Goal: Task Accomplishment & Management: Manage account settings

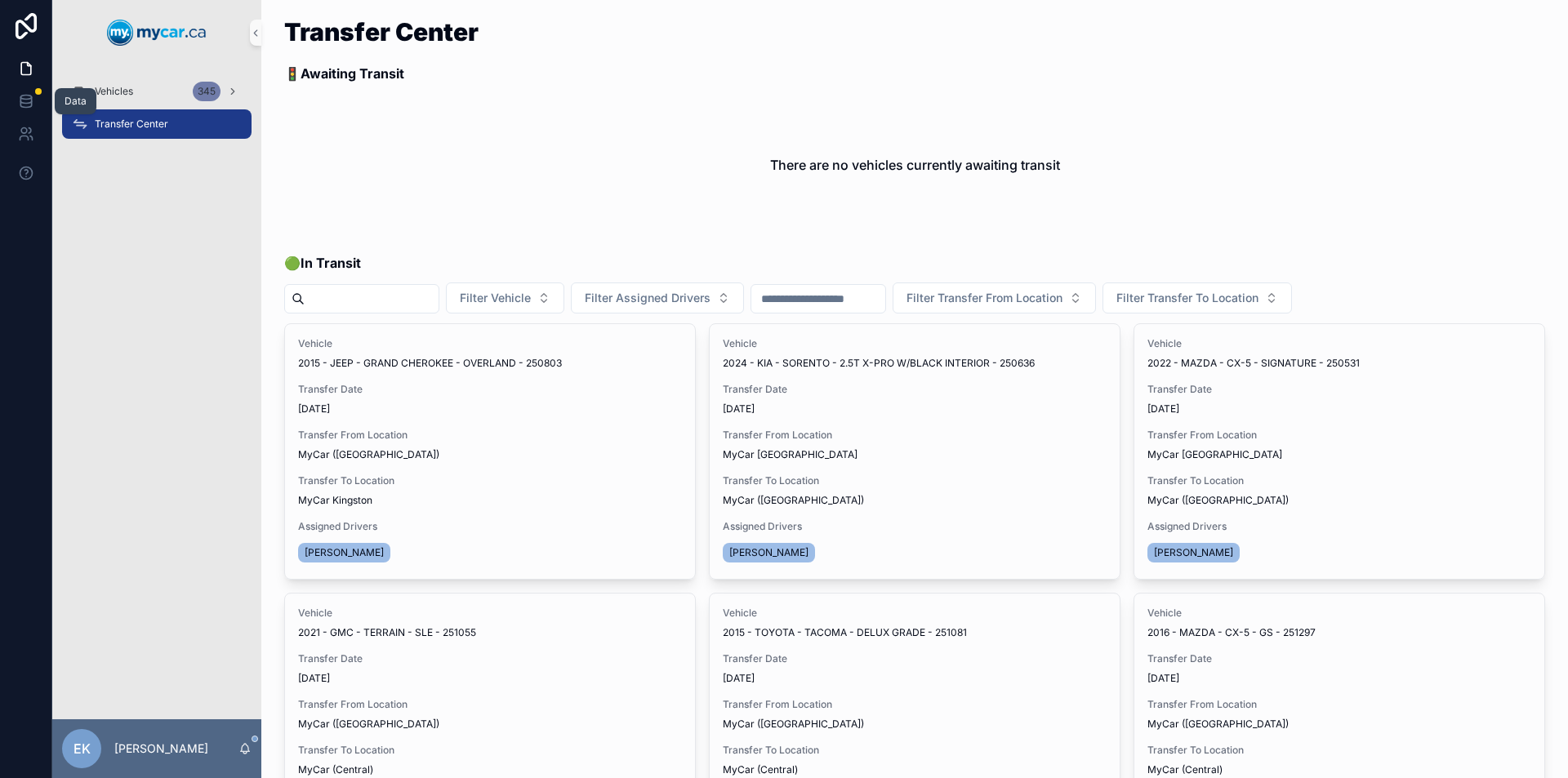
scroll to position [163, 0]
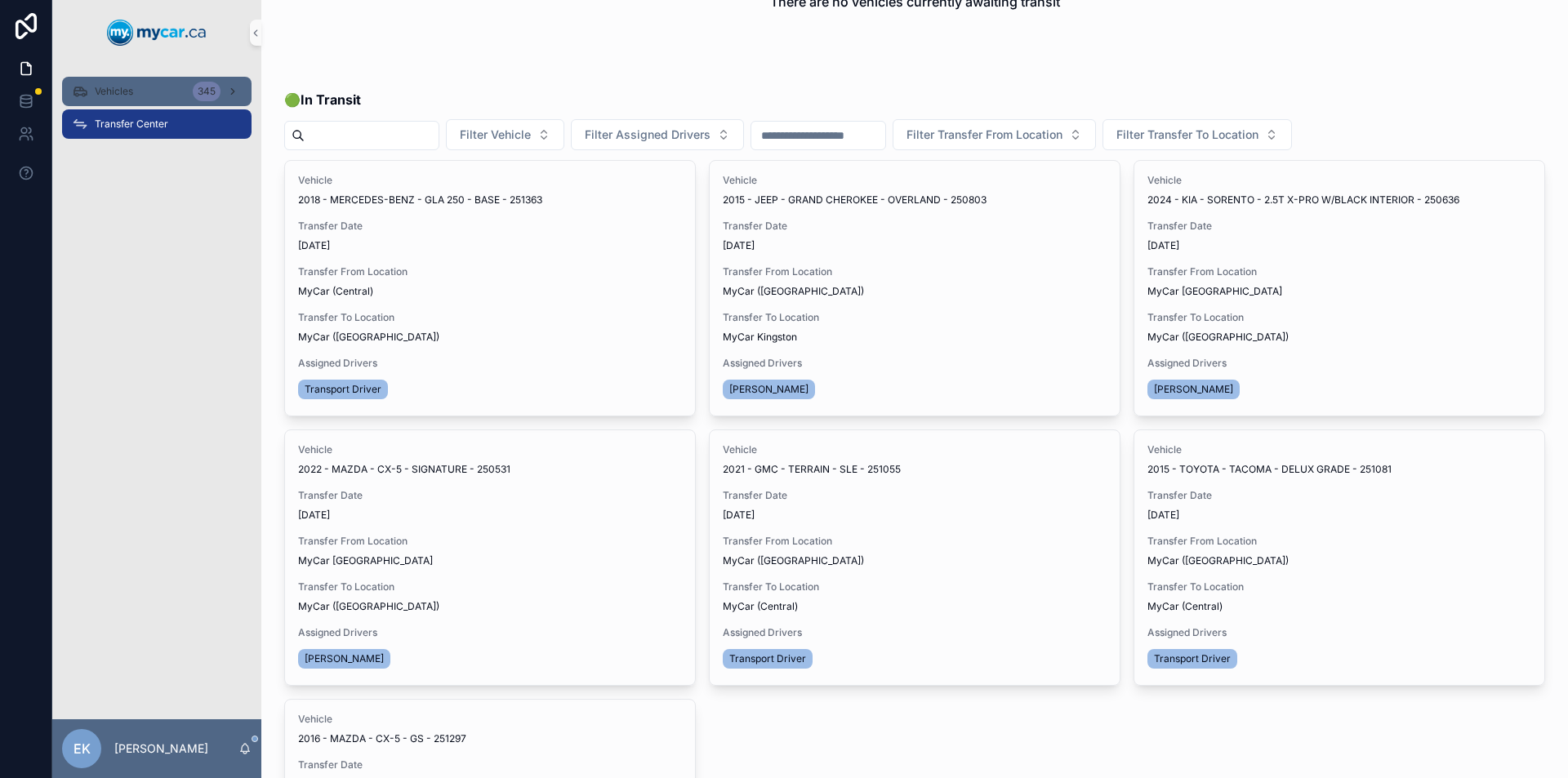
click at [90, 84] on div "Vehicles 345" at bounding box center [157, 92] width 170 height 27
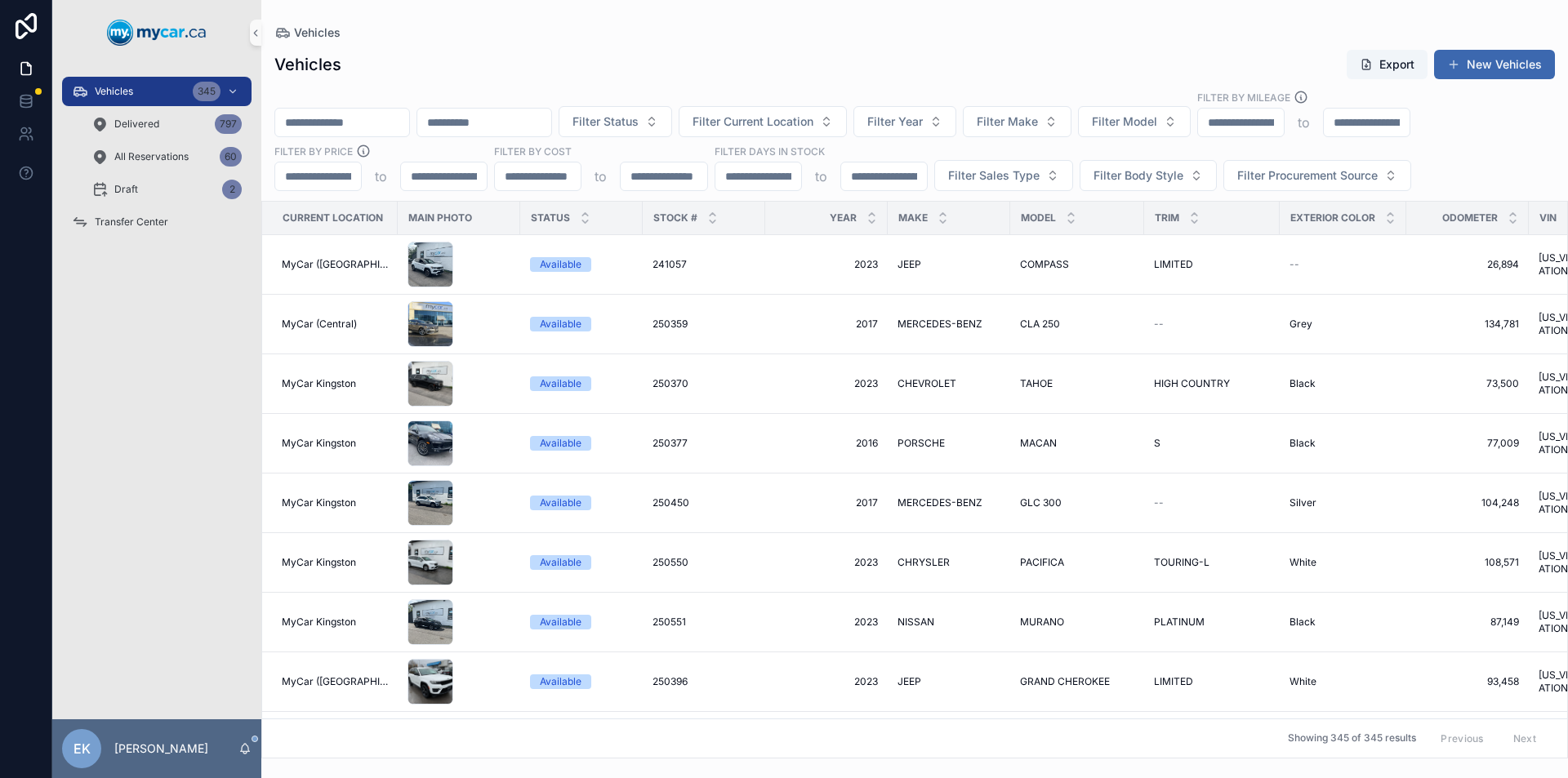
click at [540, 128] on input "scrollable content" at bounding box center [484, 122] width 134 height 23
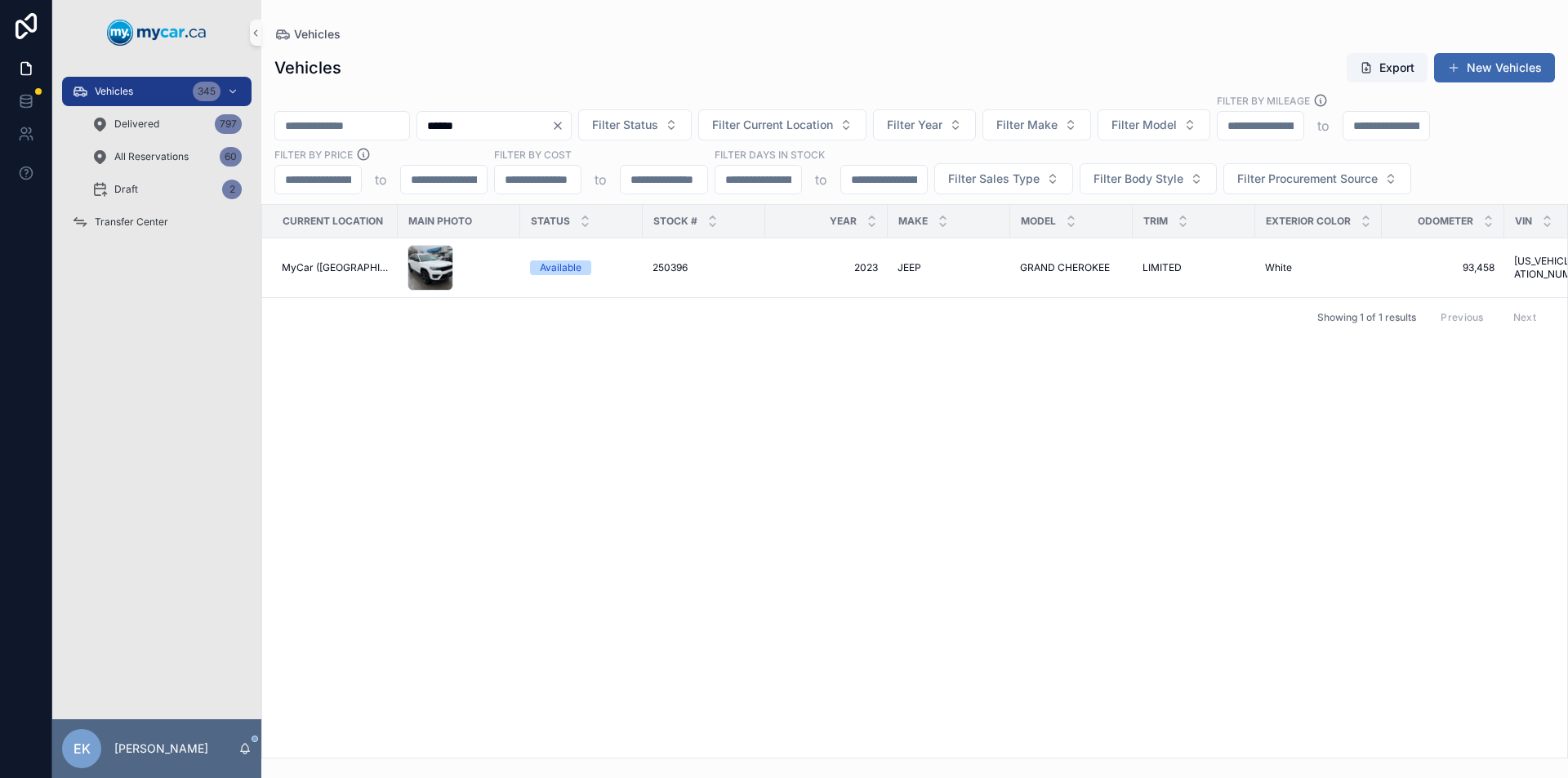
type input "******"
click at [564, 126] on icon "Clear" at bounding box center [557, 125] width 13 height 13
click at [847, 128] on button "Filter Current Location" at bounding box center [762, 125] width 168 height 31
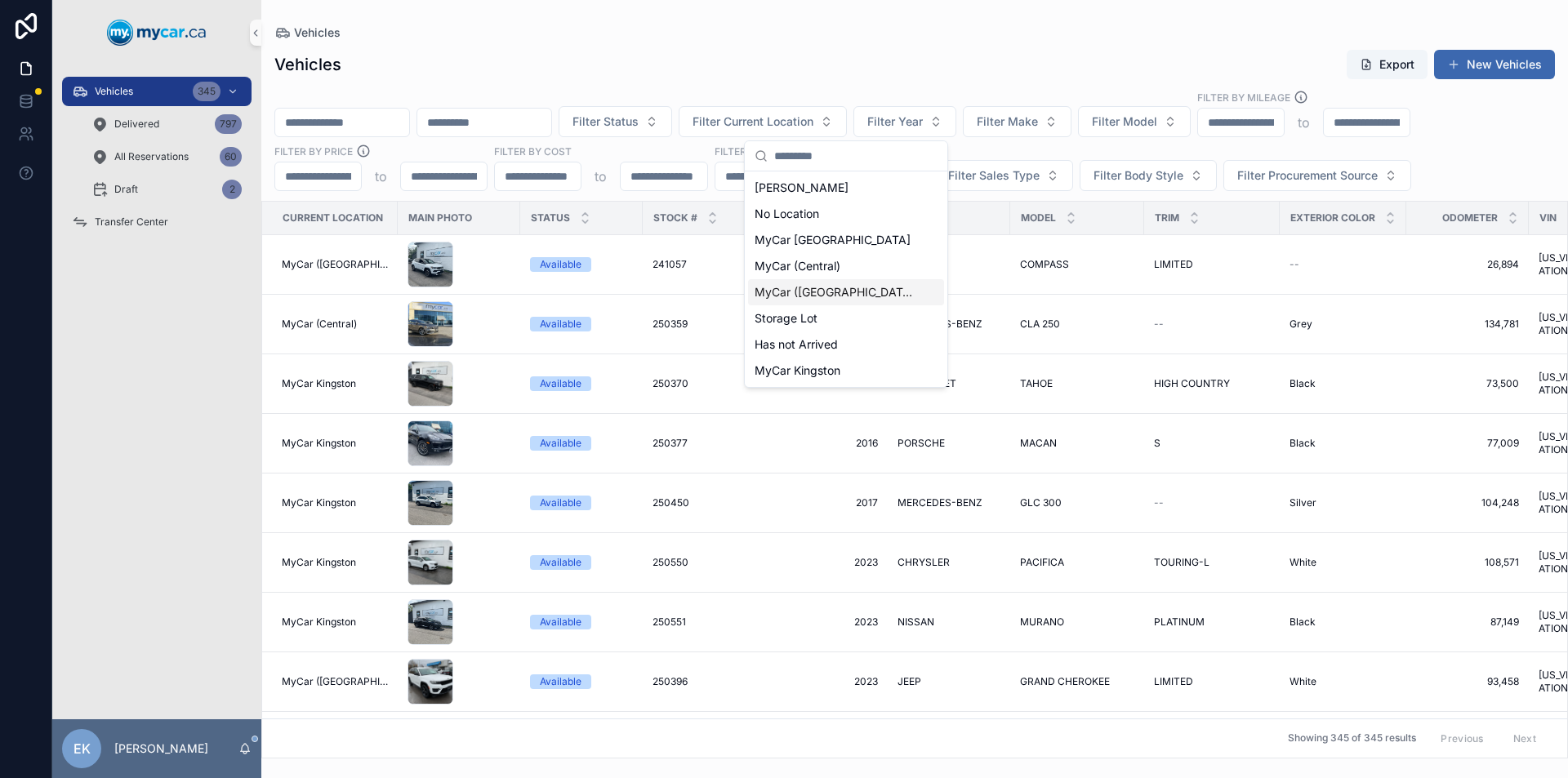
click at [817, 288] on span "MyCar ([GEOGRAPHIC_DATA])" at bounding box center [836, 292] width 164 height 16
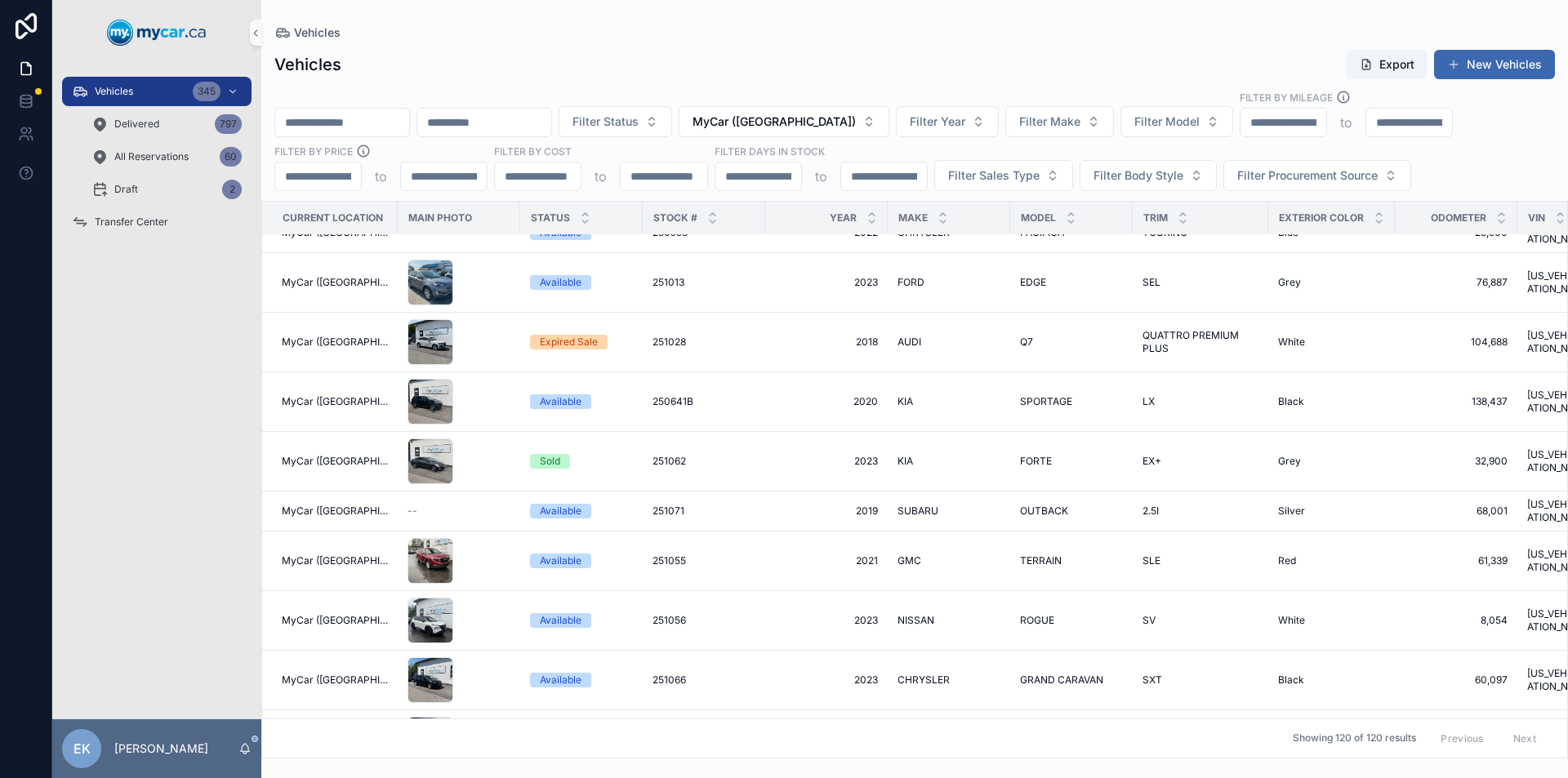
scroll to position [2122, 0]
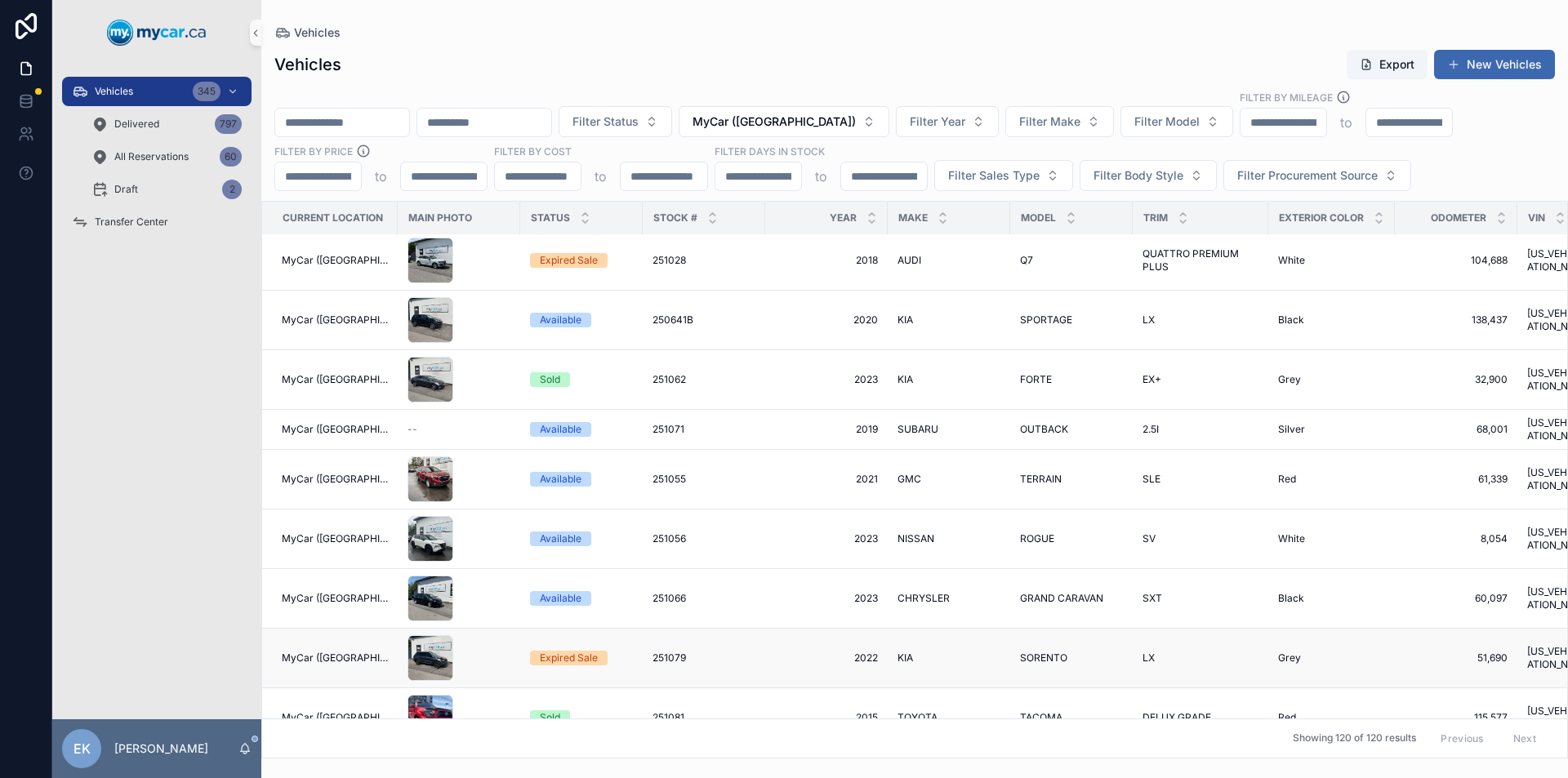
click at [890, 636] on td "KIA KIA" at bounding box center [948, 658] width 122 height 60
click at [861, 651] on span "2022" at bounding box center [826, 657] width 103 height 13
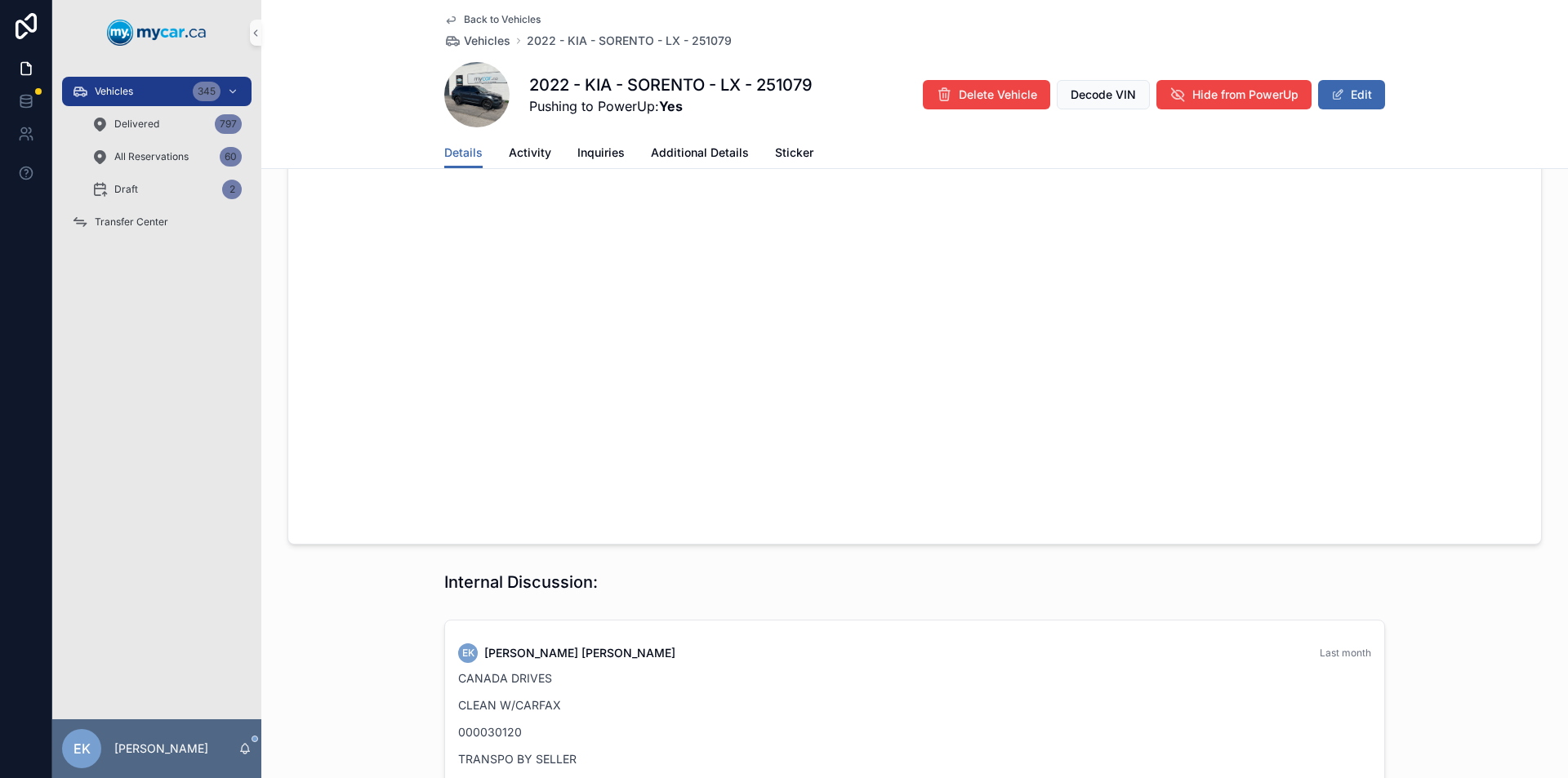
scroll to position [1715, 0]
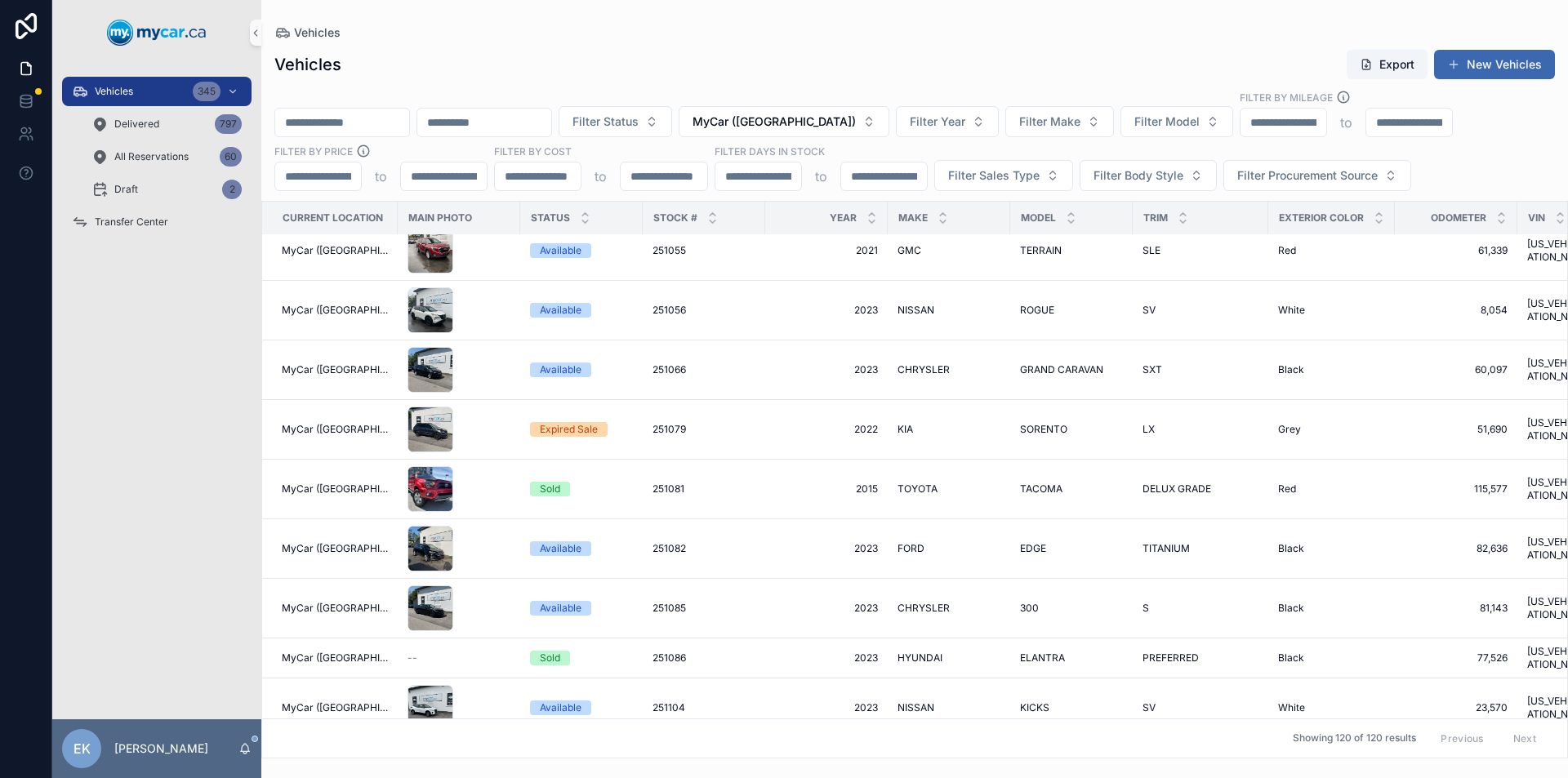
scroll to position [2269, 0]
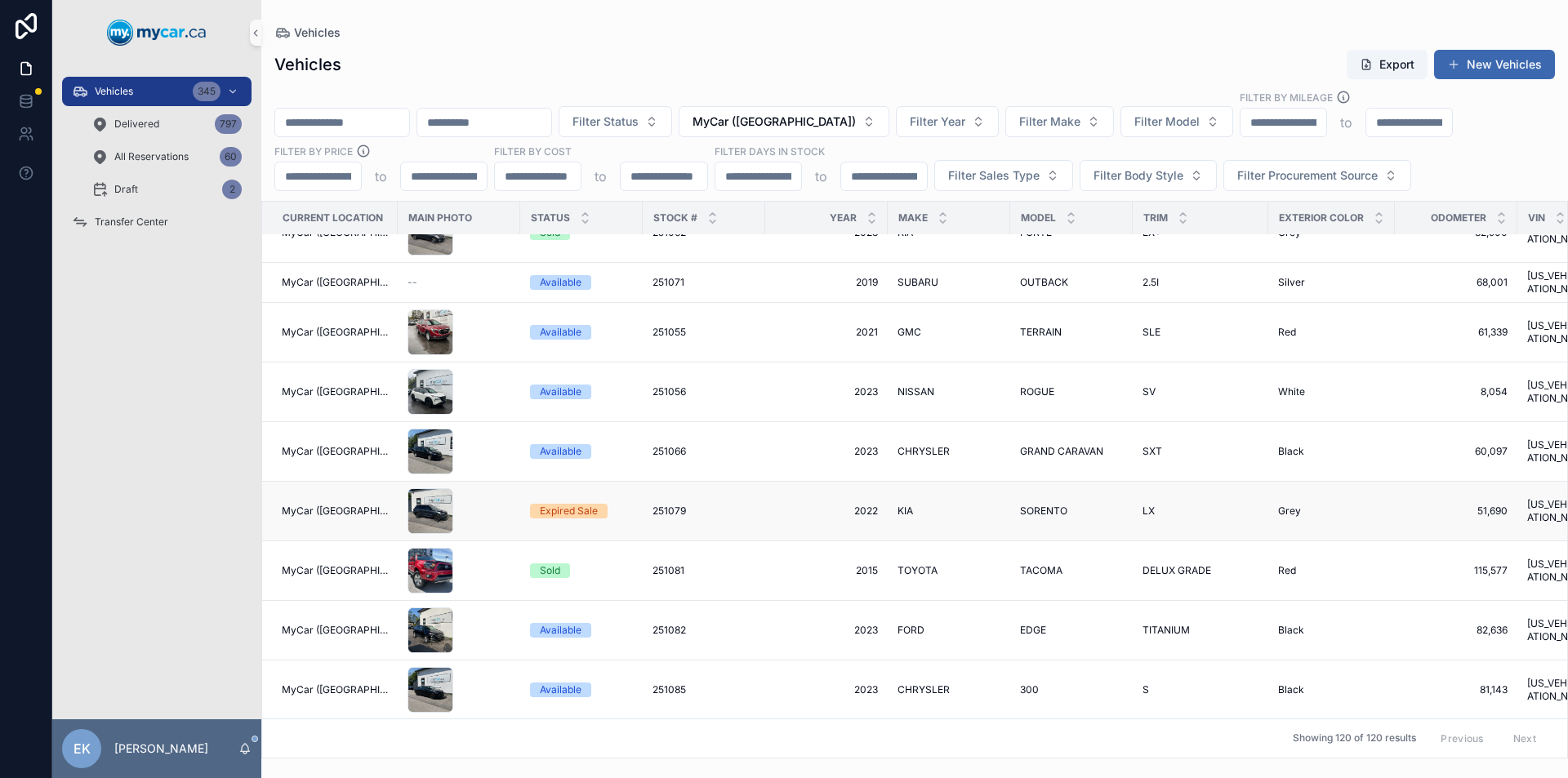
click at [904, 504] on span "KIA" at bounding box center [905, 510] width 15 height 13
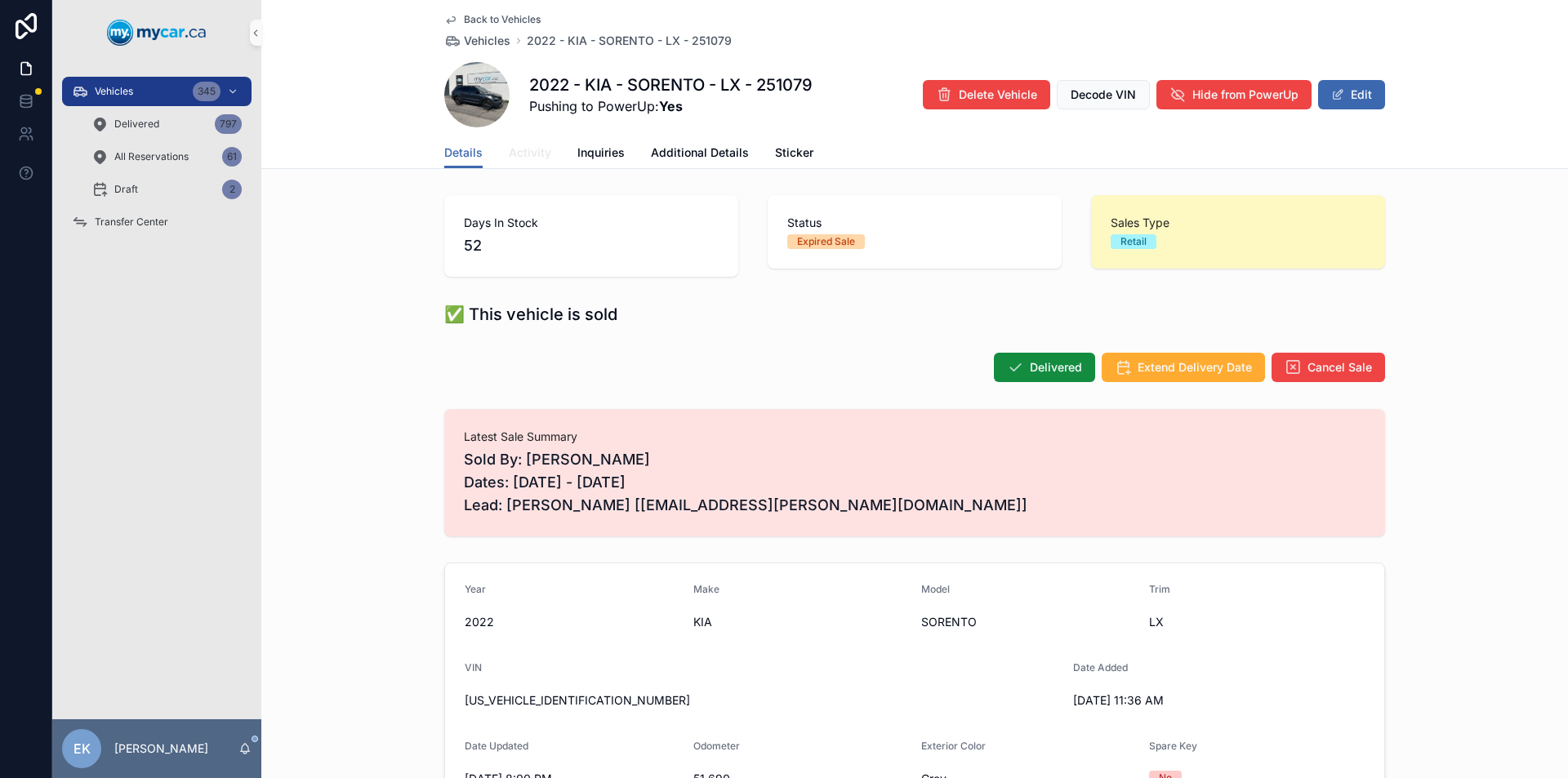
click at [519, 157] on span "Activity" at bounding box center [530, 152] width 43 height 16
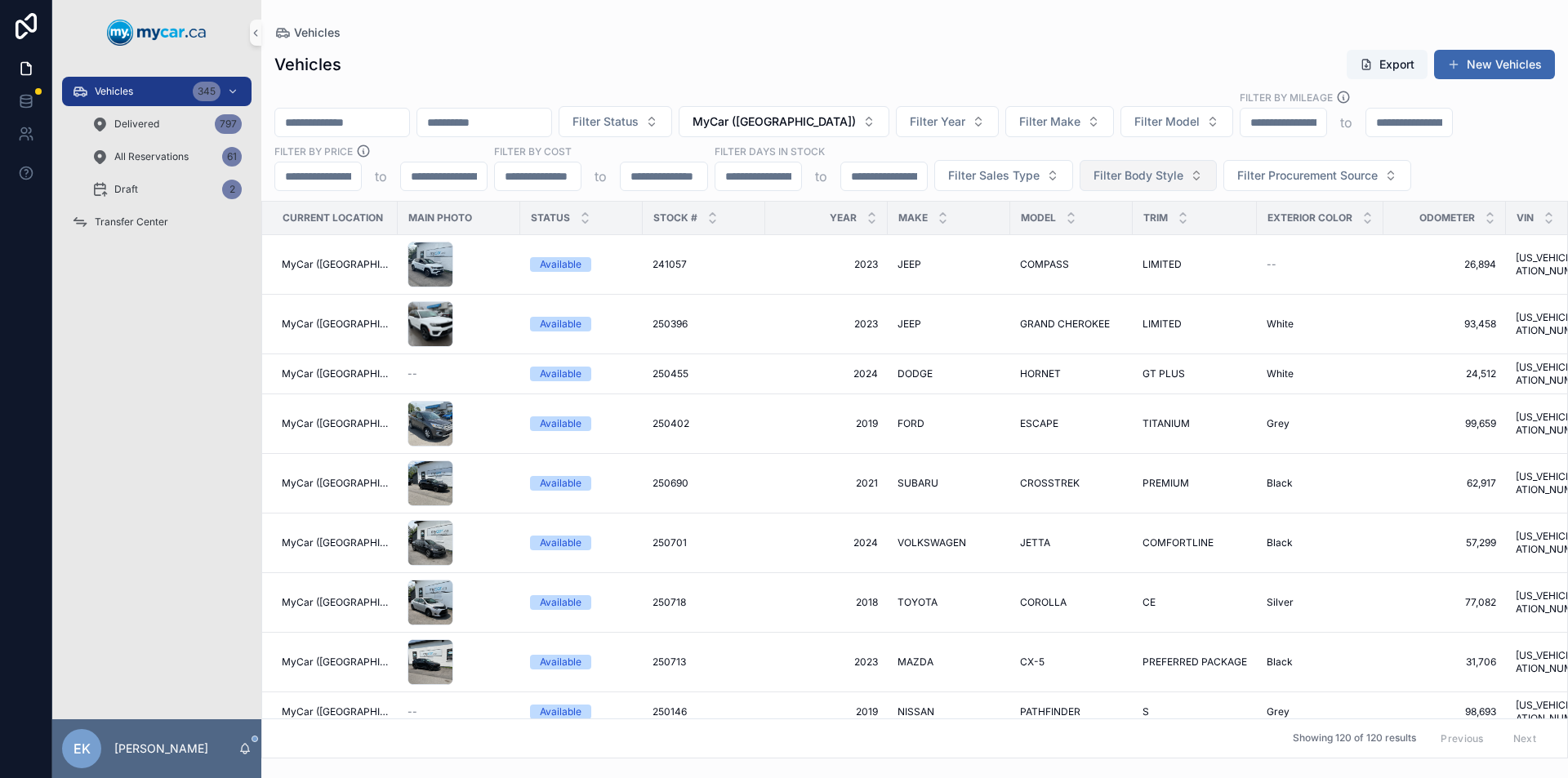
click at [1199, 176] on button "Filter Body Style" at bounding box center [1148, 175] width 137 height 31
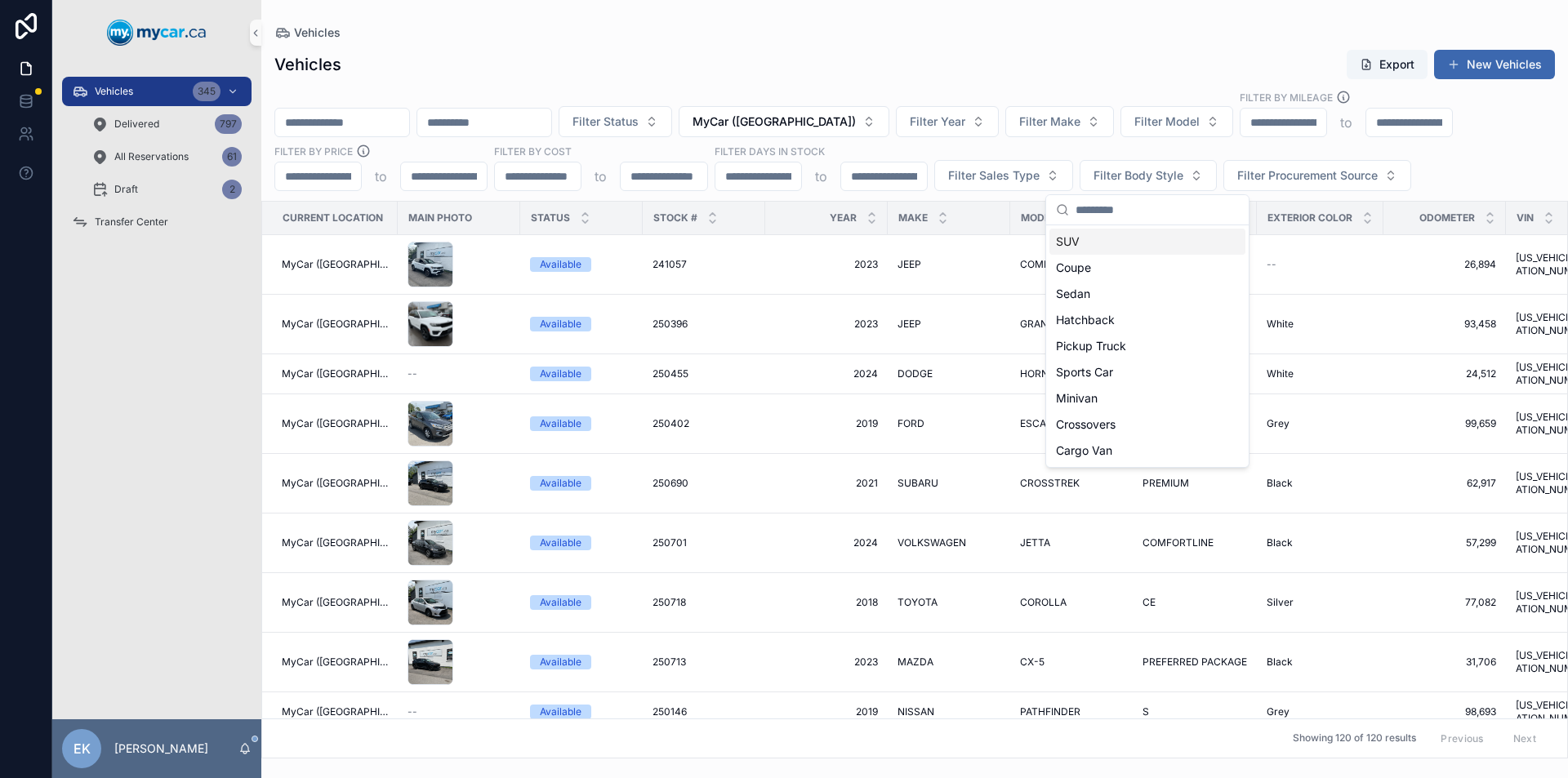
click at [1075, 238] on div "SUV" at bounding box center [1147, 241] width 196 height 27
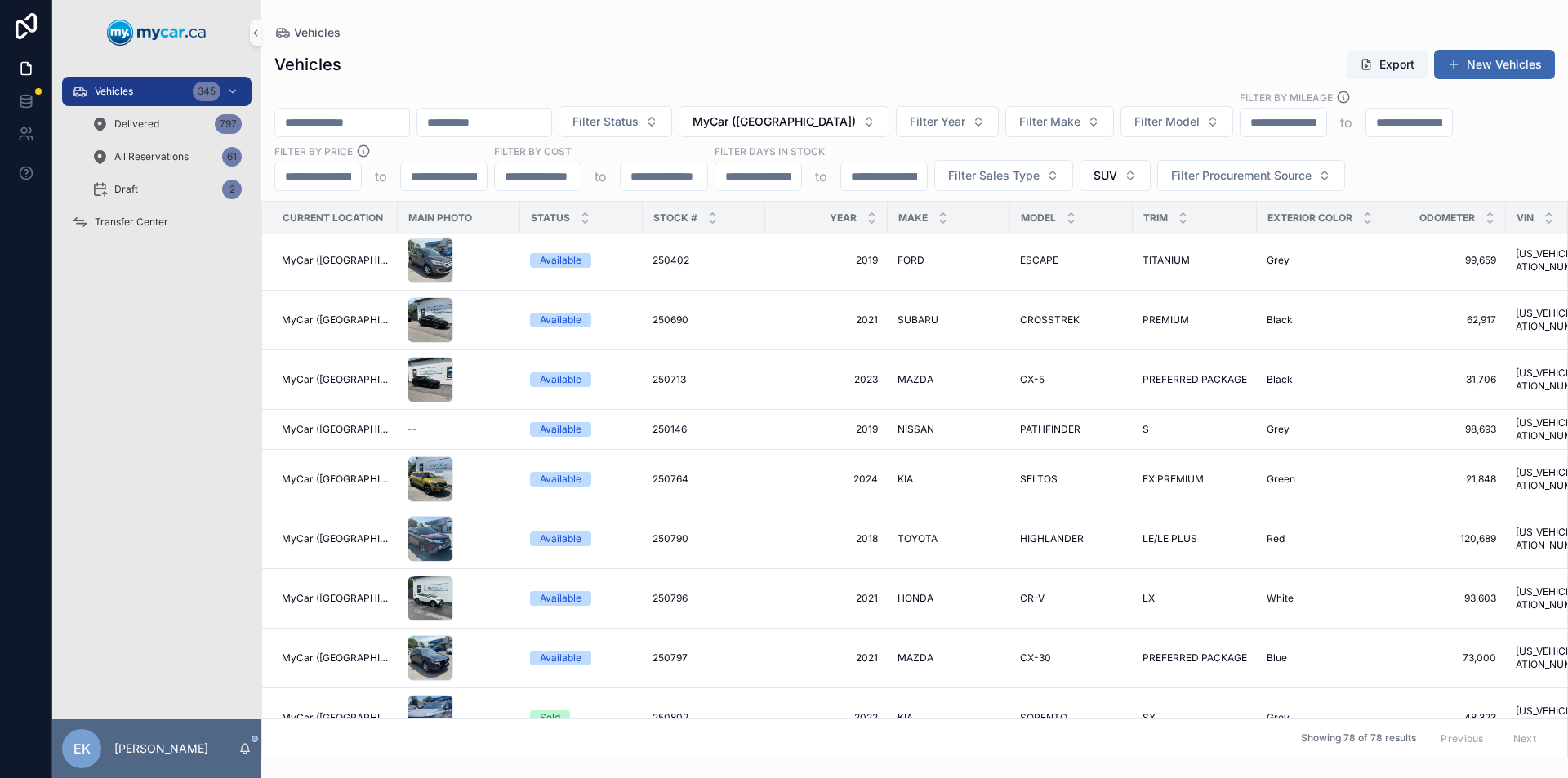
scroll to position [245, 0]
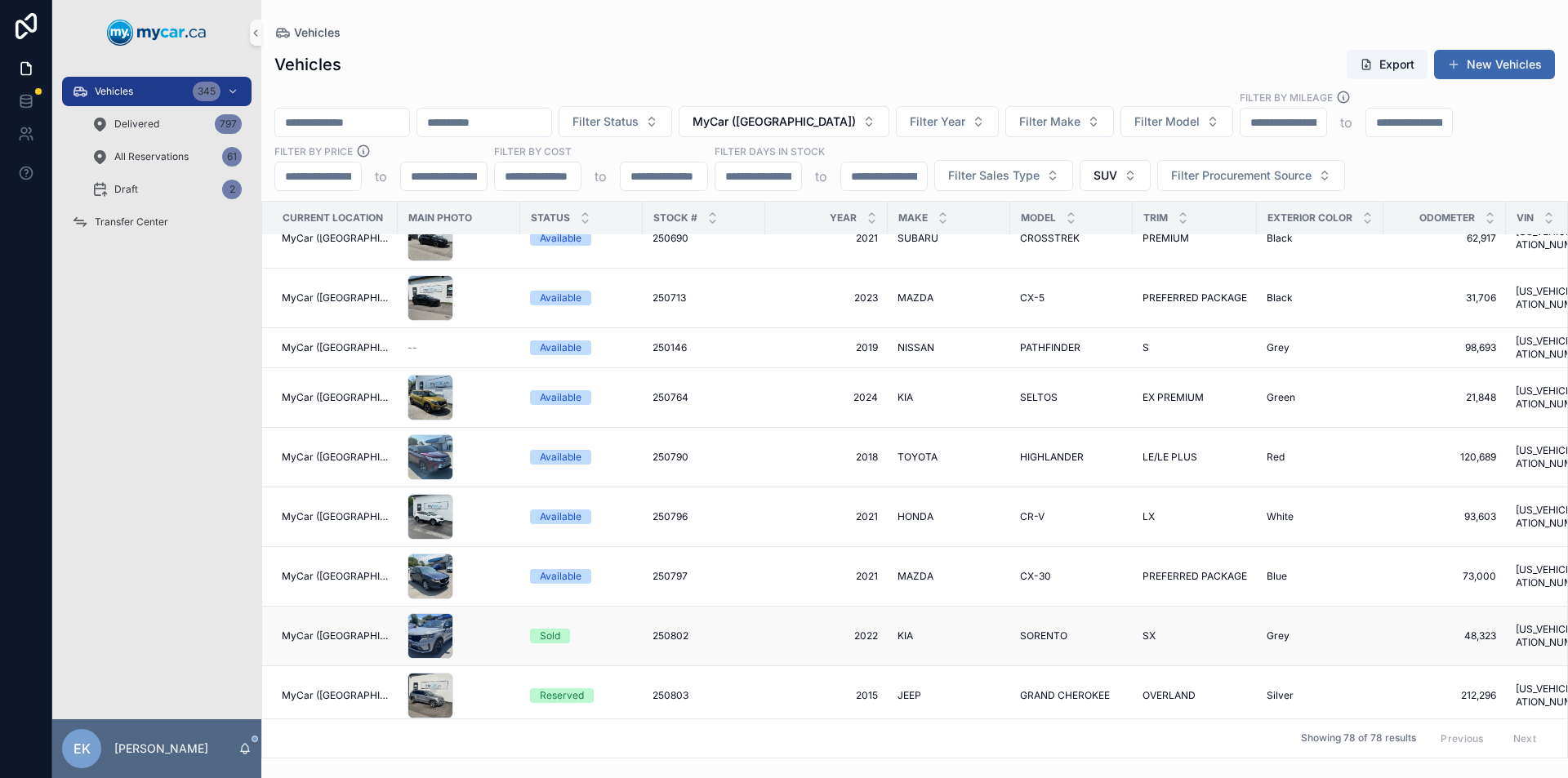
click at [1050, 629] on span "SORENTO" at bounding box center [1043, 635] width 47 height 13
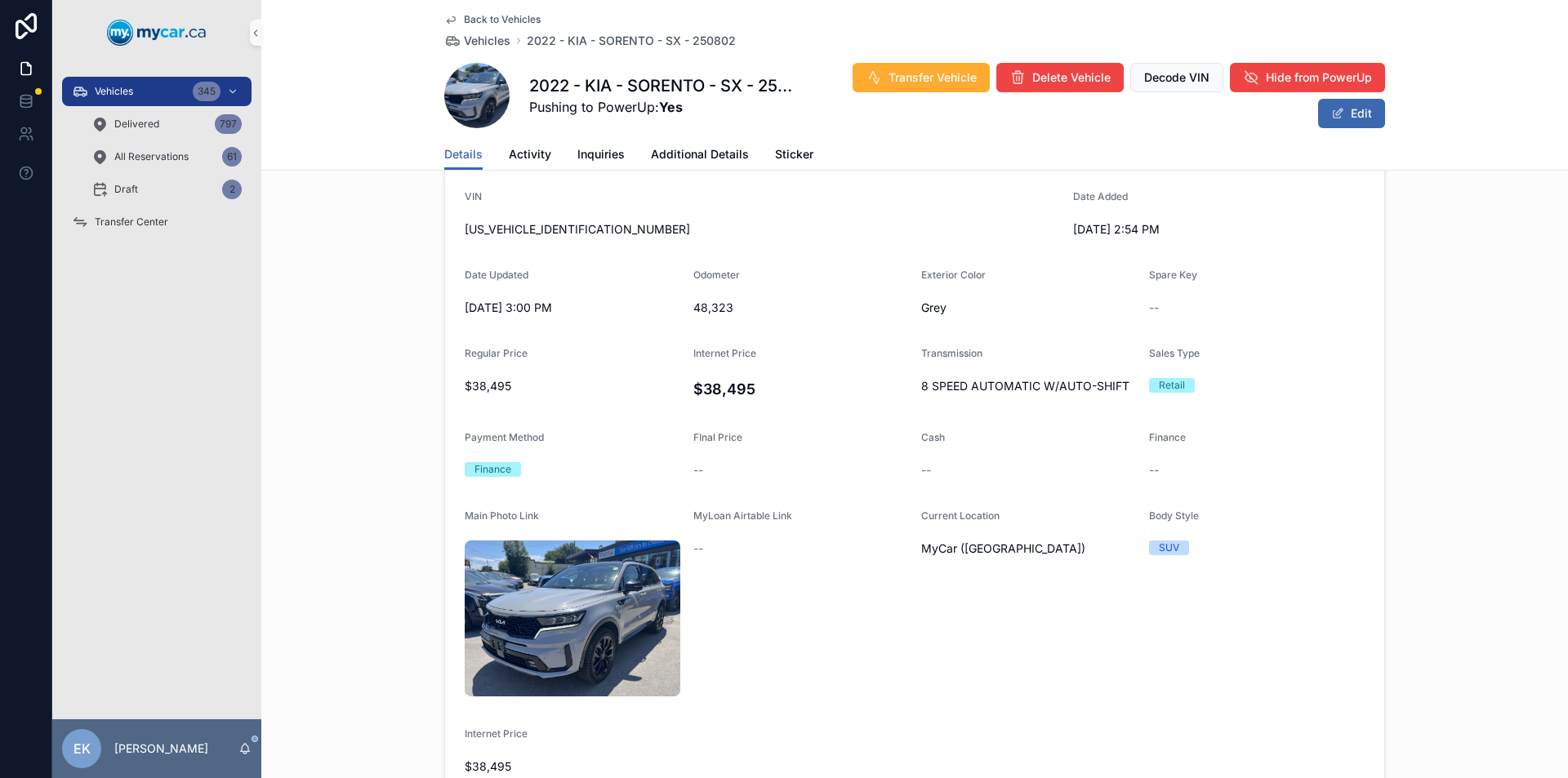
scroll to position [437, 0]
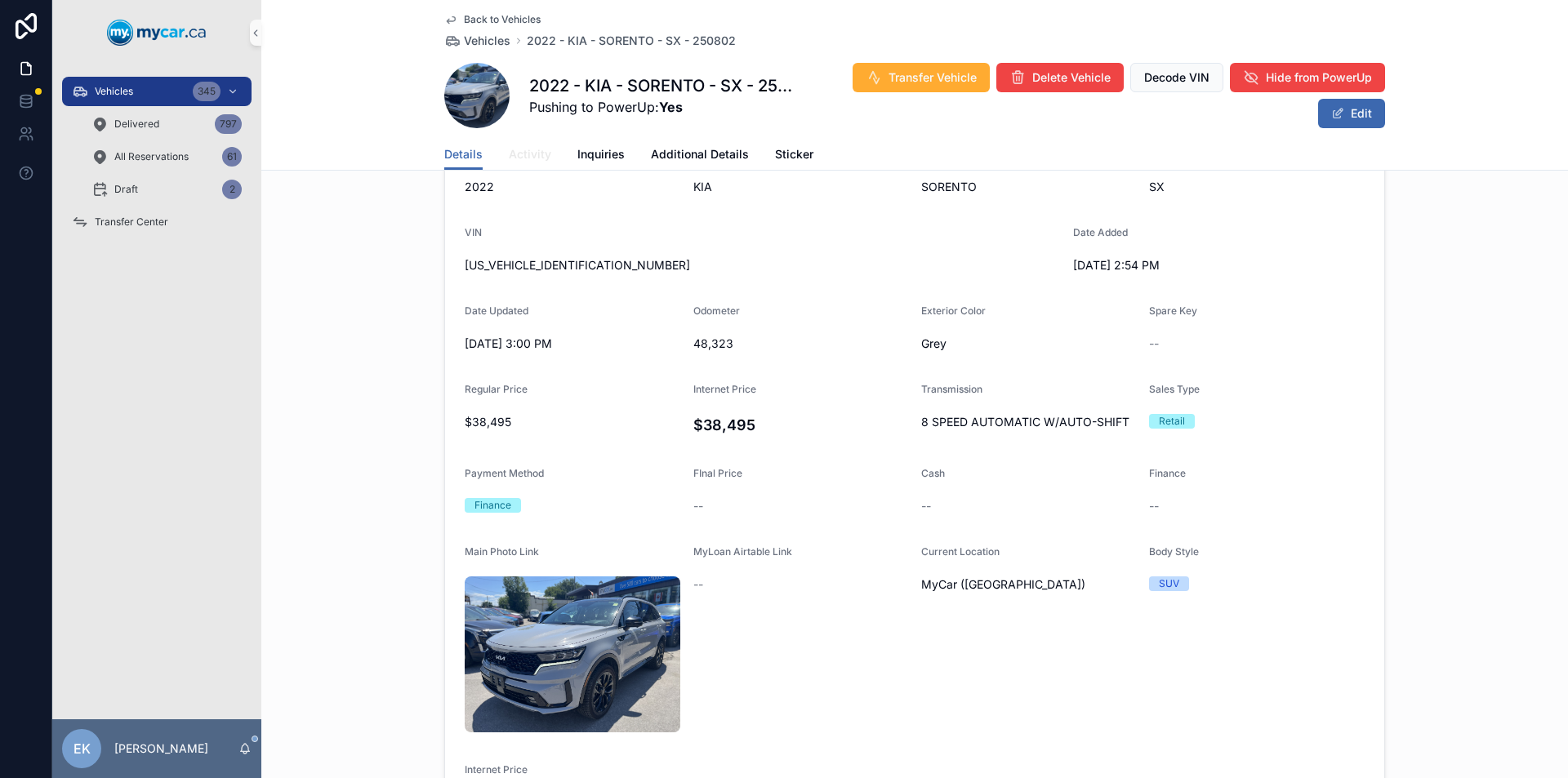
click at [520, 155] on span "Activity" at bounding box center [530, 154] width 43 height 16
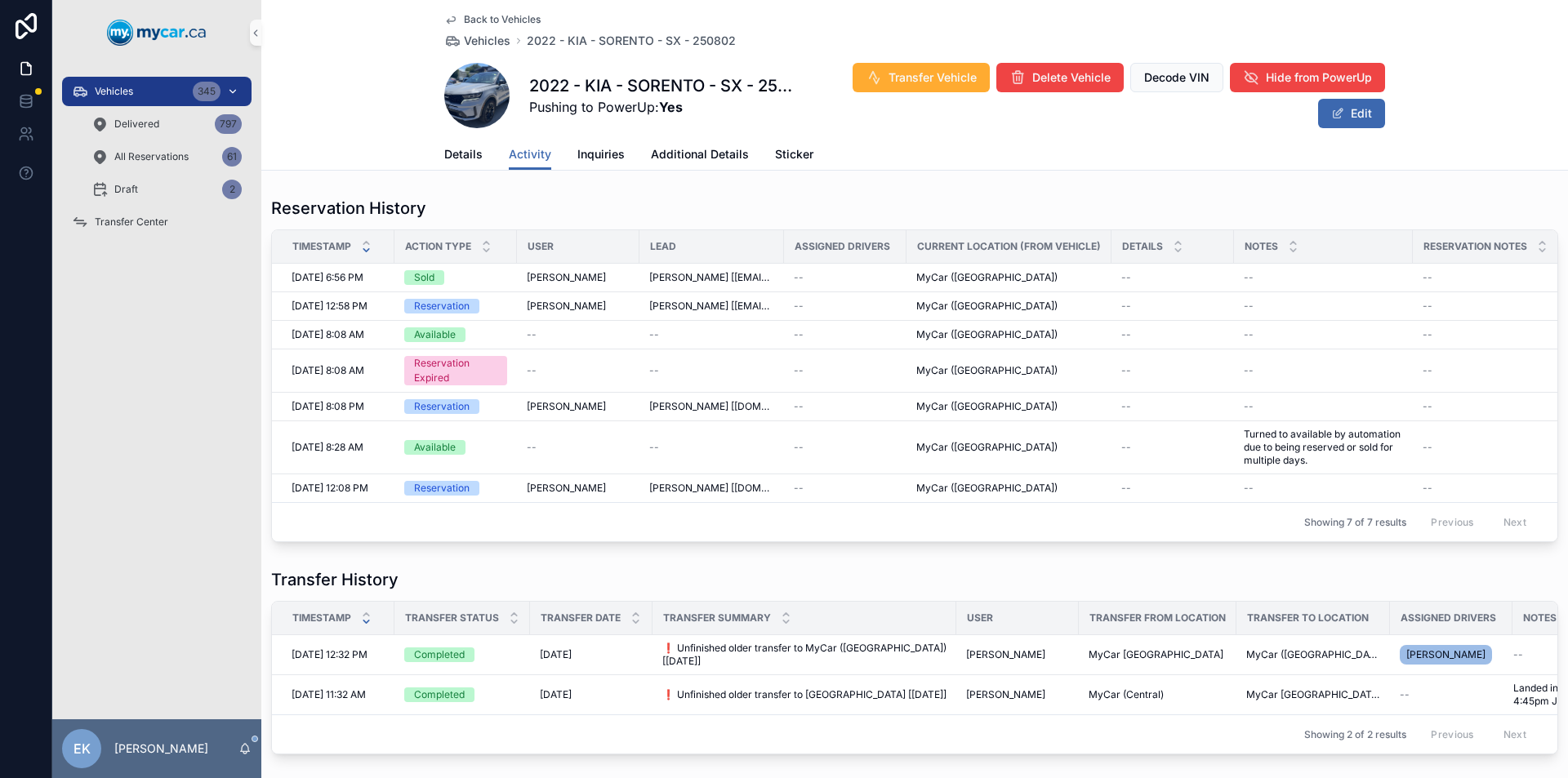
click at [167, 92] on div "Vehicles 345" at bounding box center [157, 92] width 170 height 27
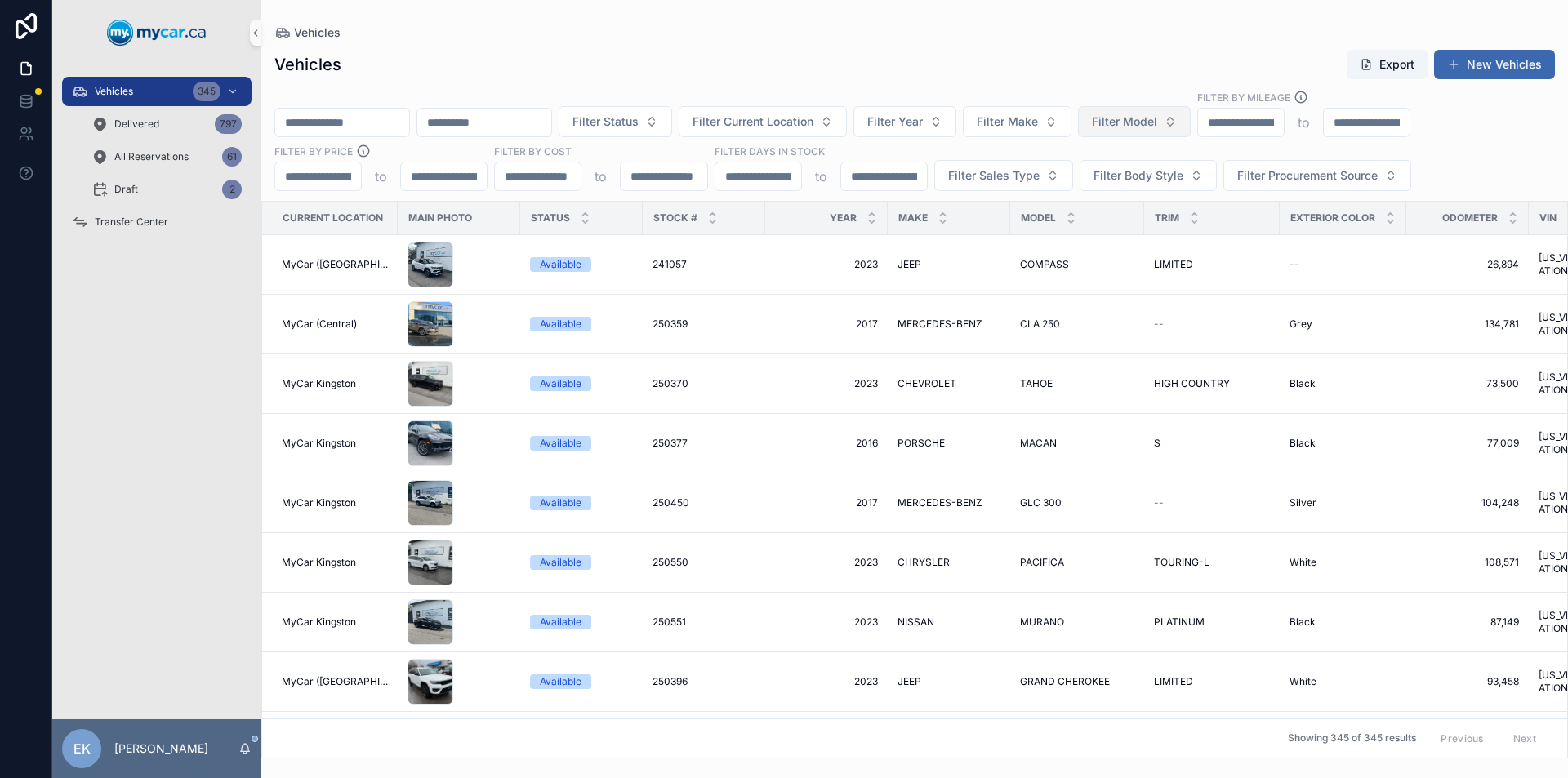
click at [1157, 120] on span "Filter Model" at bounding box center [1124, 122] width 65 height 16
type input "****"
click at [1154, 182] on span "EDGE" at bounding box center [1140, 187] width 29 height 16
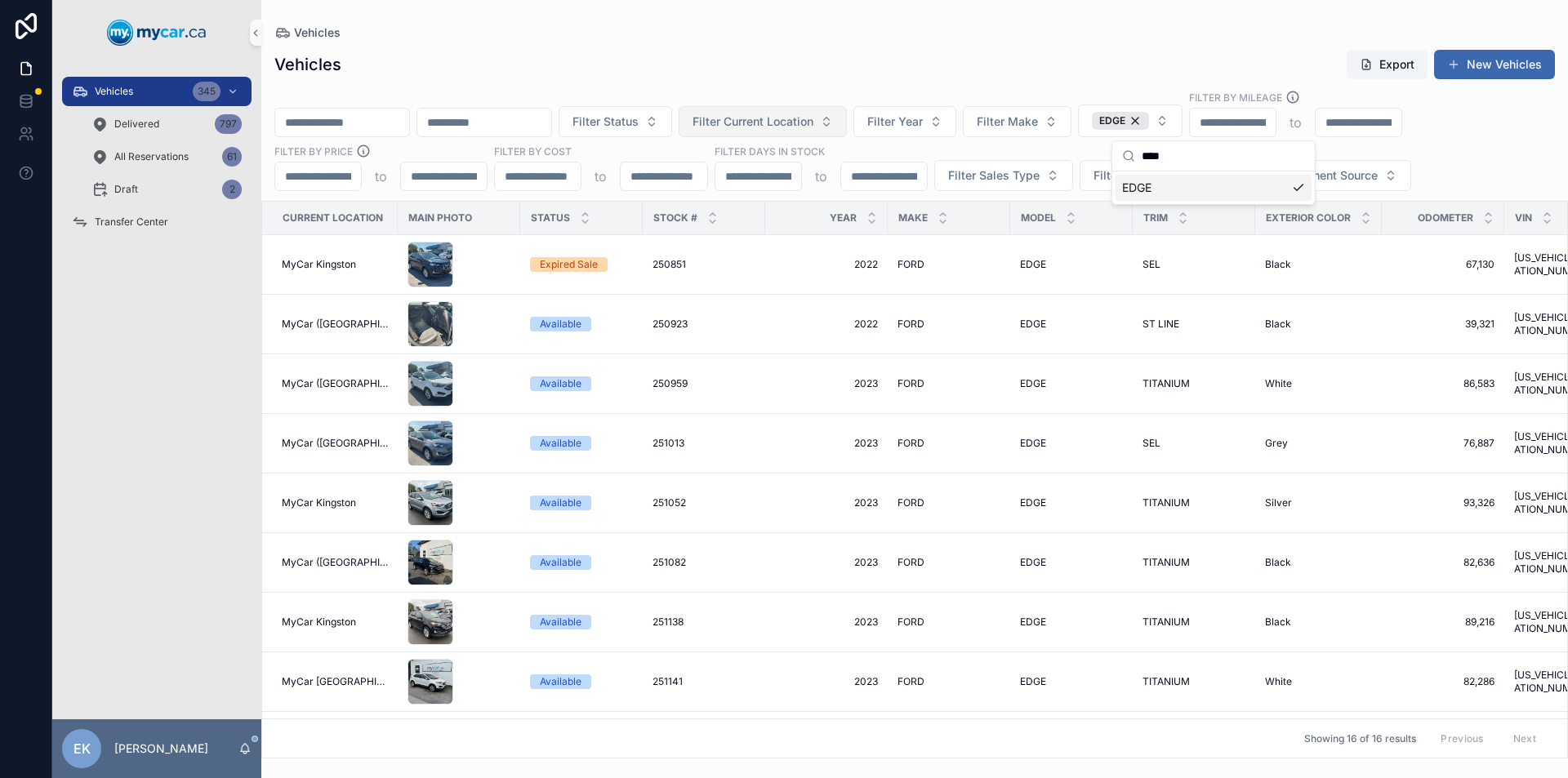
click at [814, 123] on span "Filter Current Location" at bounding box center [753, 122] width 121 height 16
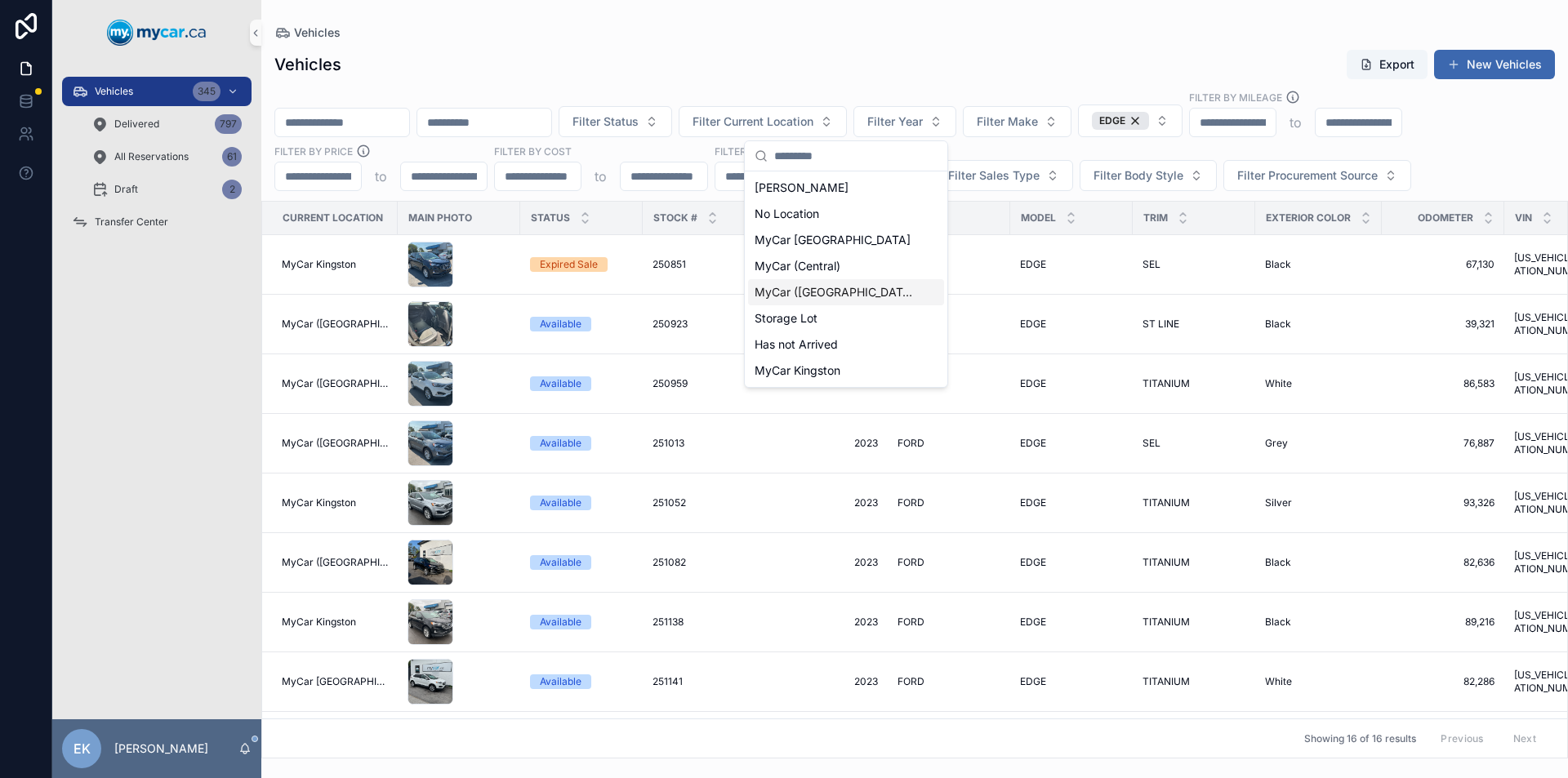
click at [807, 289] on span "MyCar ([GEOGRAPHIC_DATA])" at bounding box center [836, 292] width 164 height 16
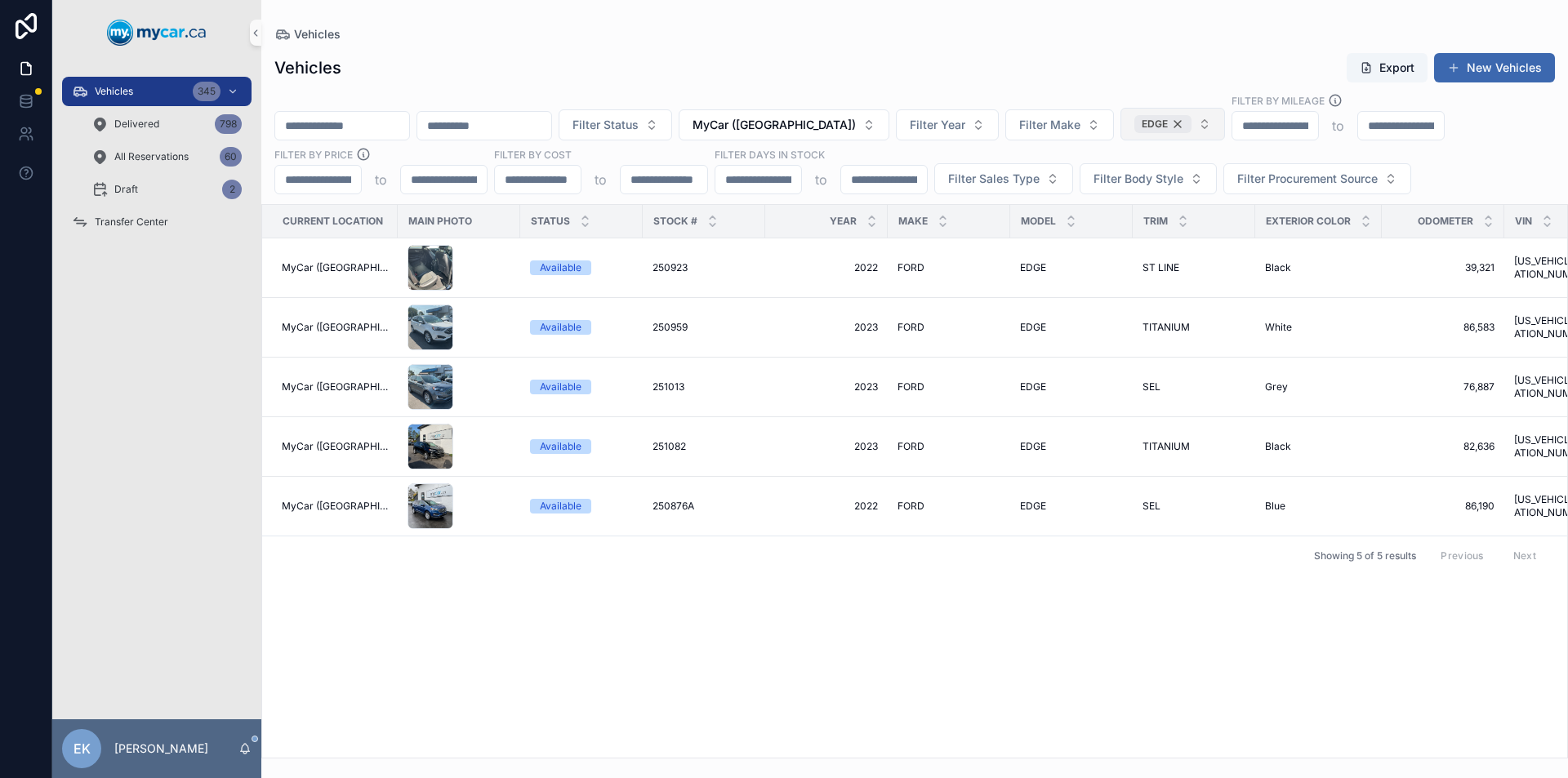
click at [1191, 126] on div "EDGE" at bounding box center [1162, 123] width 57 height 18
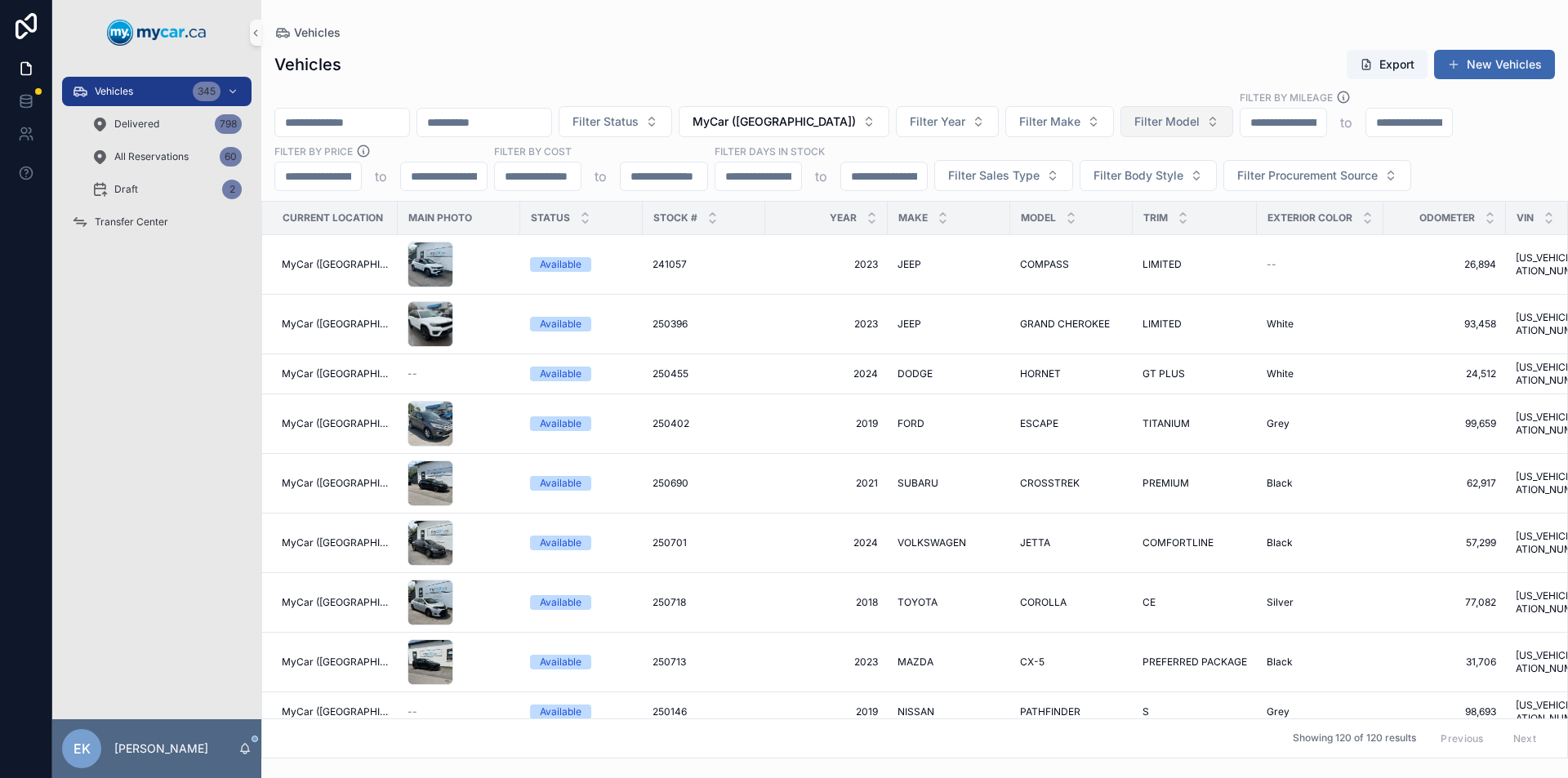
click at [325, 120] on input "scrollable content" at bounding box center [342, 122] width 134 height 23
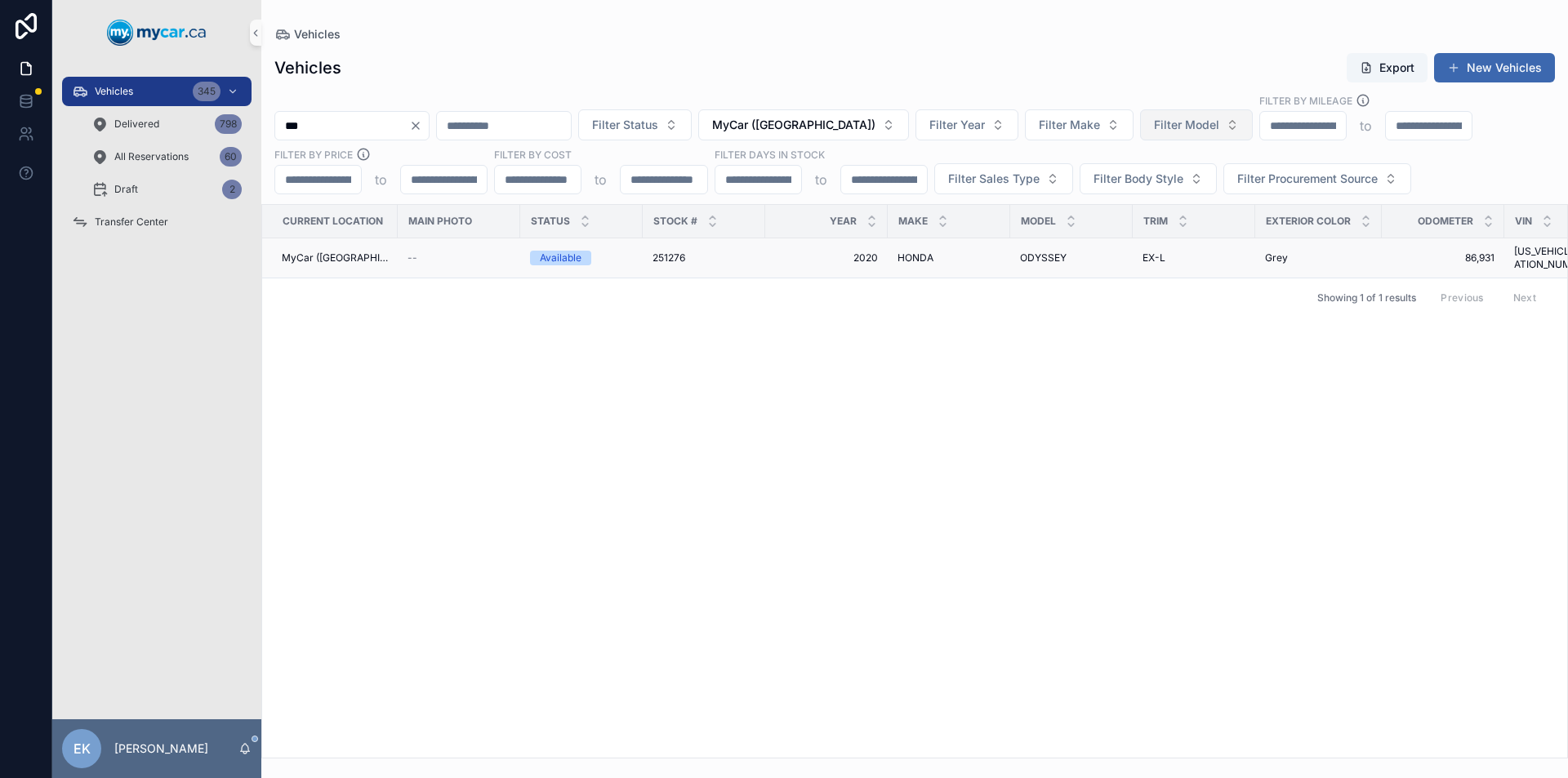
type input "***"
click at [668, 252] on span "251276" at bounding box center [669, 258] width 33 height 13
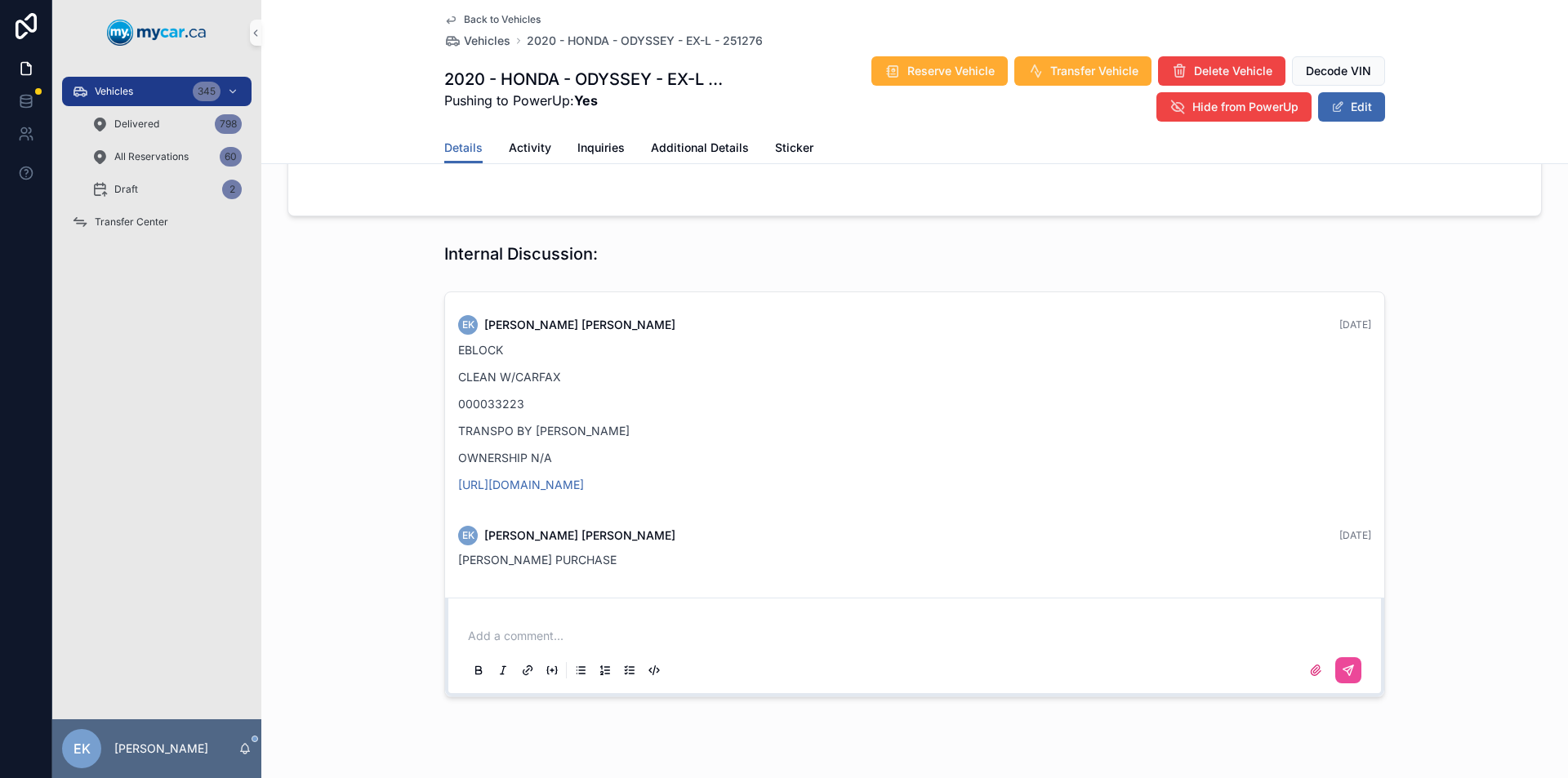
scroll to position [1543, 0]
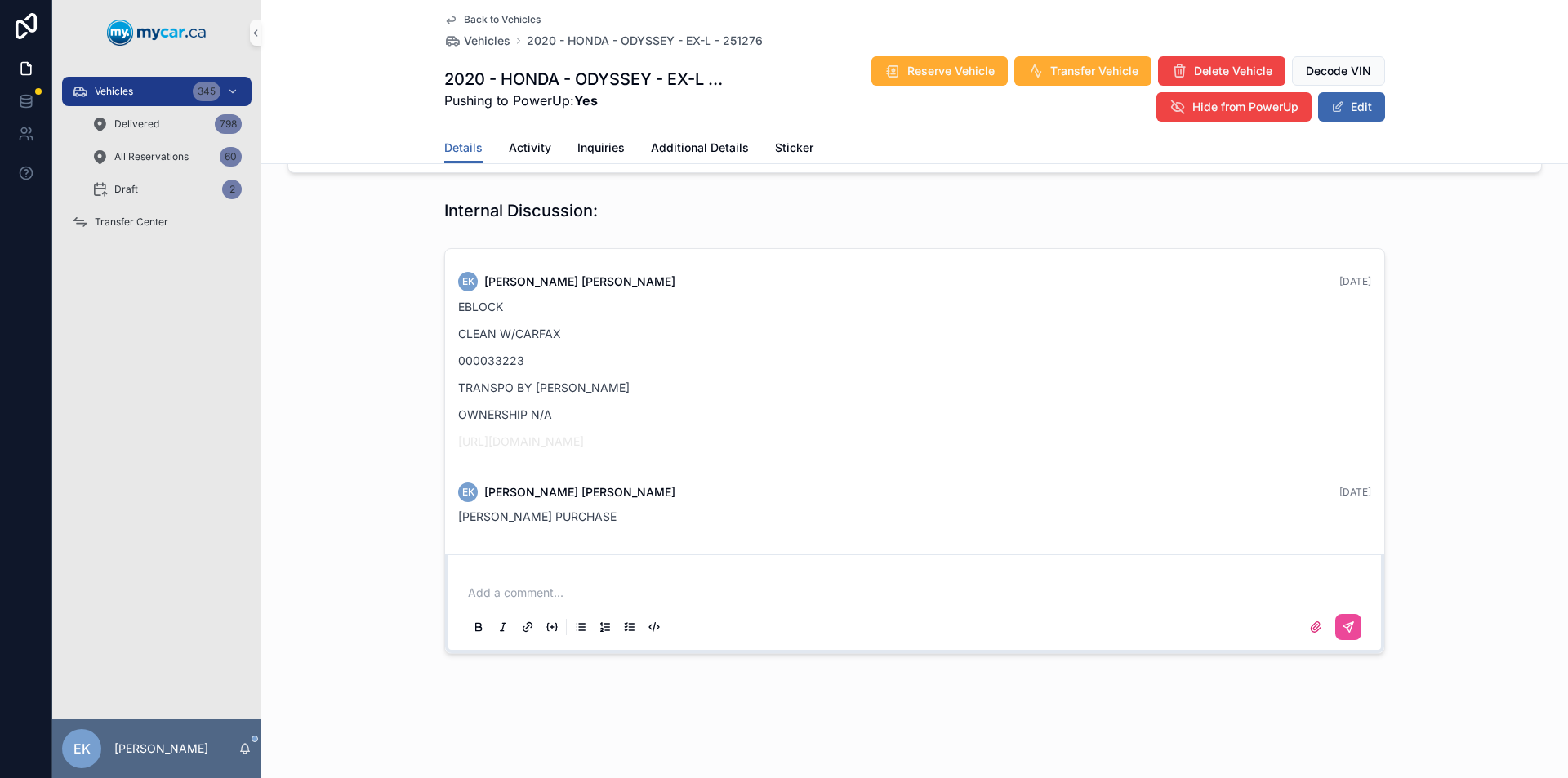
click at [520, 438] on link "[URL][DOMAIN_NAME]" at bounding box center [521, 441] width 126 height 14
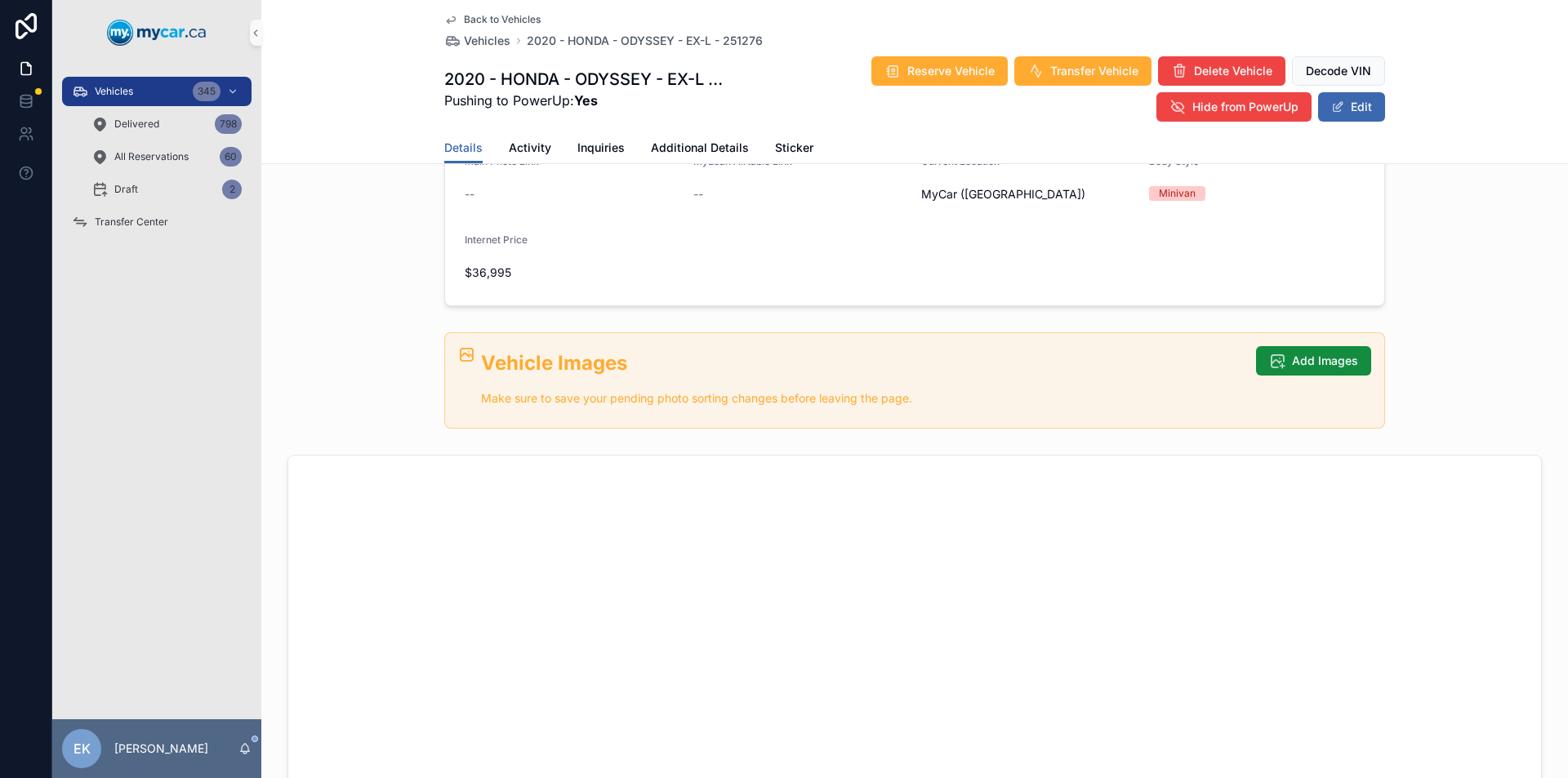
scroll to position [0, 0]
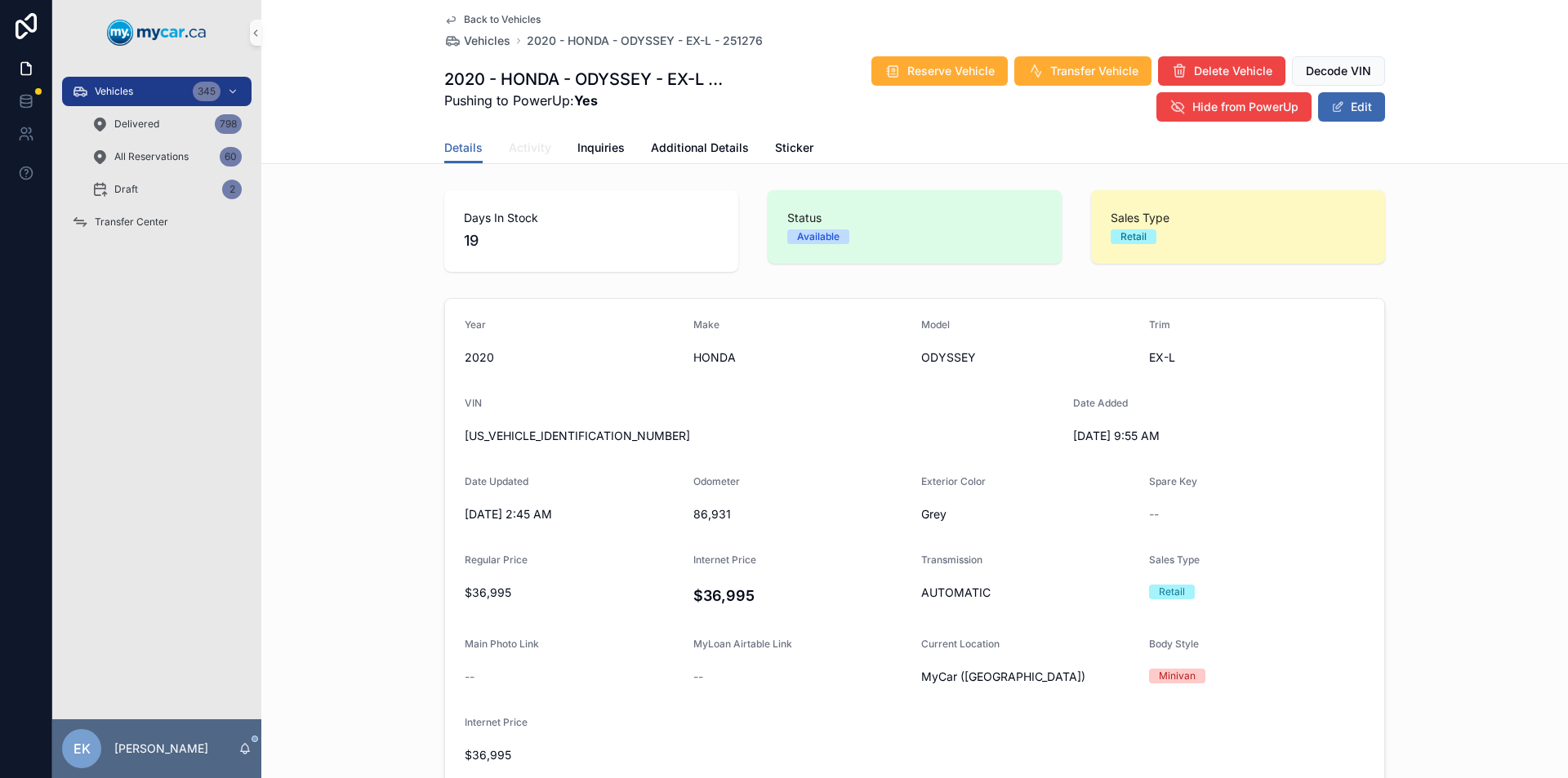
click at [527, 149] on span "Activity" at bounding box center [530, 147] width 43 height 16
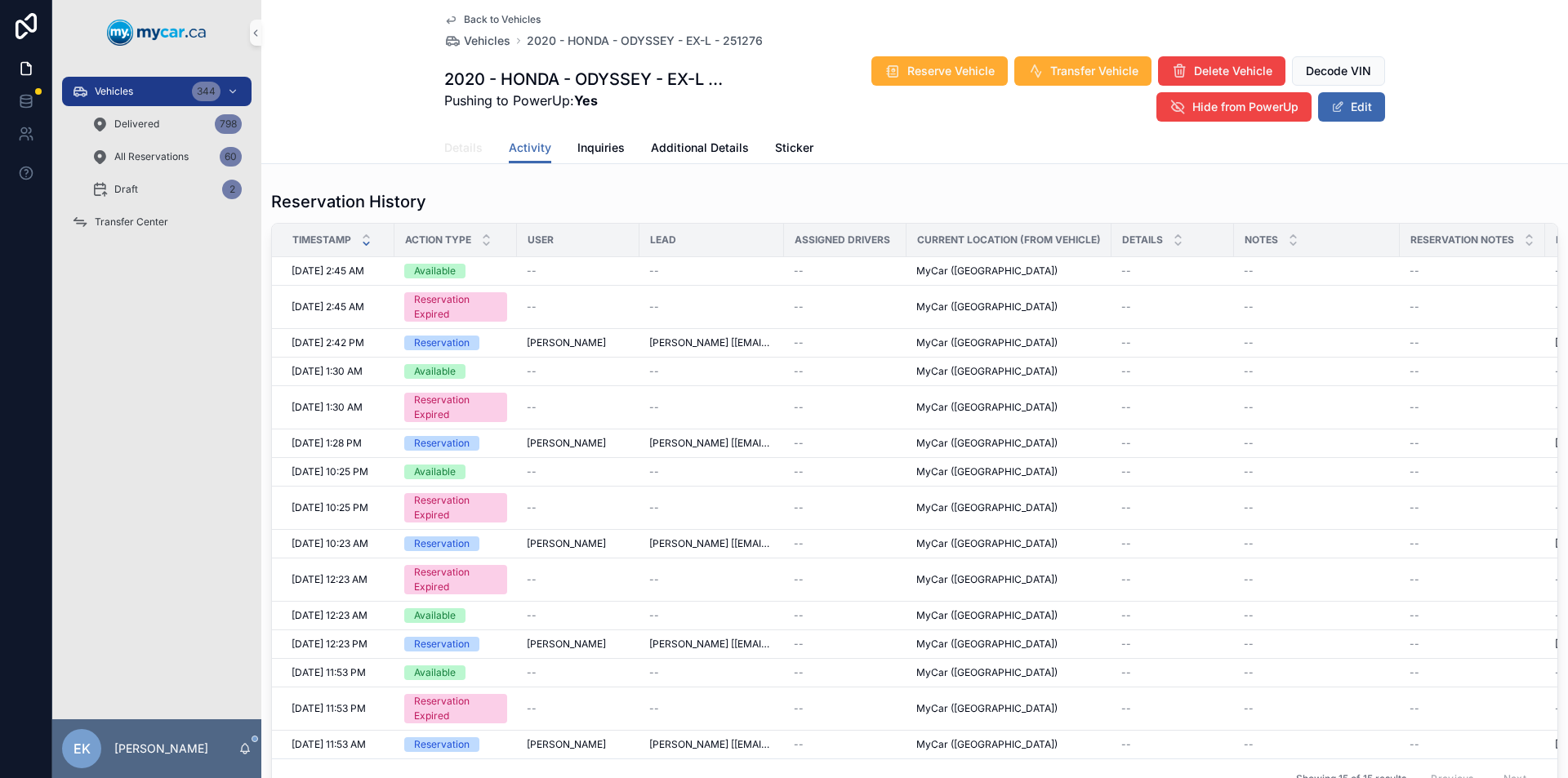
click at [459, 151] on span "Details" at bounding box center [463, 147] width 39 height 16
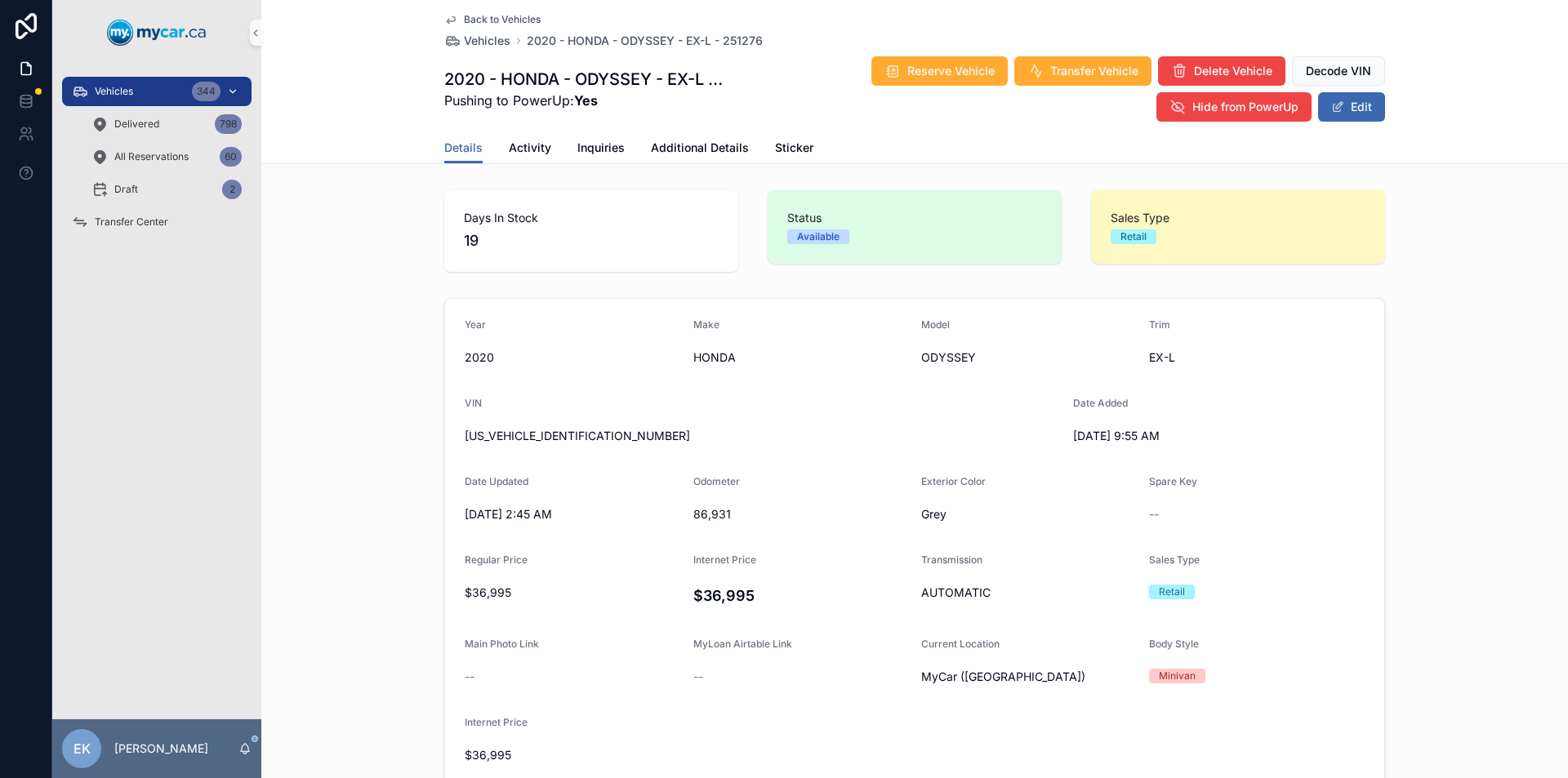
click at [113, 85] on span "Vehicles" at bounding box center [114, 91] width 39 height 13
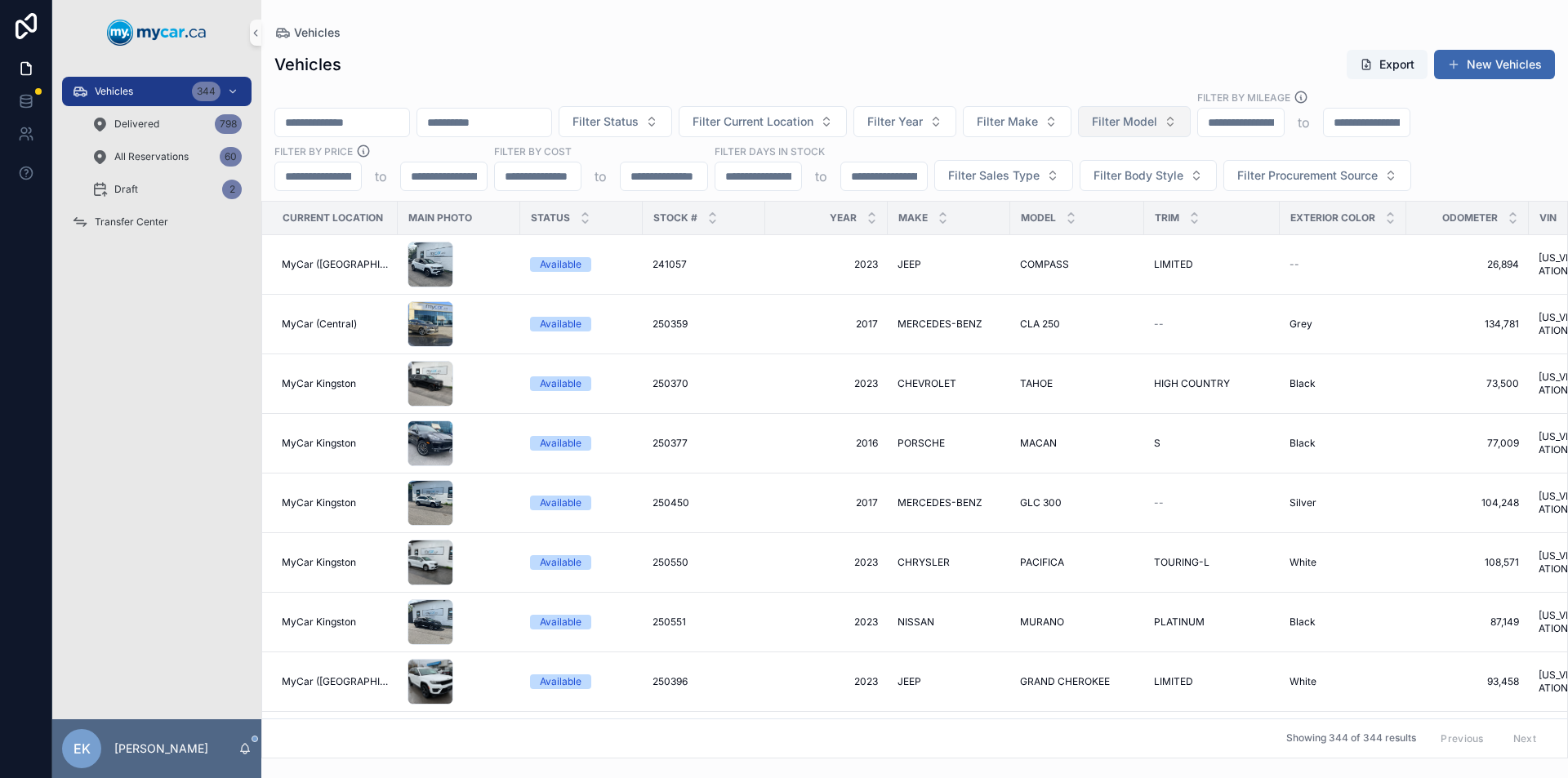
click at [1157, 124] on span "Filter Model" at bounding box center [1124, 122] width 65 height 16
type input "*****"
click at [1160, 189] on span "PATHFINDER" at bounding box center [1160, 187] width 70 height 16
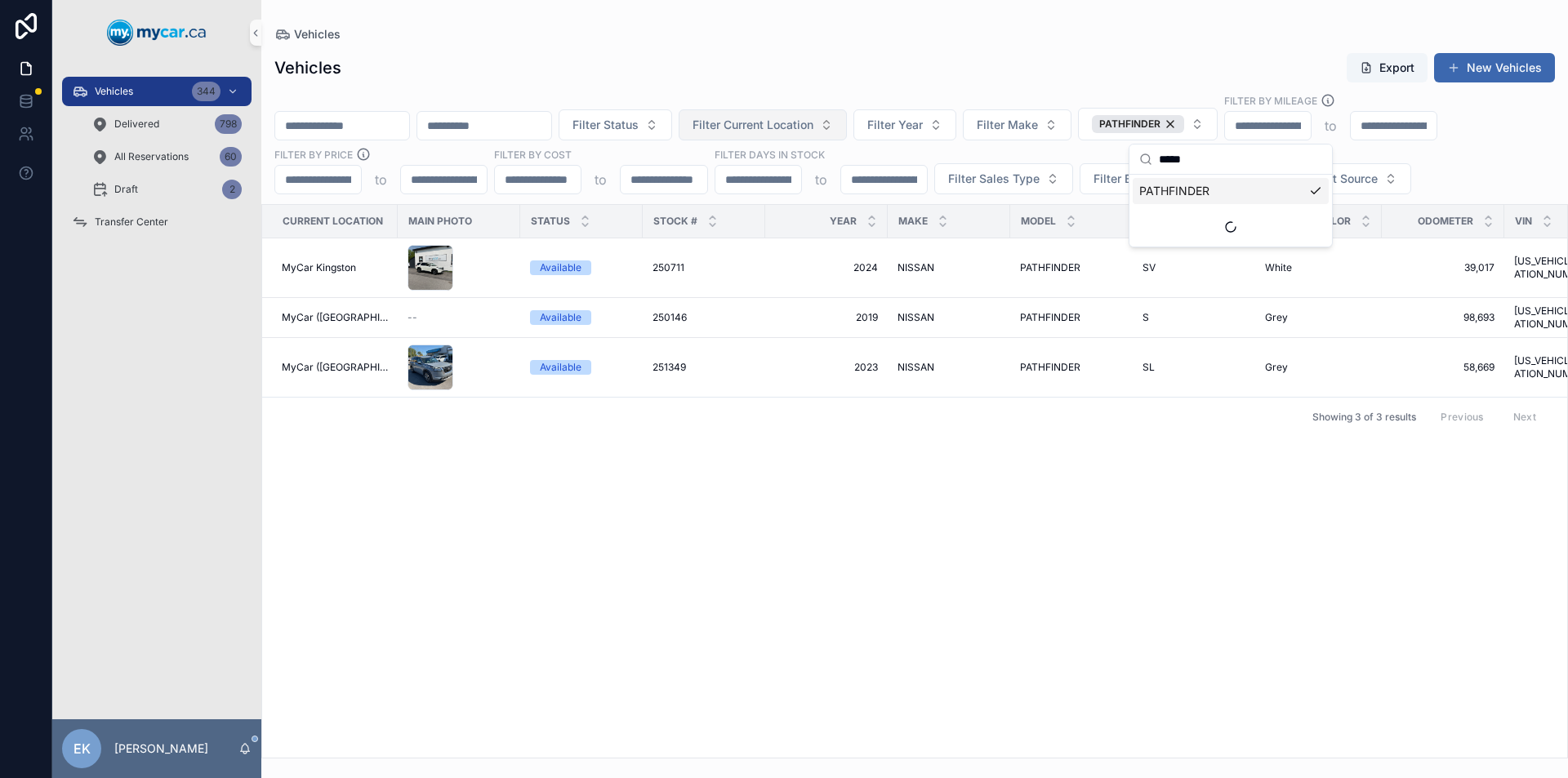
click at [847, 129] on button "Filter Current Location" at bounding box center [762, 125] width 168 height 31
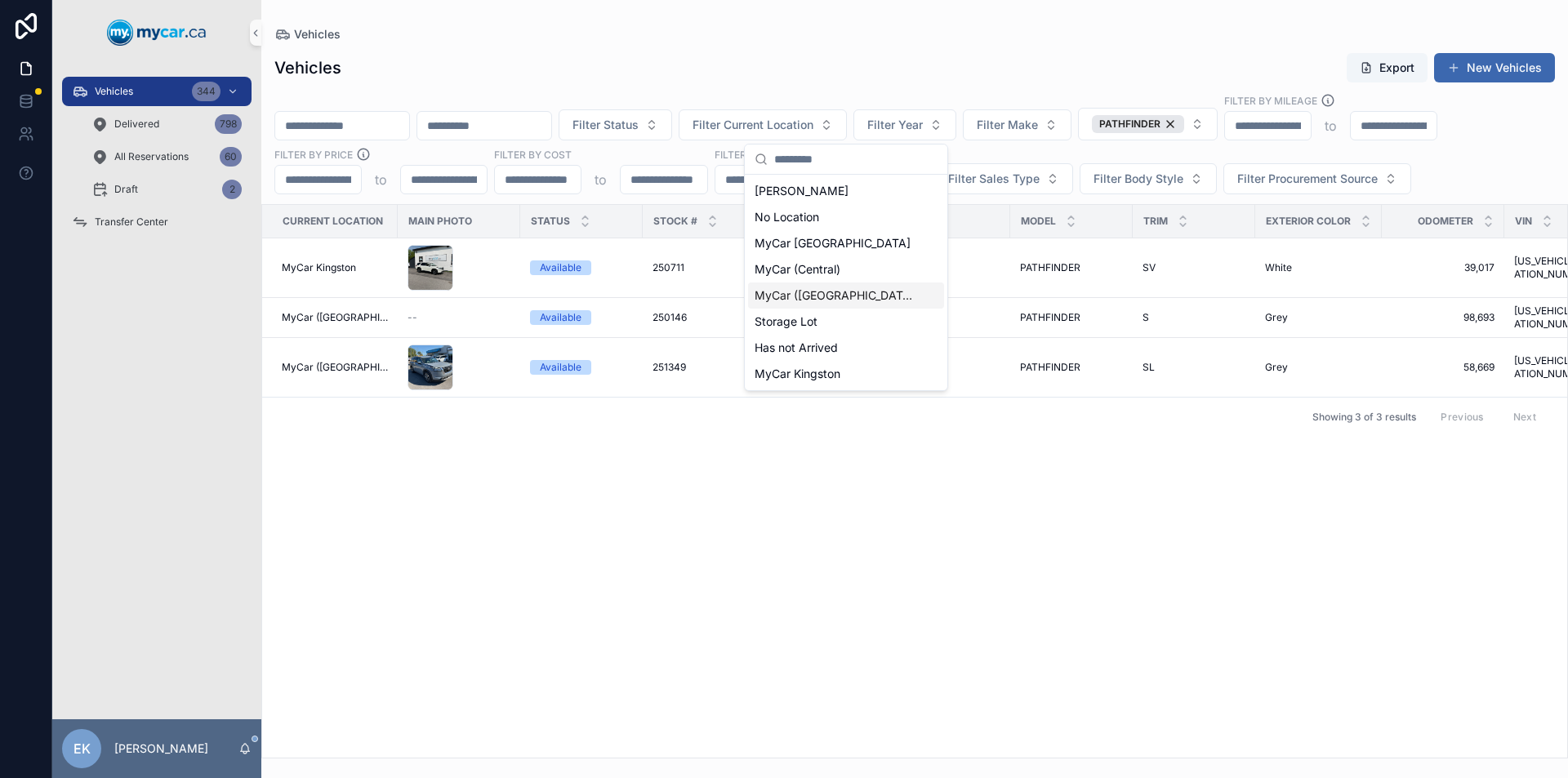
click at [833, 297] on span "MyCar ([GEOGRAPHIC_DATA])" at bounding box center [836, 295] width 164 height 16
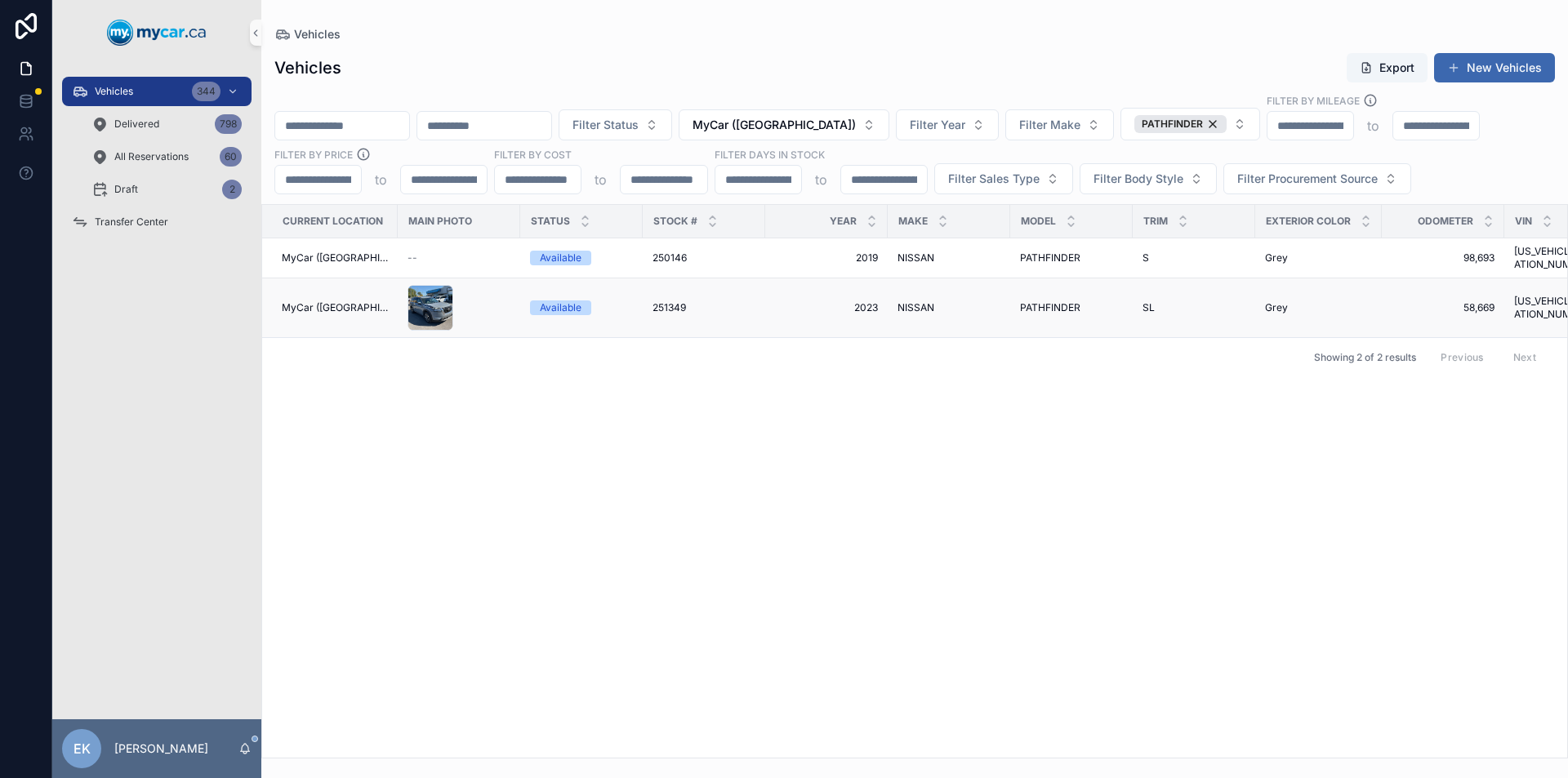
click at [859, 309] on span "2023" at bounding box center [826, 307] width 103 height 13
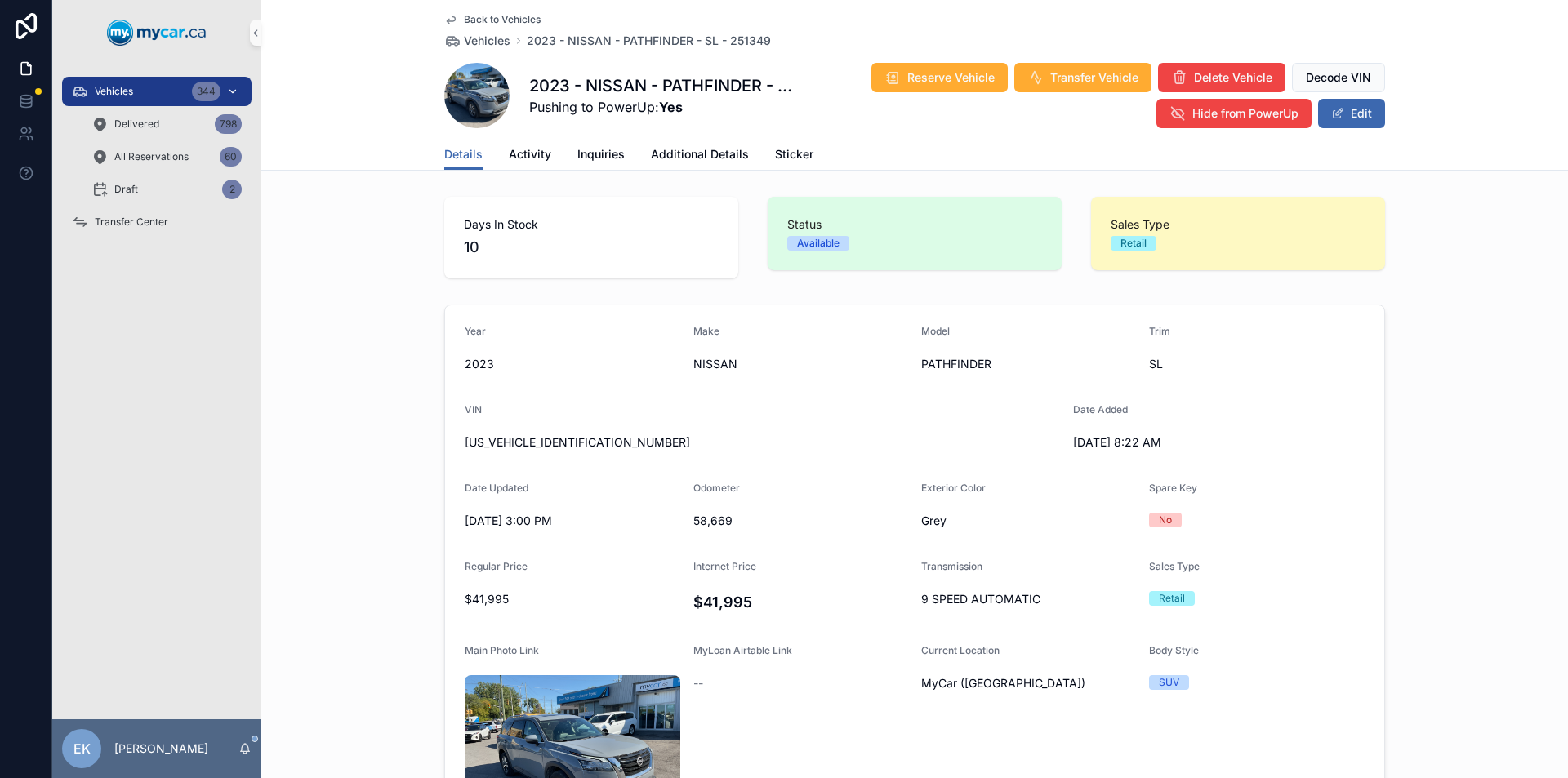
click at [233, 93] on icon "scrollable content" at bounding box center [233, 92] width 6 height 3
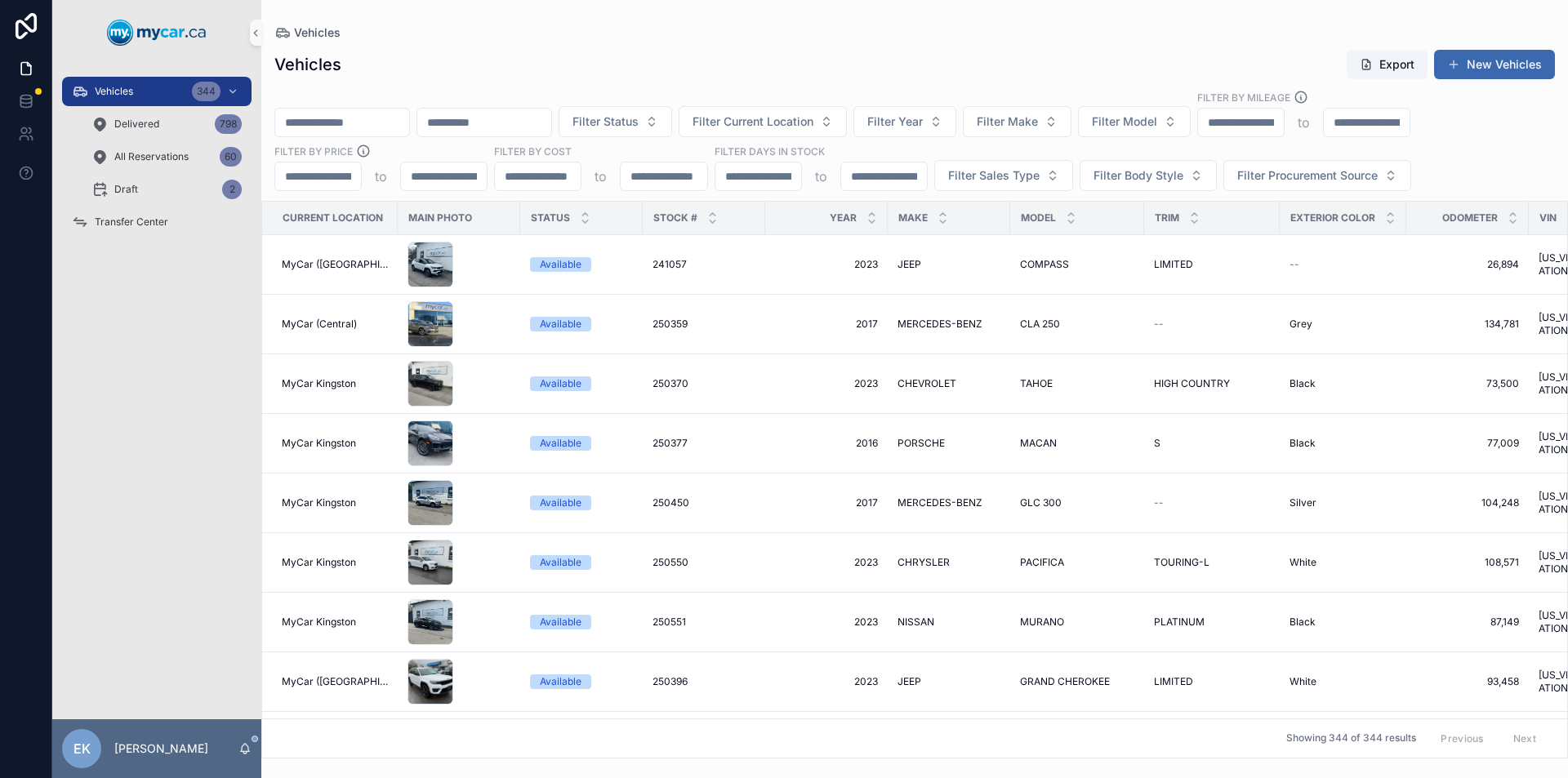
click at [352, 113] on input "scrollable content" at bounding box center [342, 122] width 134 height 23
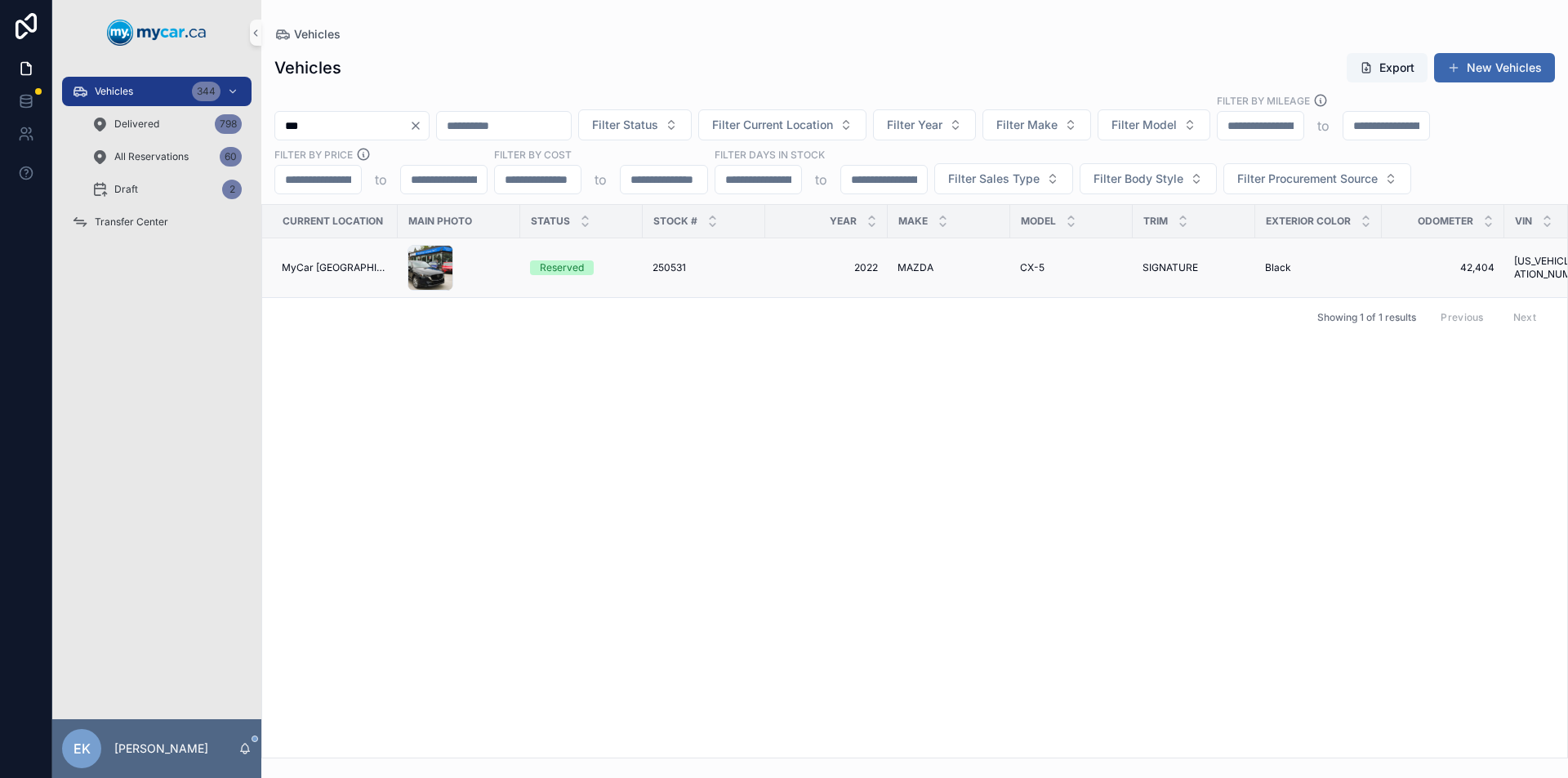
type input "***"
click at [557, 271] on div "Reserved" at bounding box center [561, 267] width 44 height 15
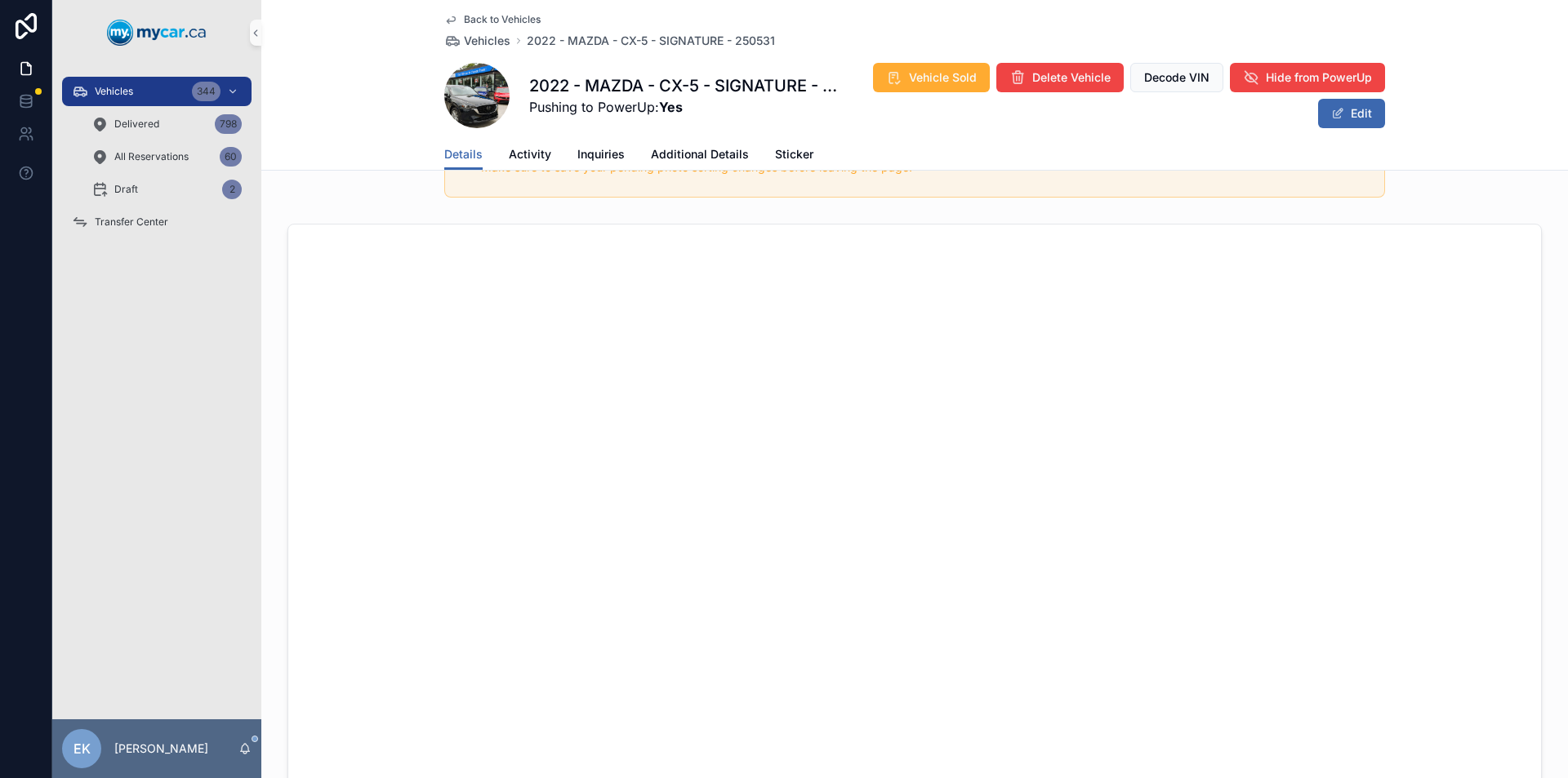
scroll to position [1306, 0]
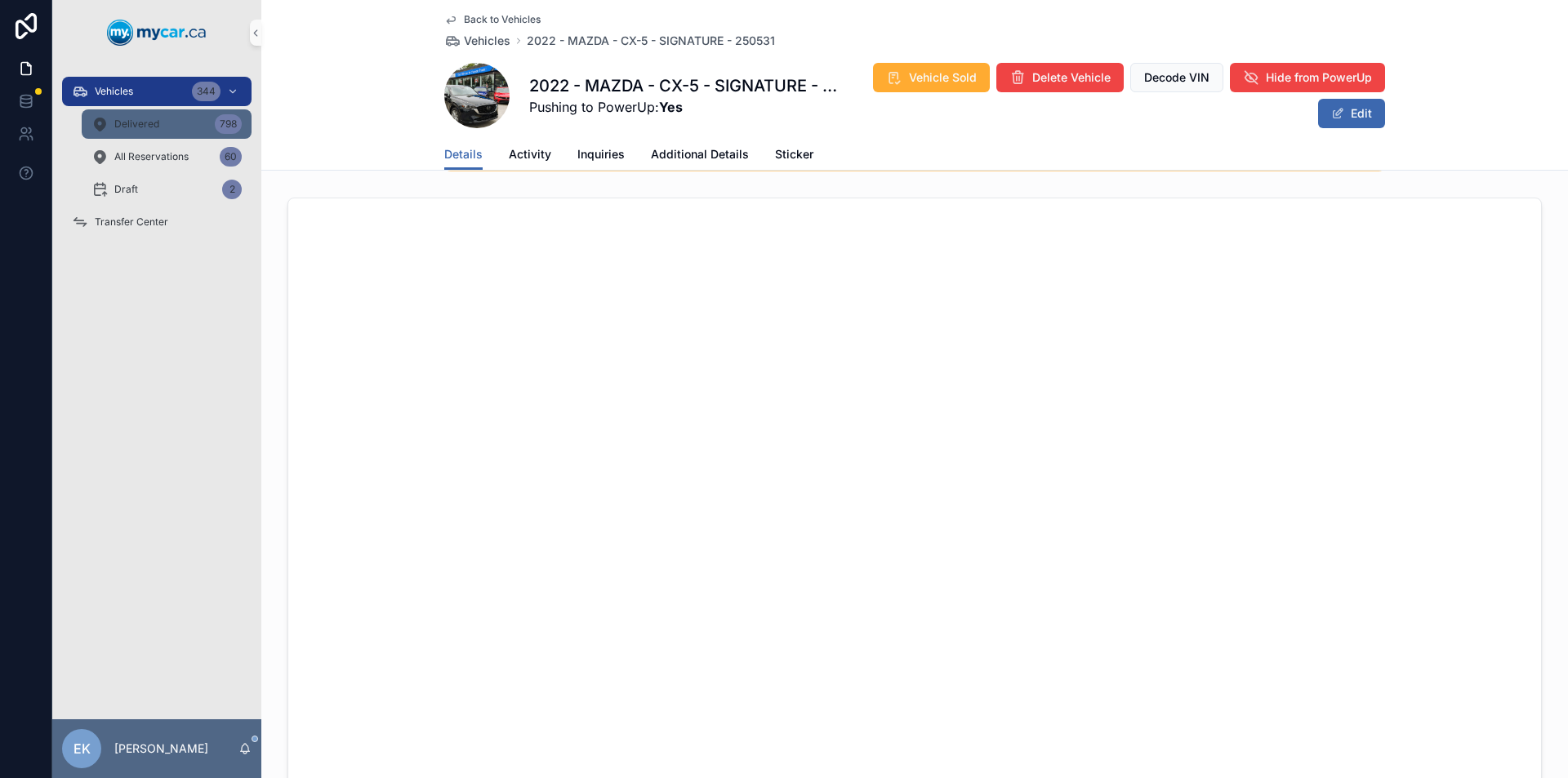
click at [162, 124] on div "Delivered 798" at bounding box center [166, 124] width 150 height 27
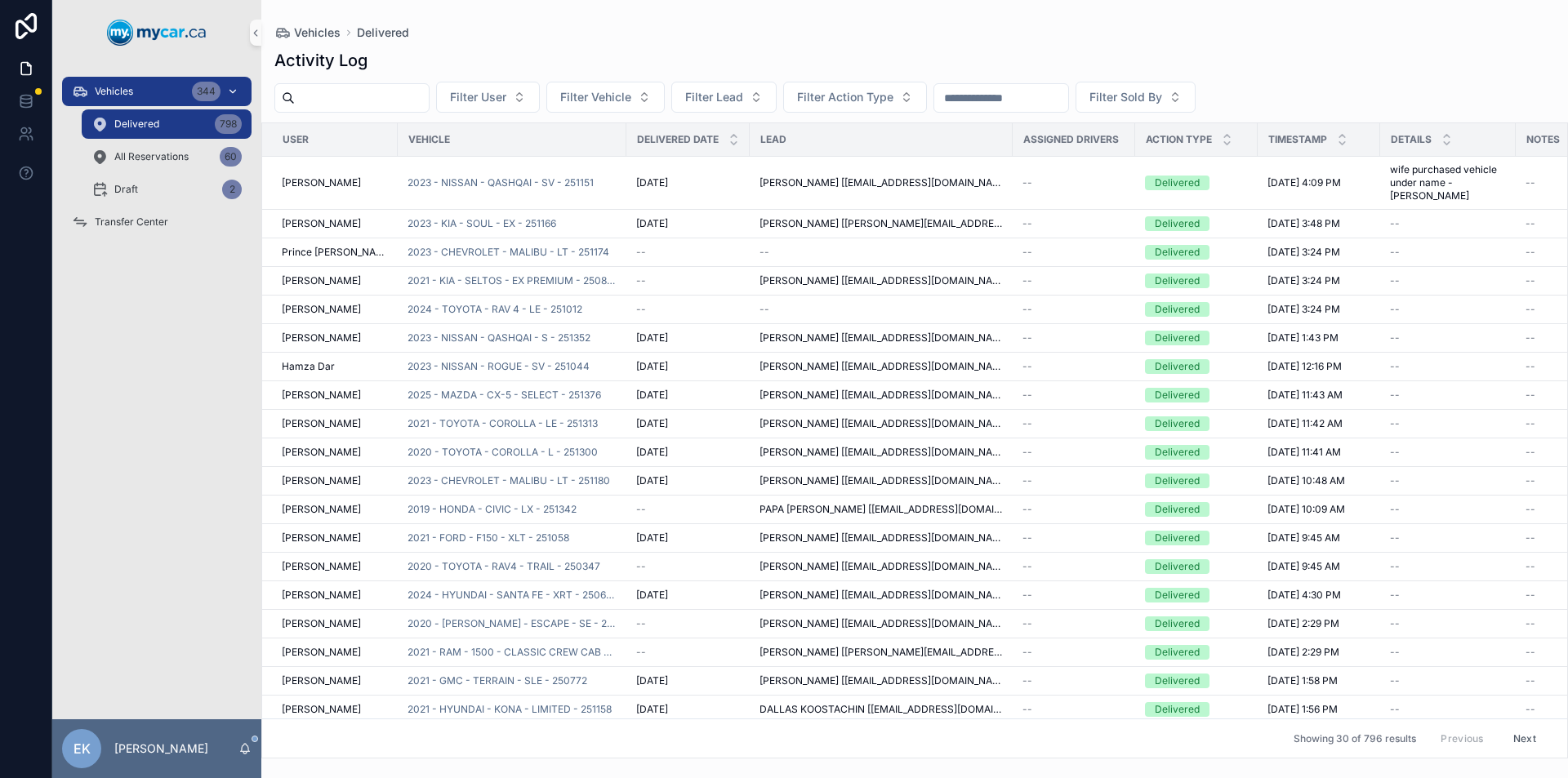
click at [160, 89] on div "Vehicles 344" at bounding box center [157, 92] width 170 height 27
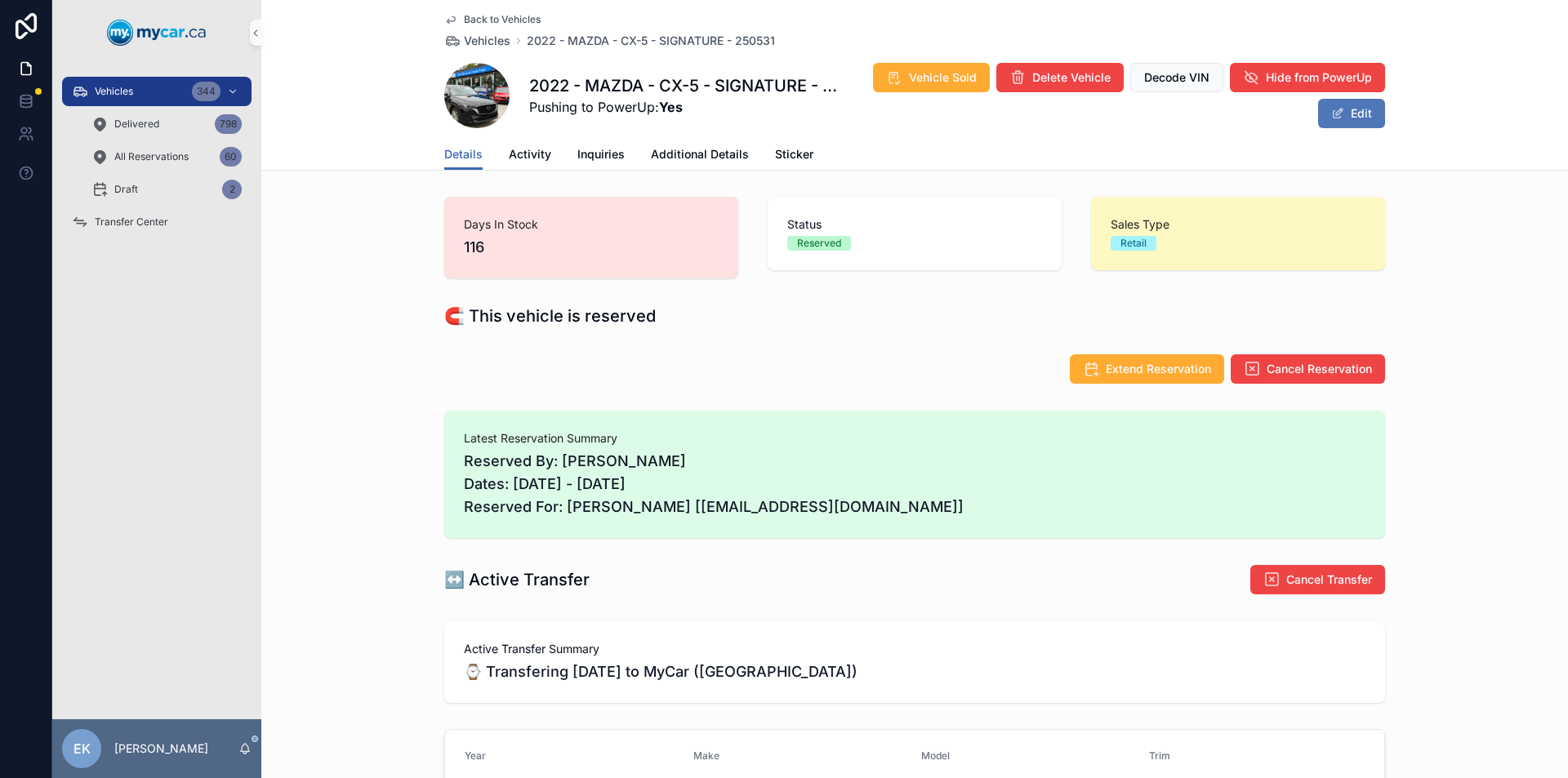
click at [1337, 106] on button "Edit" at bounding box center [1351, 113] width 67 height 29
click at [1327, 113] on span "scrollable content" at bounding box center [1330, 113] width 13 height 13
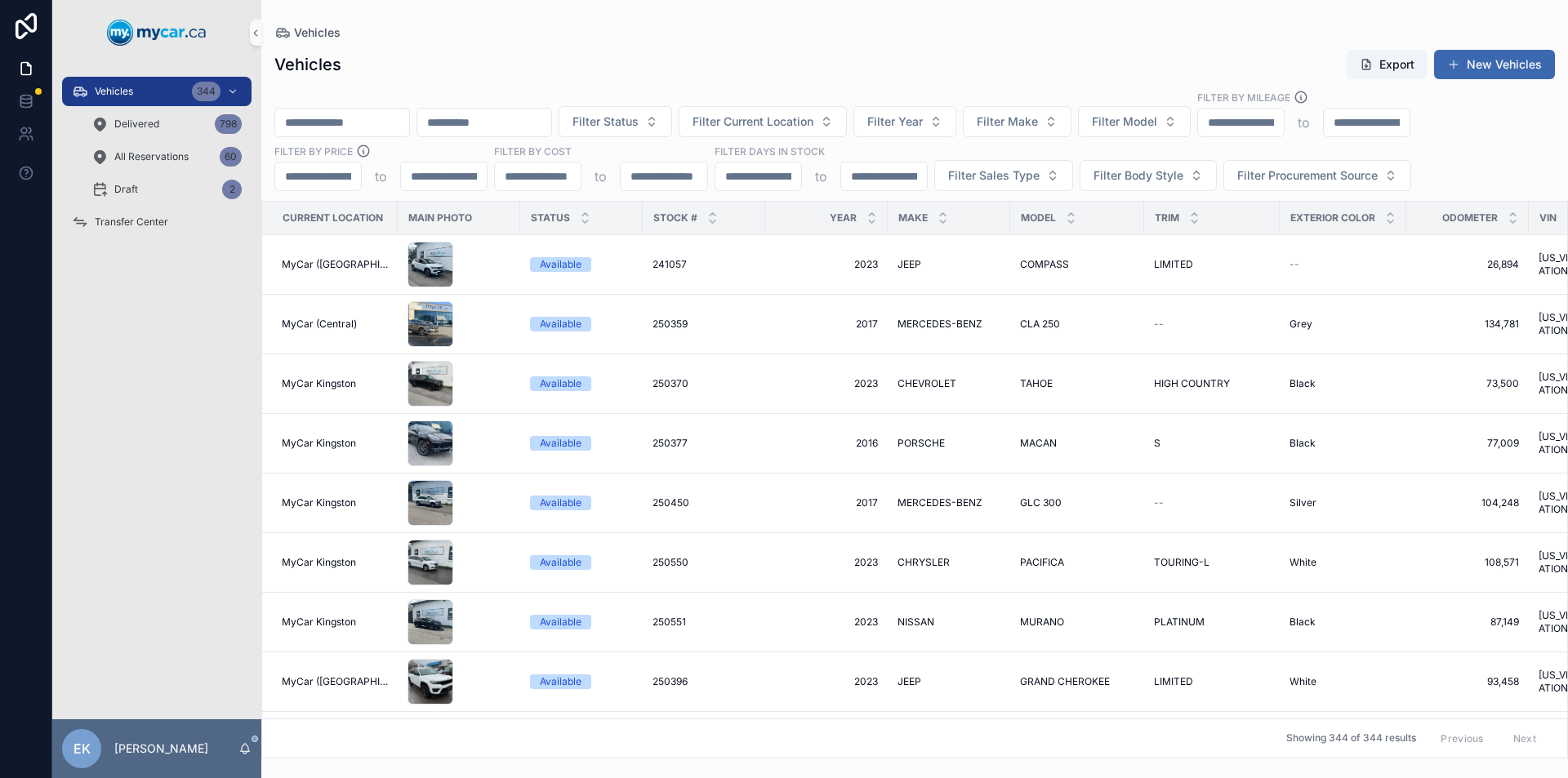
click at [357, 119] on input "scrollable content" at bounding box center [342, 122] width 134 height 23
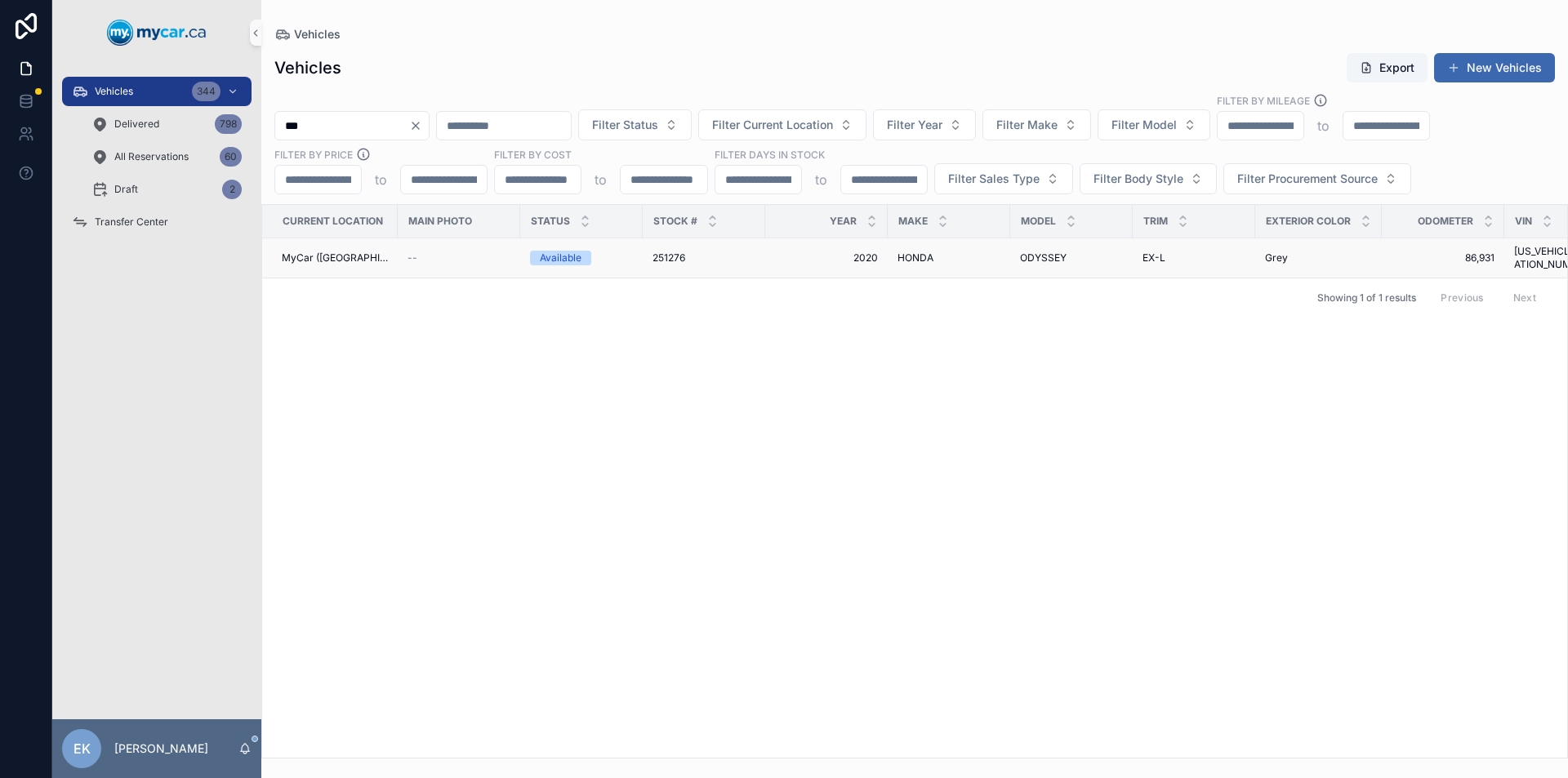
type input "***"
click at [659, 254] on span "251276" at bounding box center [669, 258] width 33 height 13
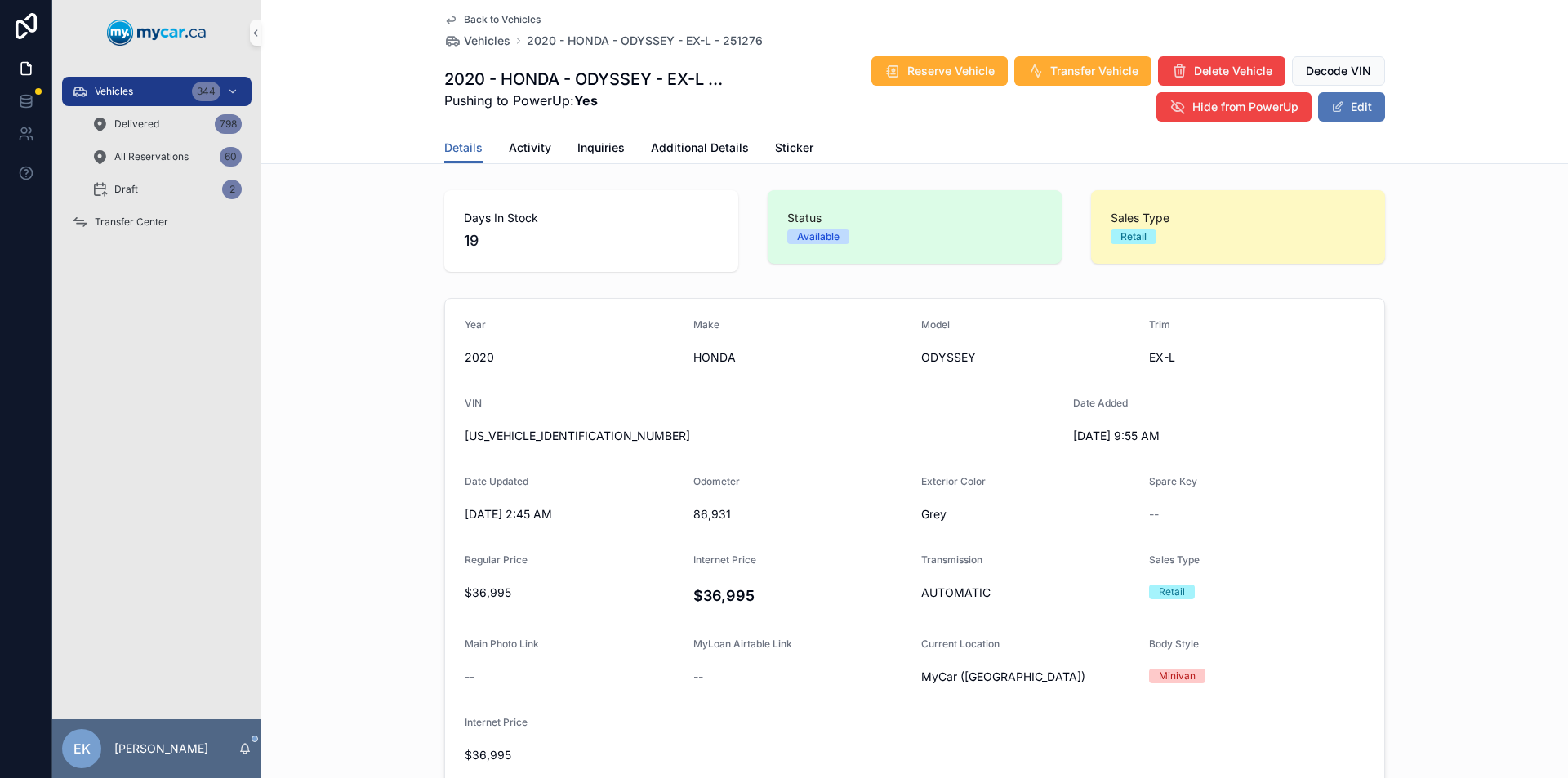
click at [1338, 106] on span "scrollable content" at bounding box center [1337, 106] width 13 height 13
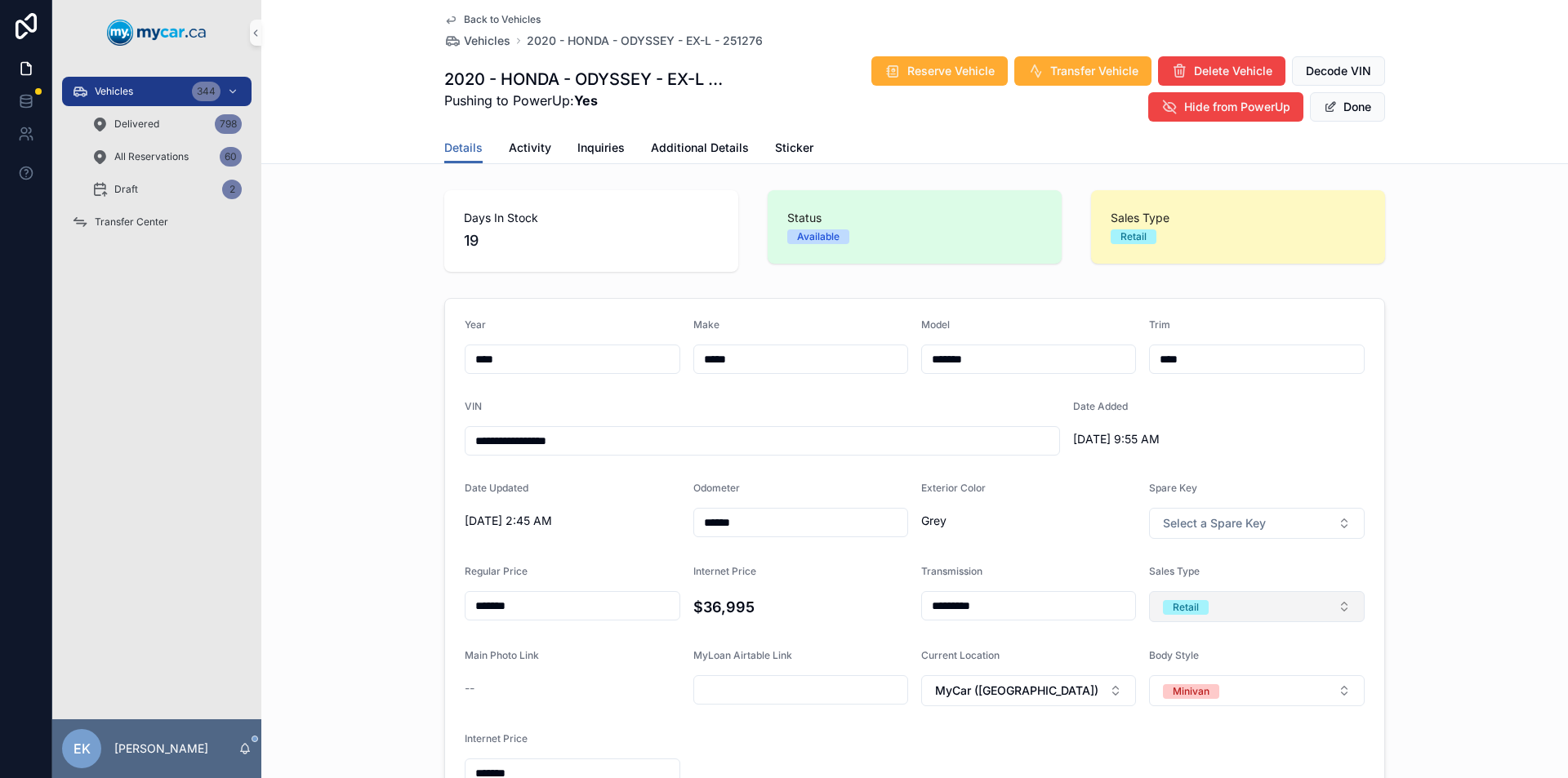
click at [1297, 604] on button "Retail" at bounding box center [1256, 606] width 216 height 31
click at [1213, 695] on span "Wholesale" at bounding box center [1187, 696] width 68 height 15
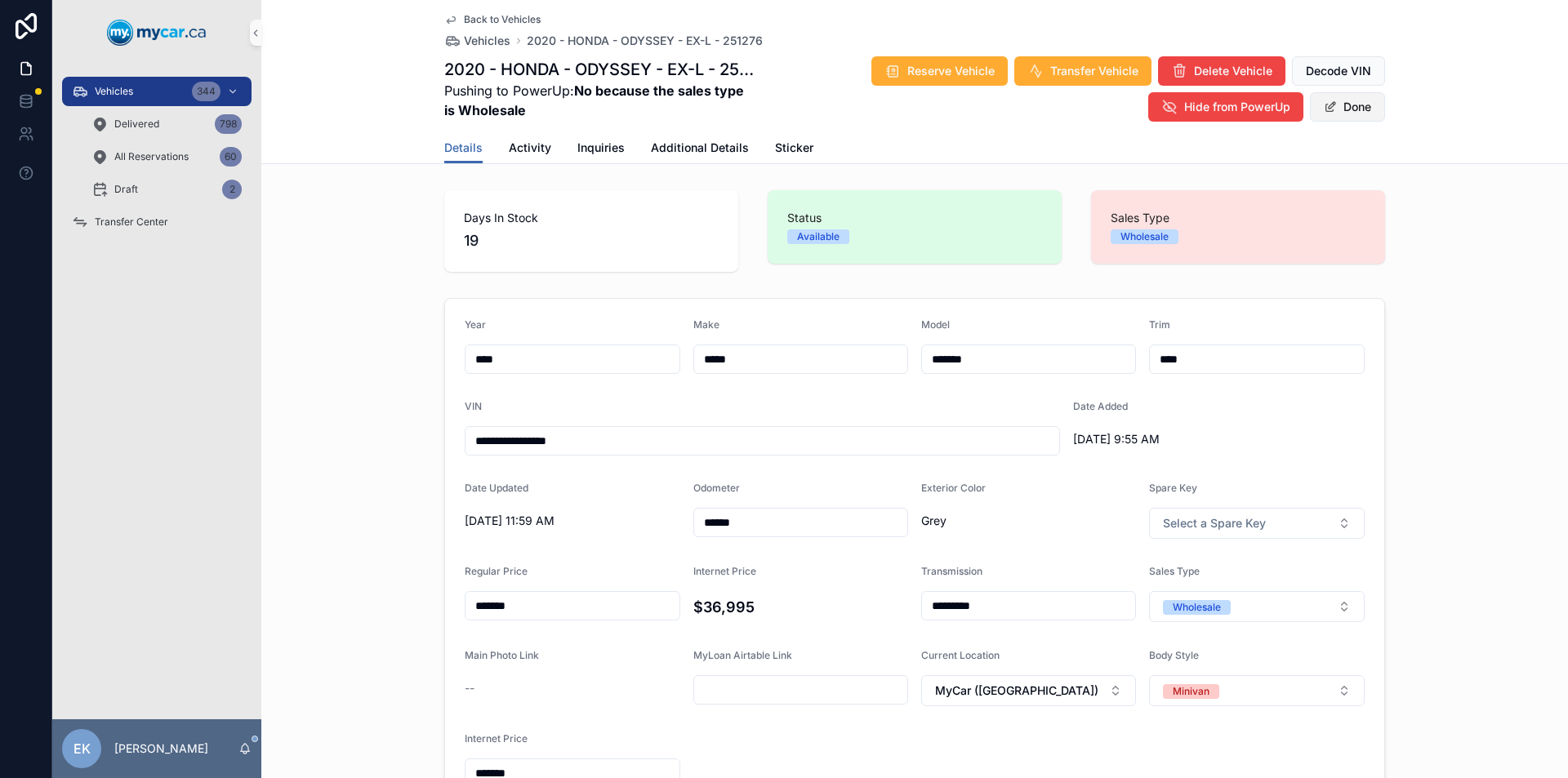
click at [1333, 108] on button "Done" at bounding box center [1347, 107] width 75 height 29
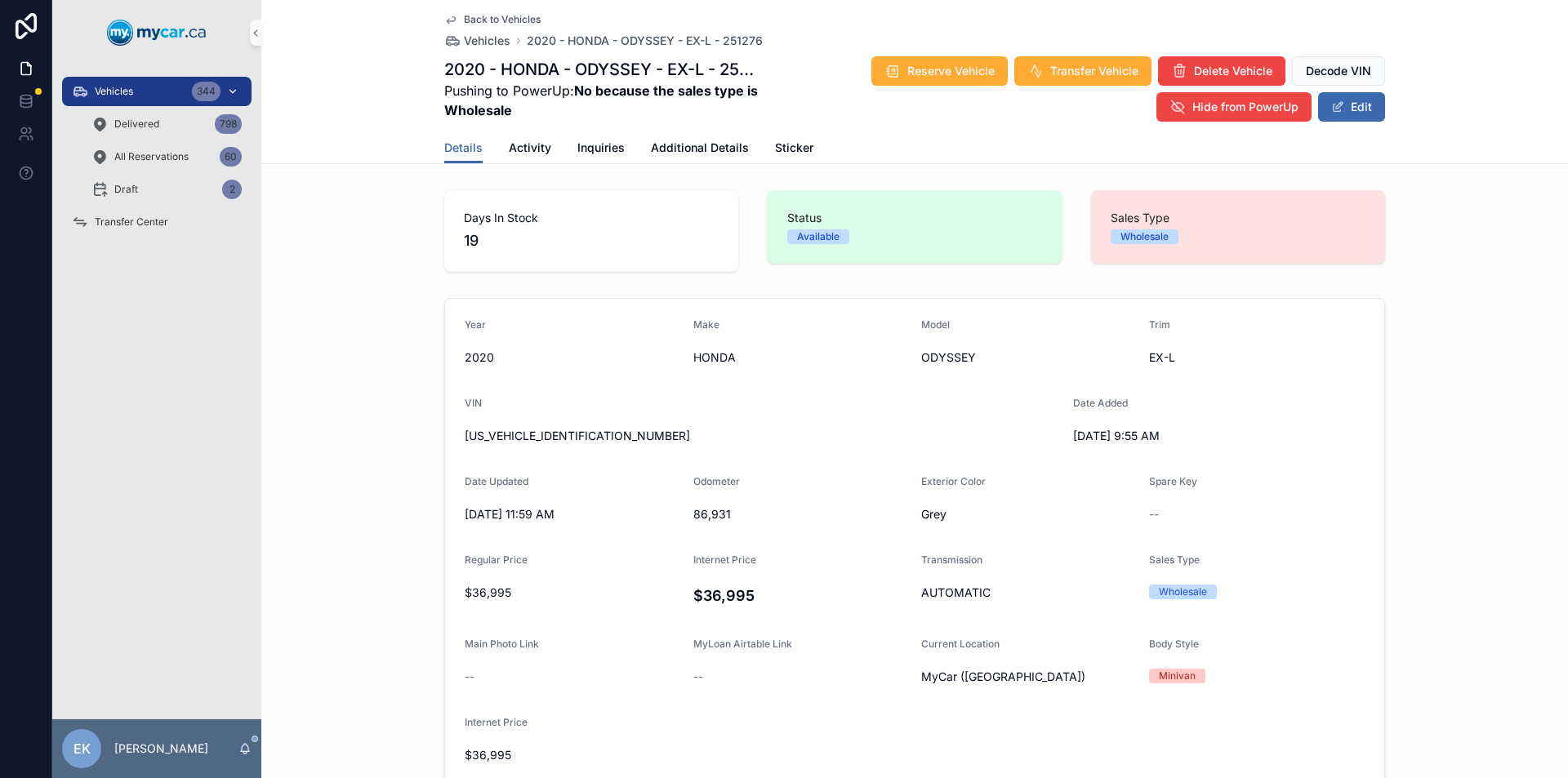
click at [128, 87] on span "Vehicles" at bounding box center [114, 91] width 39 height 13
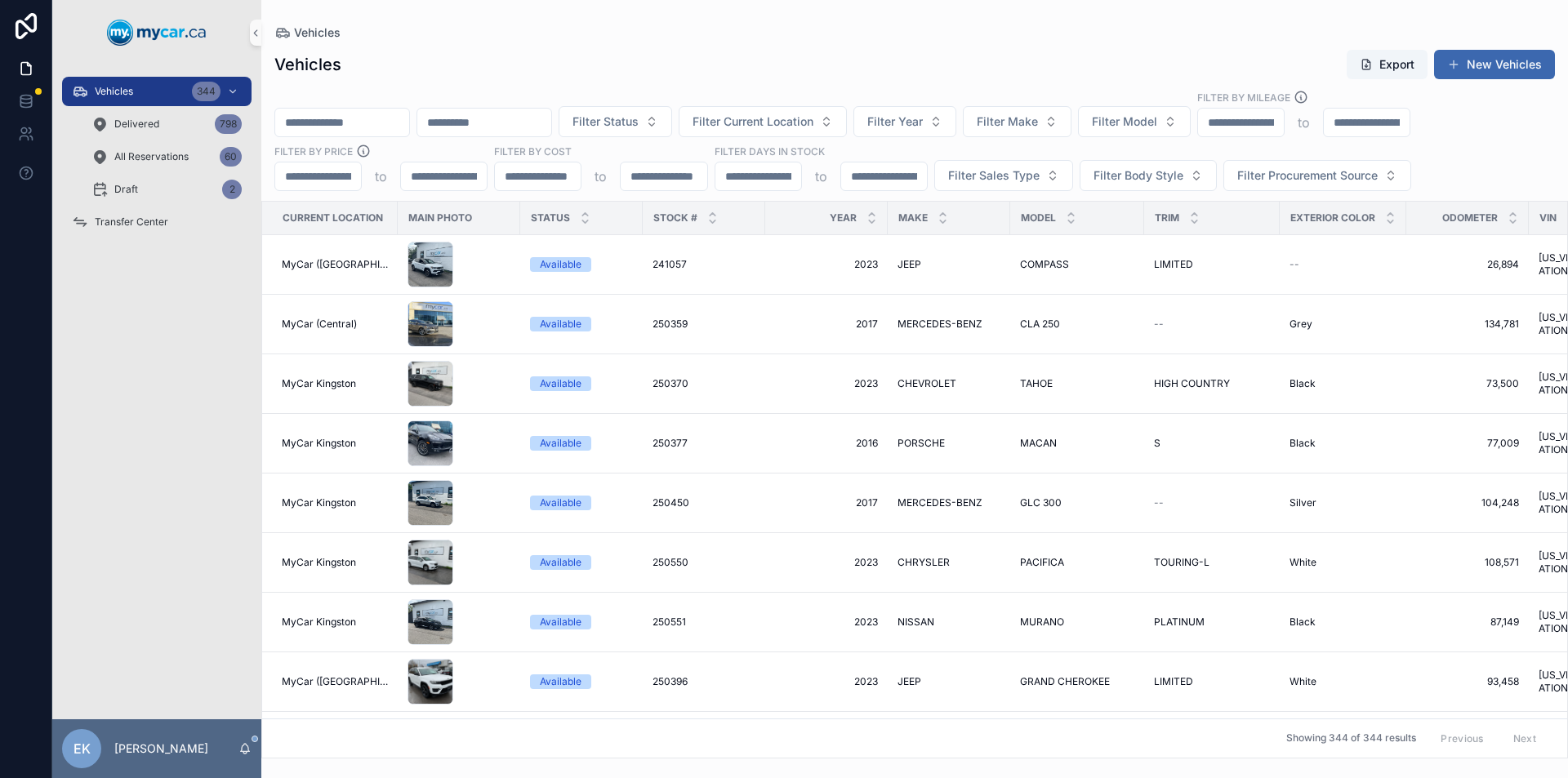
click at [372, 125] on input "scrollable content" at bounding box center [342, 122] width 134 height 23
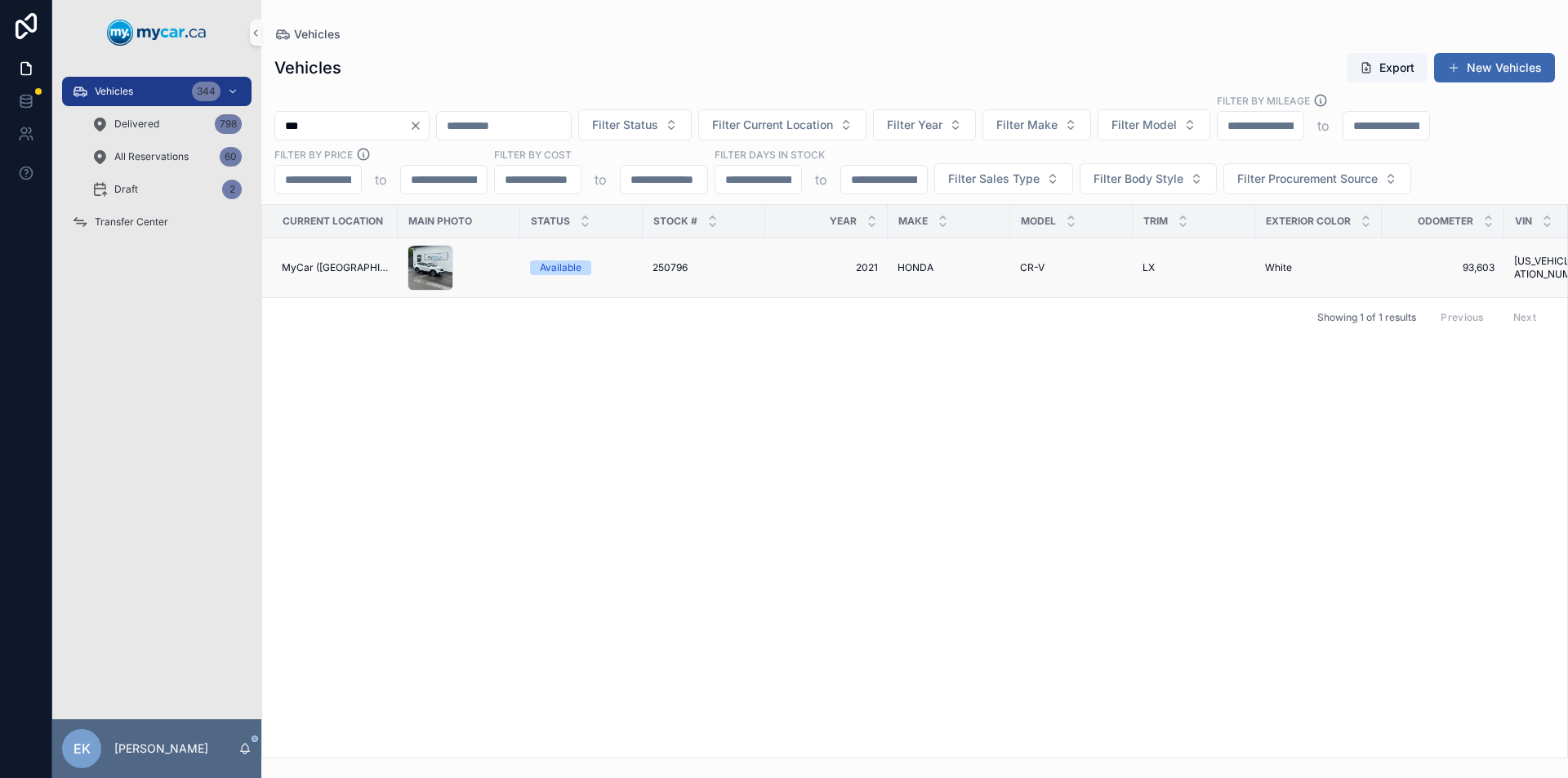
type input "***"
click at [672, 268] on span "250796" at bounding box center [670, 267] width 35 height 13
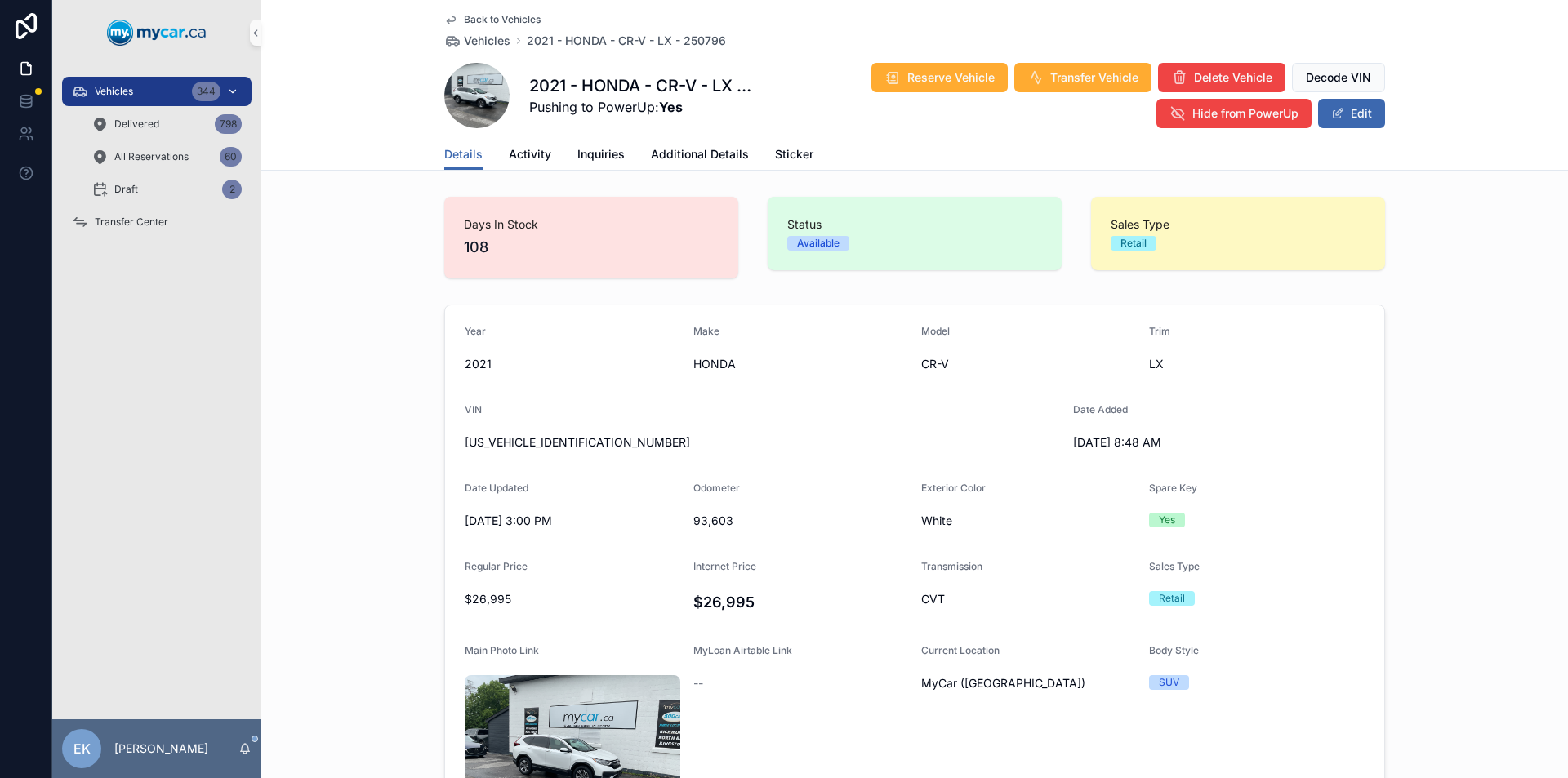
click at [216, 91] on div "344" at bounding box center [206, 91] width 28 height 20
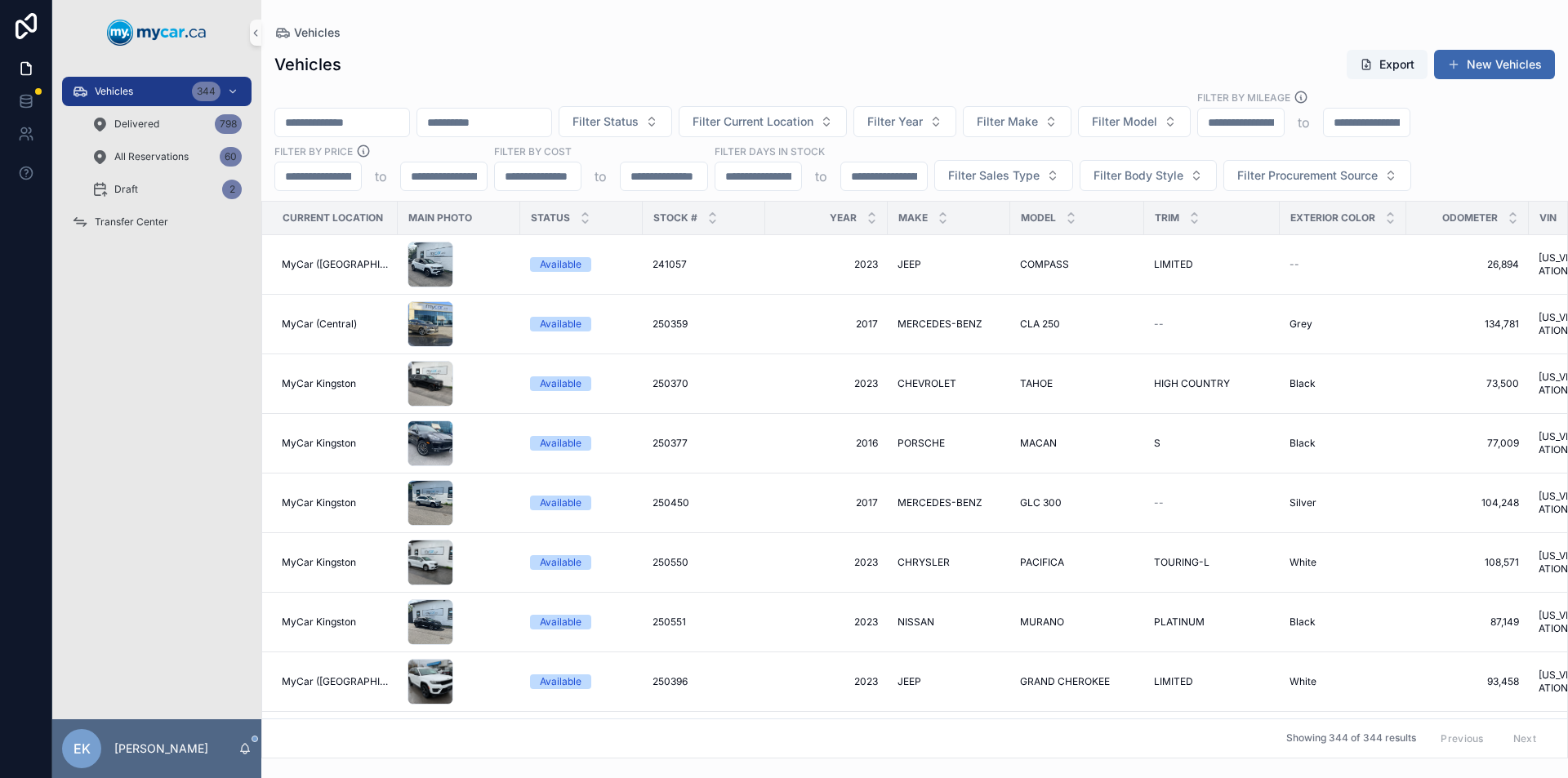
click at [349, 119] on input "scrollable content" at bounding box center [342, 122] width 134 height 23
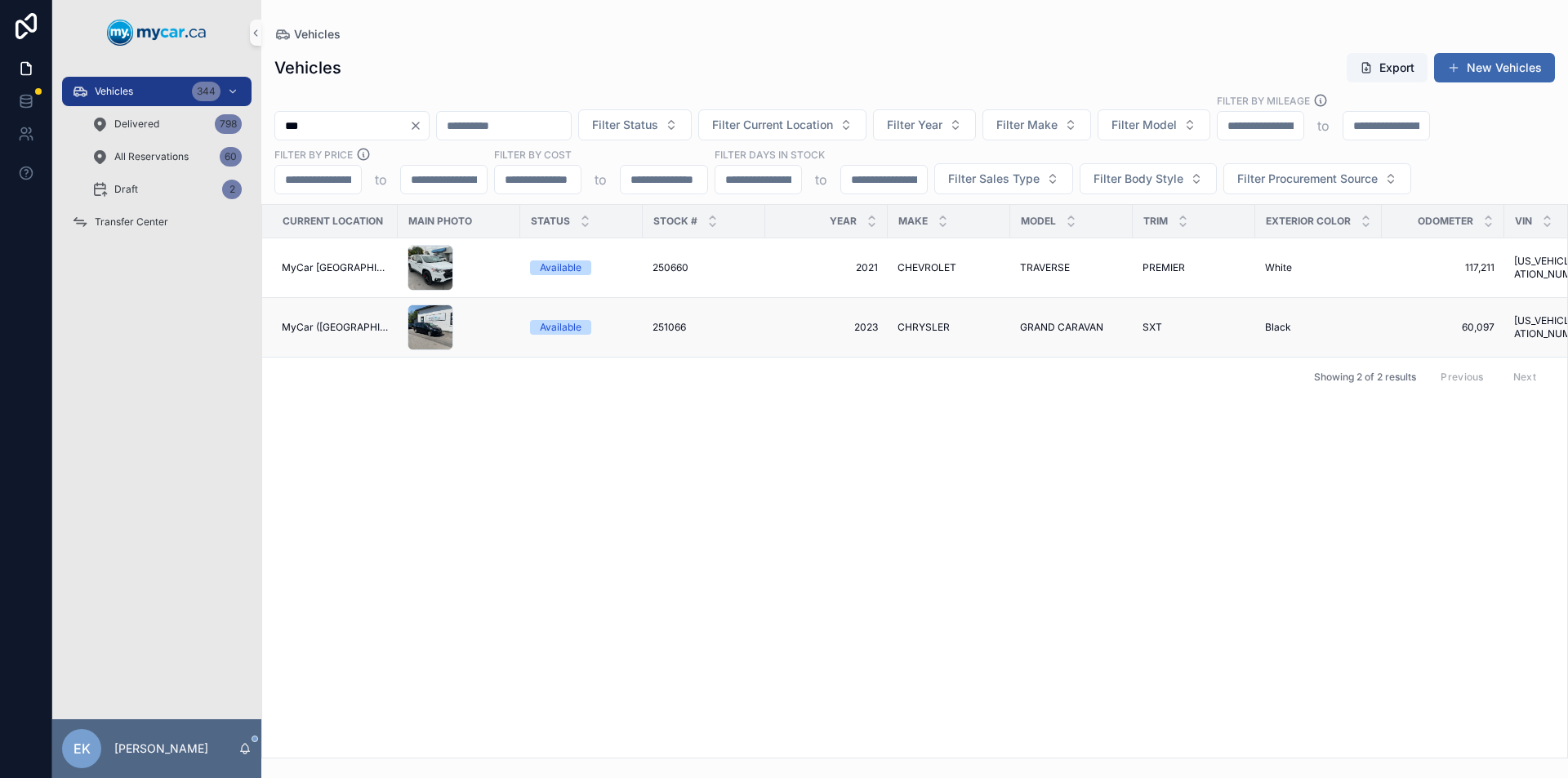
type input "***"
click at [662, 326] on span "251066" at bounding box center [669, 327] width 33 height 13
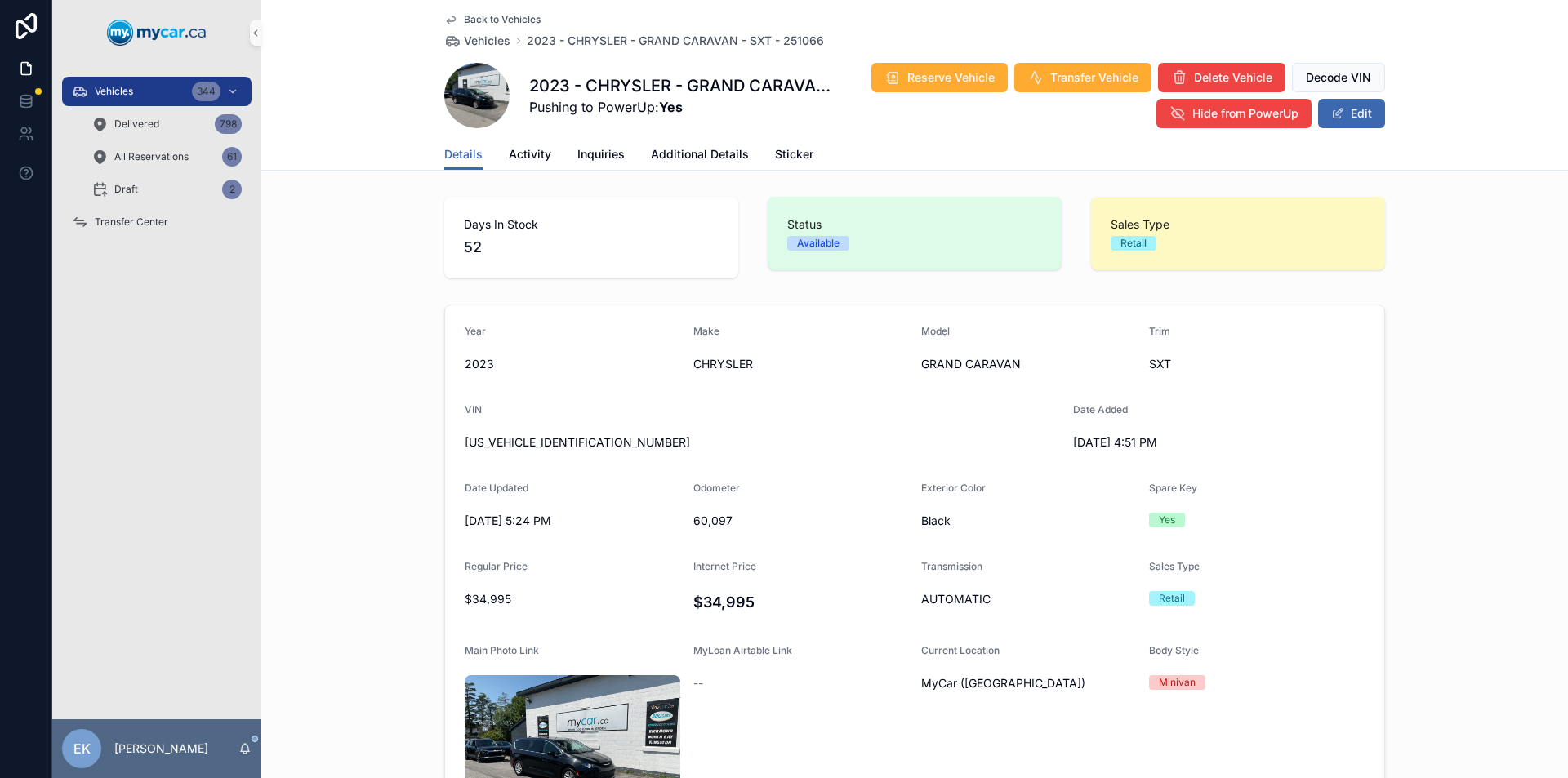
drag, startPoint x: 464, startPoint y: 314, endPoint x: 477, endPoint y: 316, distance: 13.2
click at [516, 161] on span "Activity" at bounding box center [530, 154] width 43 height 16
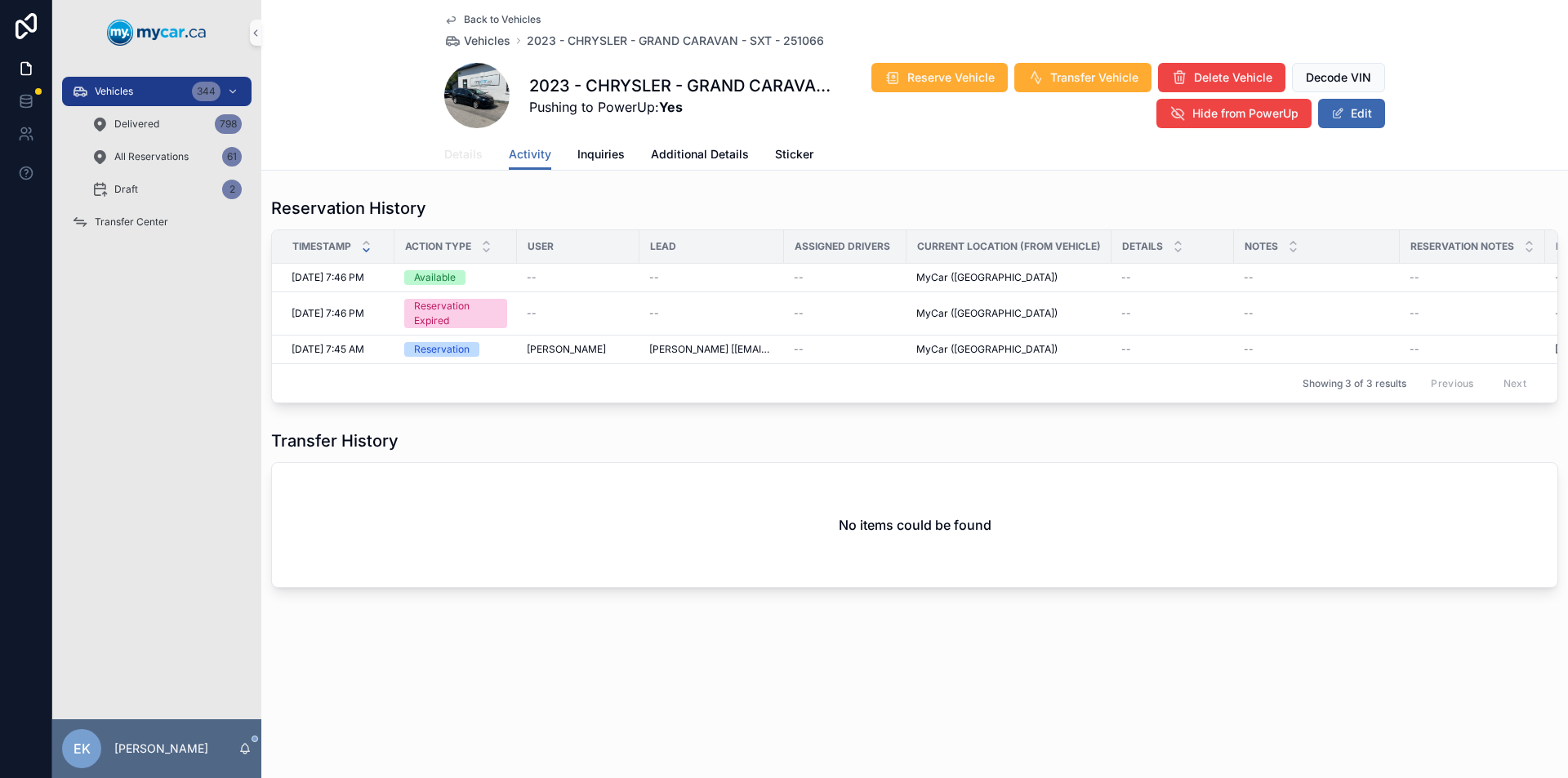
click at [469, 153] on span "Details" at bounding box center [463, 154] width 39 height 16
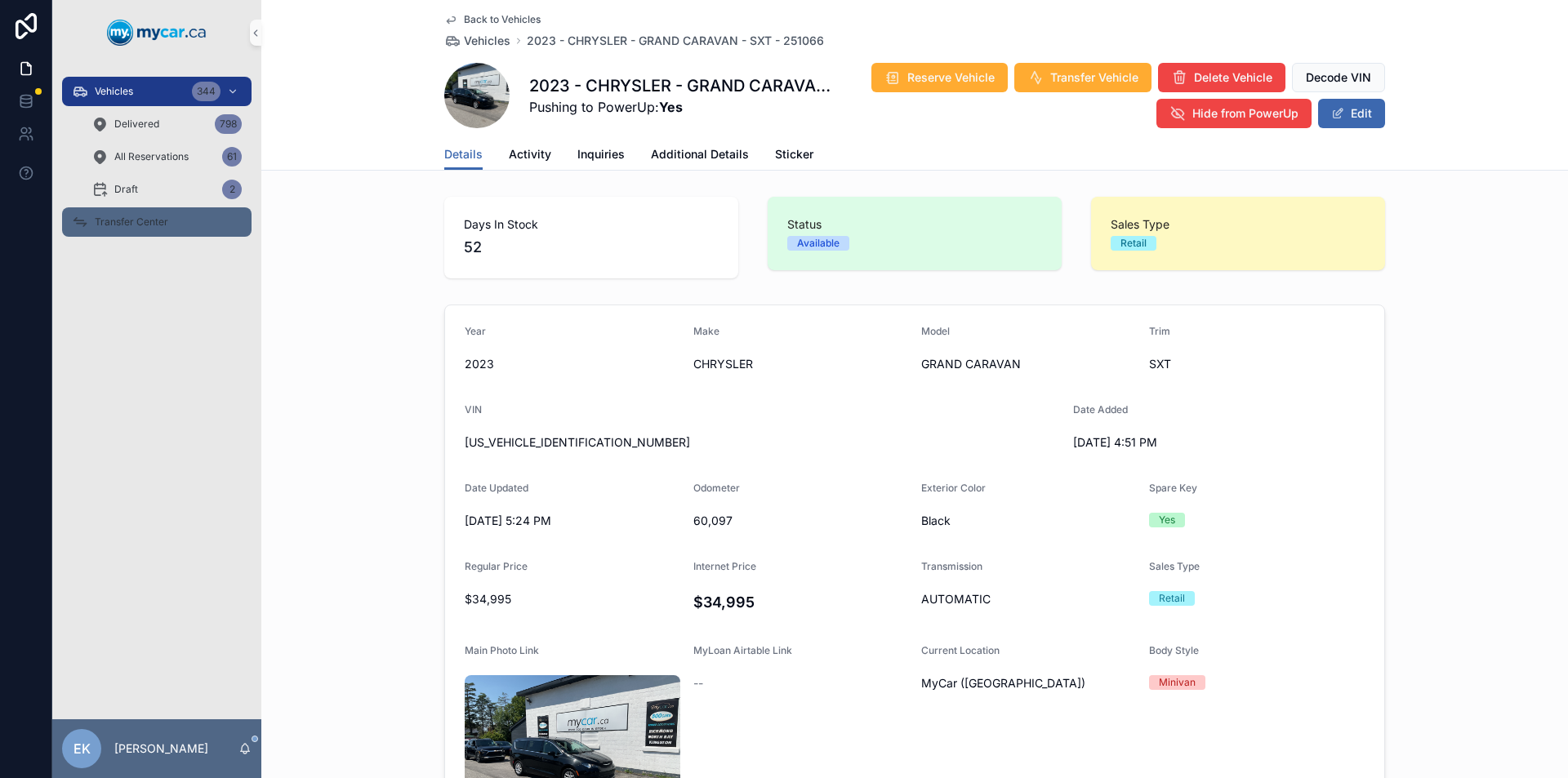
click at [153, 213] on div "Transfer Center" at bounding box center [157, 222] width 170 height 27
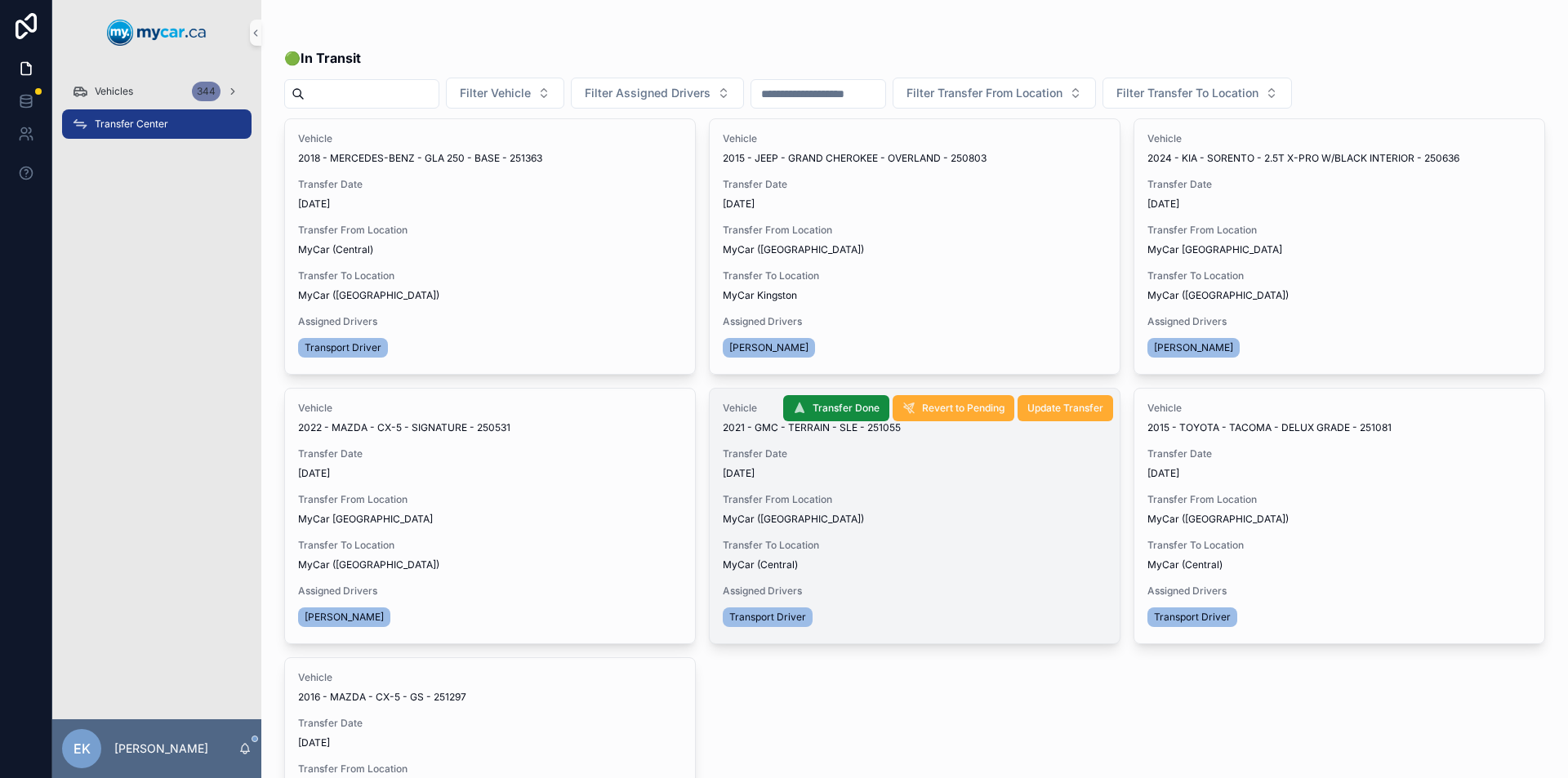
scroll to position [211, 0]
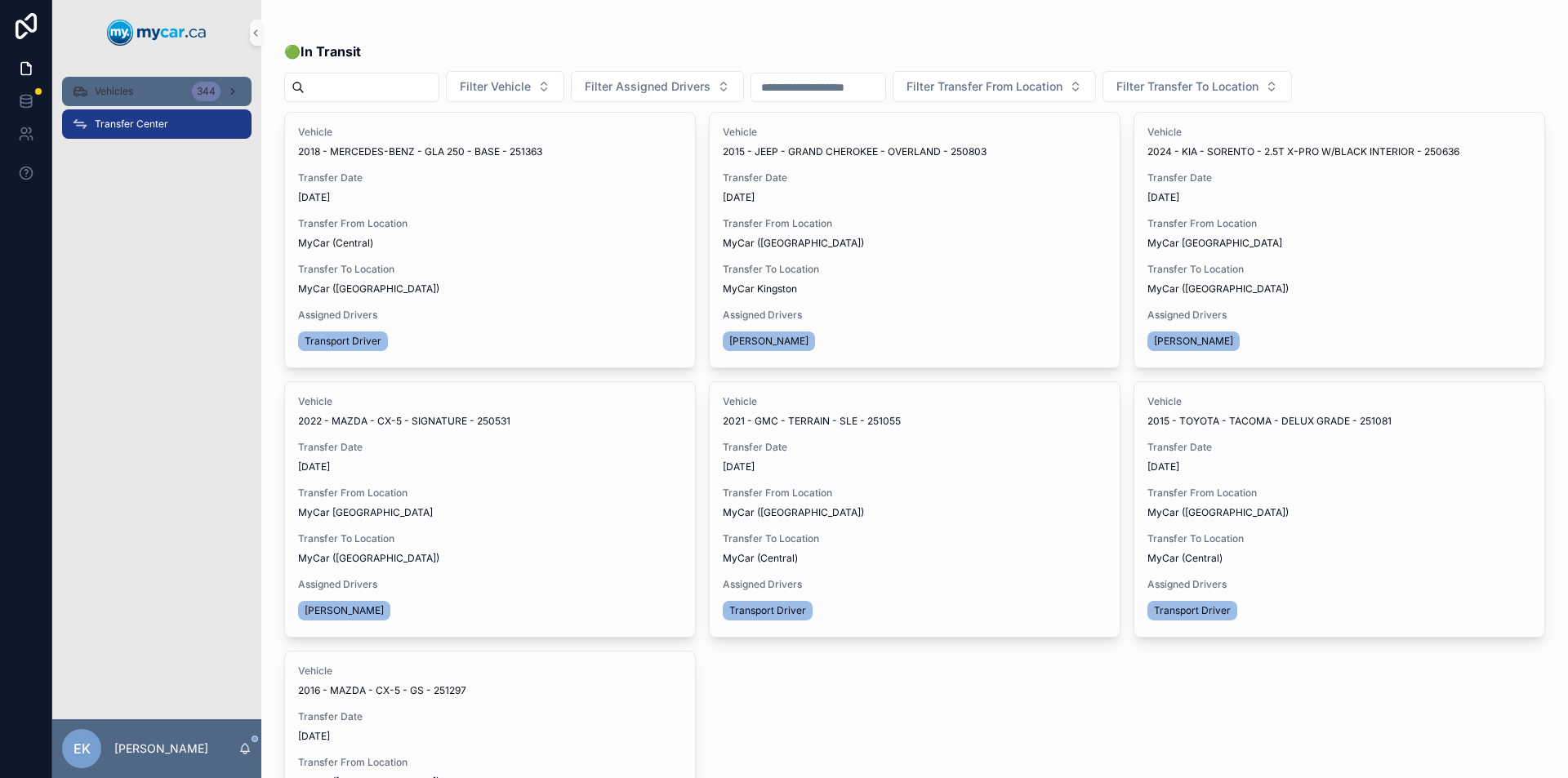
click at [138, 91] on div "Vehicles 344" at bounding box center [157, 92] width 170 height 27
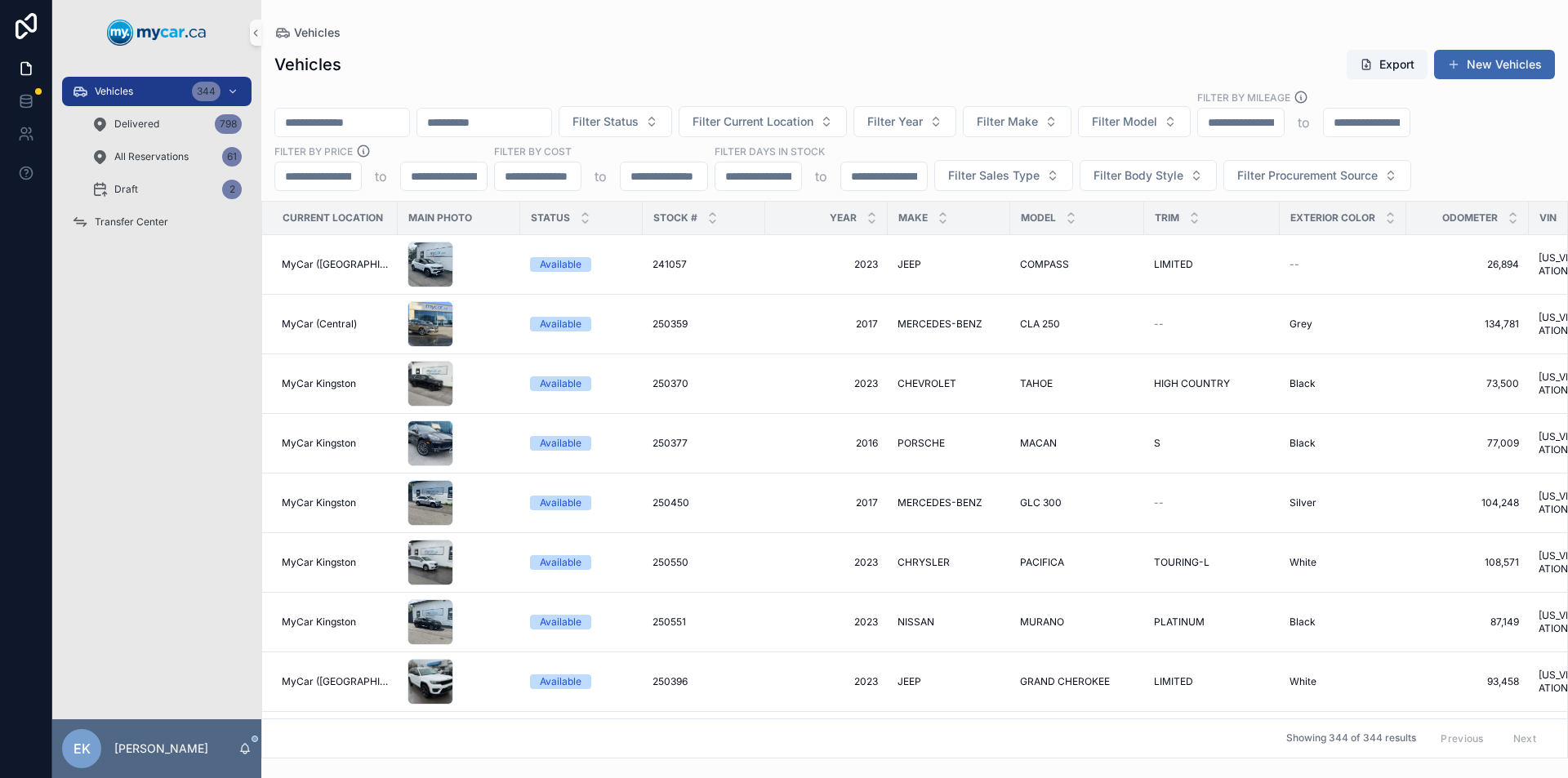
click at [332, 117] on input "scrollable content" at bounding box center [342, 122] width 134 height 23
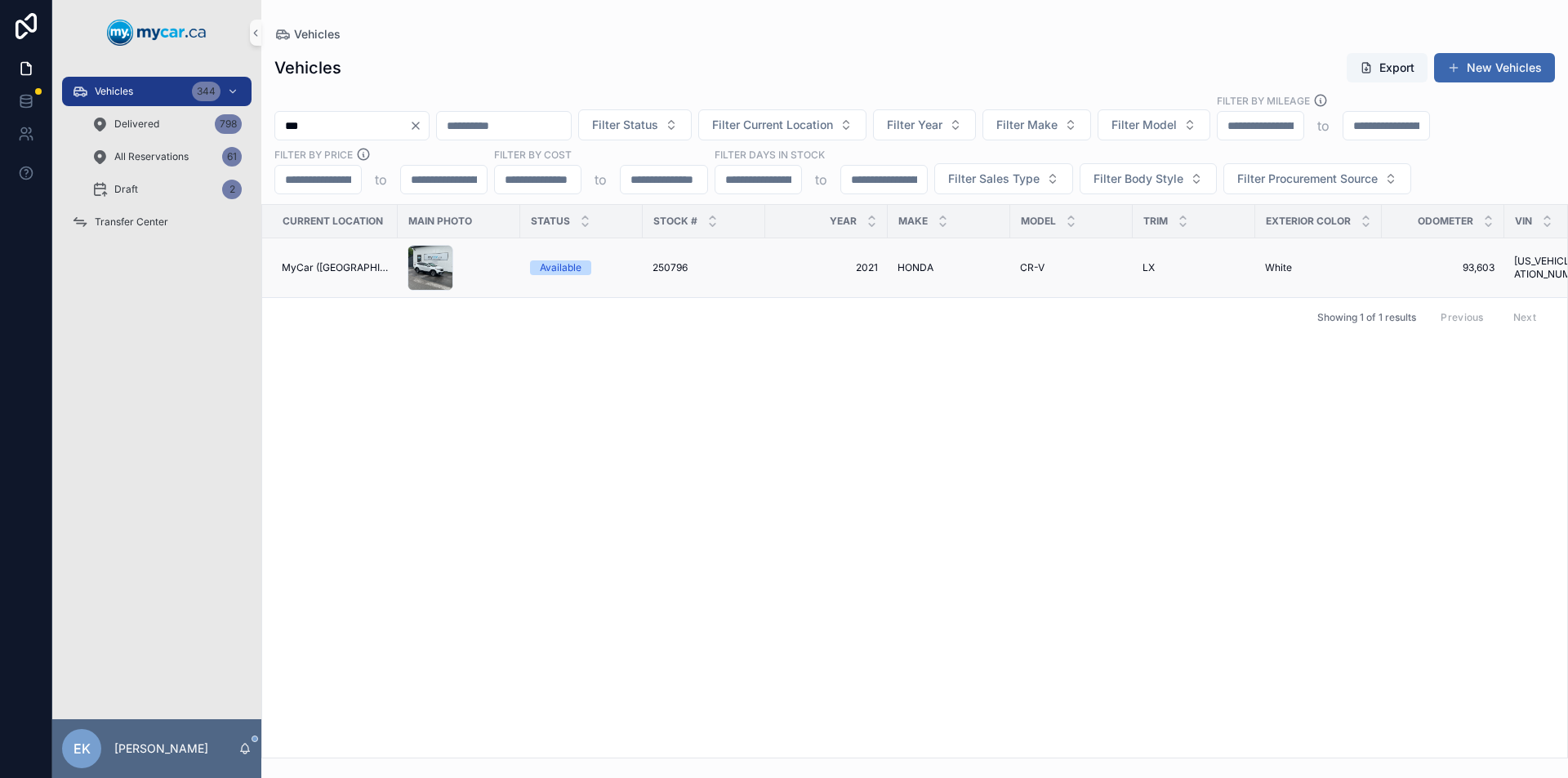
type input "***"
click at [322, 268] on span "MyCar ([GEOGRAPHIC_DATA])" at bounding box center [335, 267] width 106 height 13
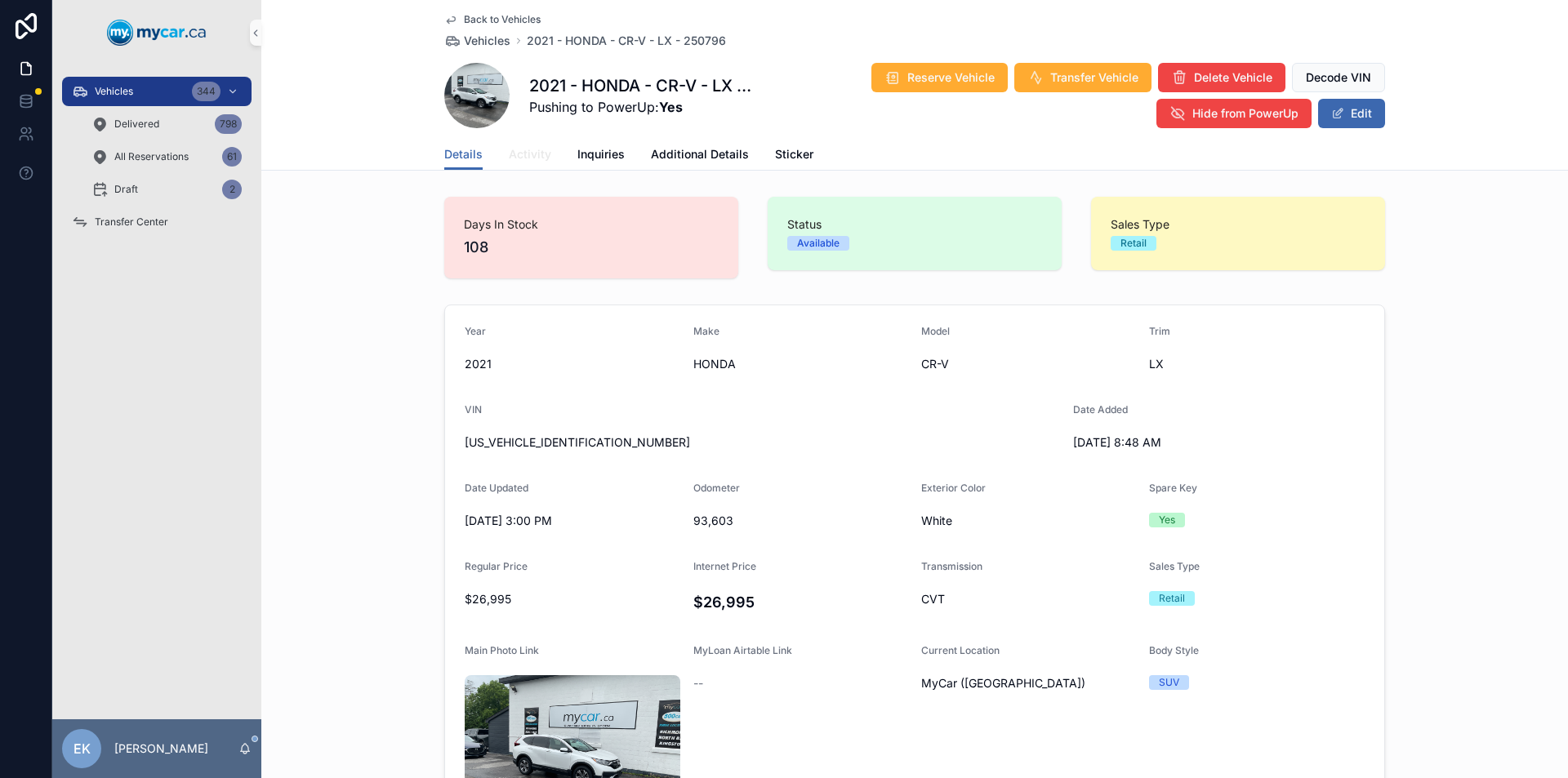
click at [522, 152] on span "Activity" at bounding box center [530, 154] width 43 height 16
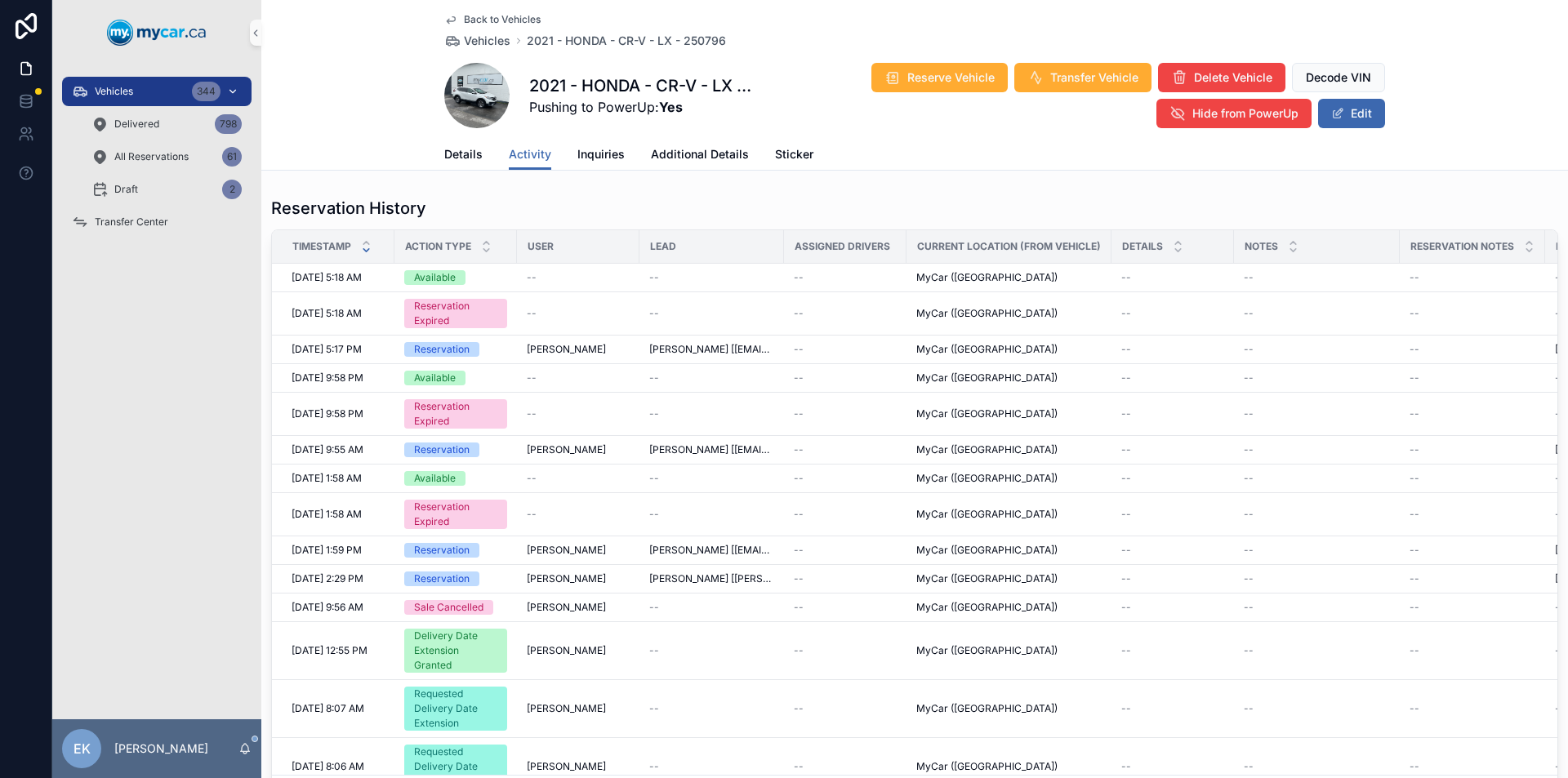
click at [217, 89] on div "344" at bounding box center [206, 91] width 28 height 20
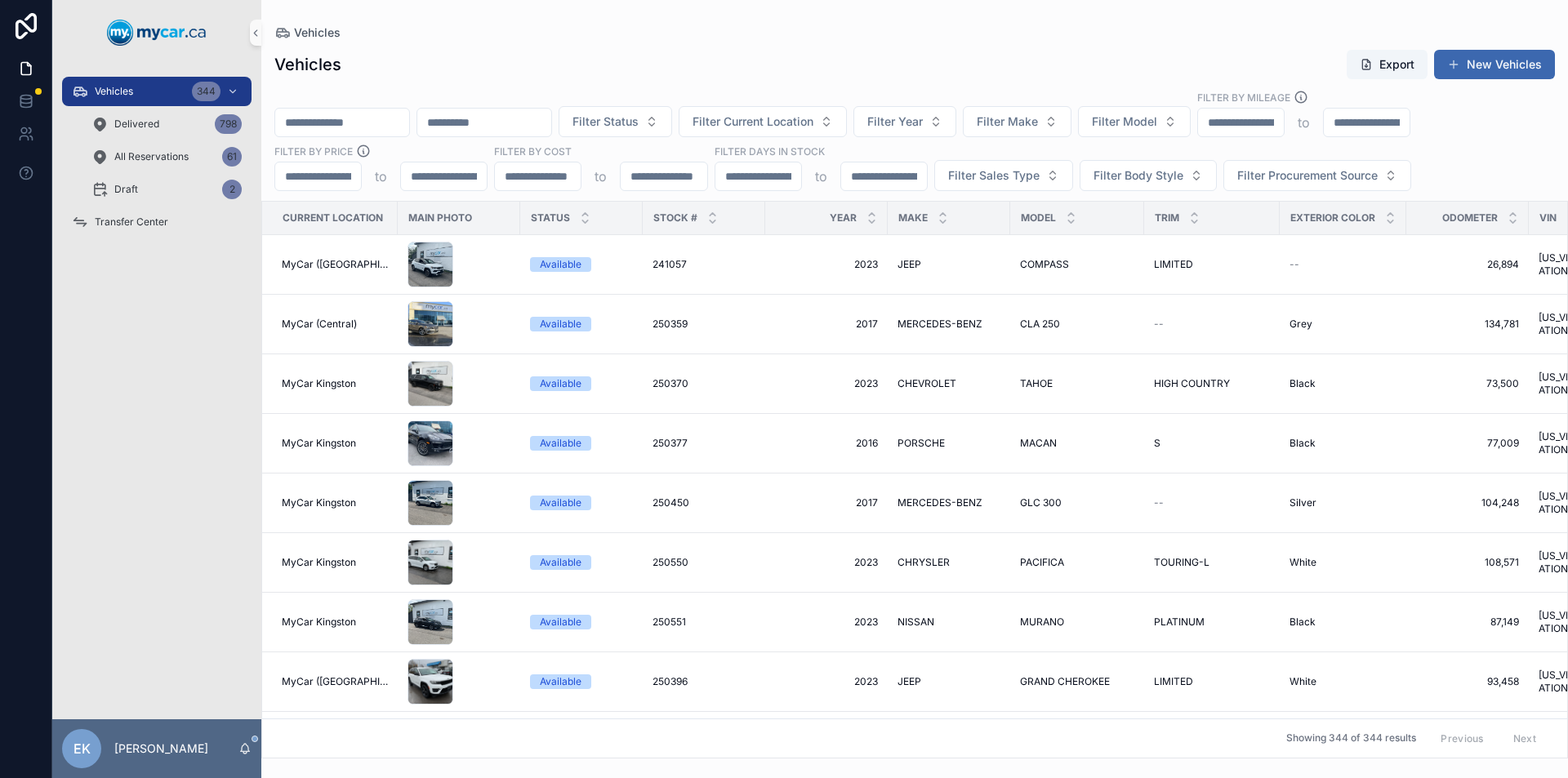
click at [309, 114] on input "scrollable content" at bounding box center [342, 122] width 134 height 23
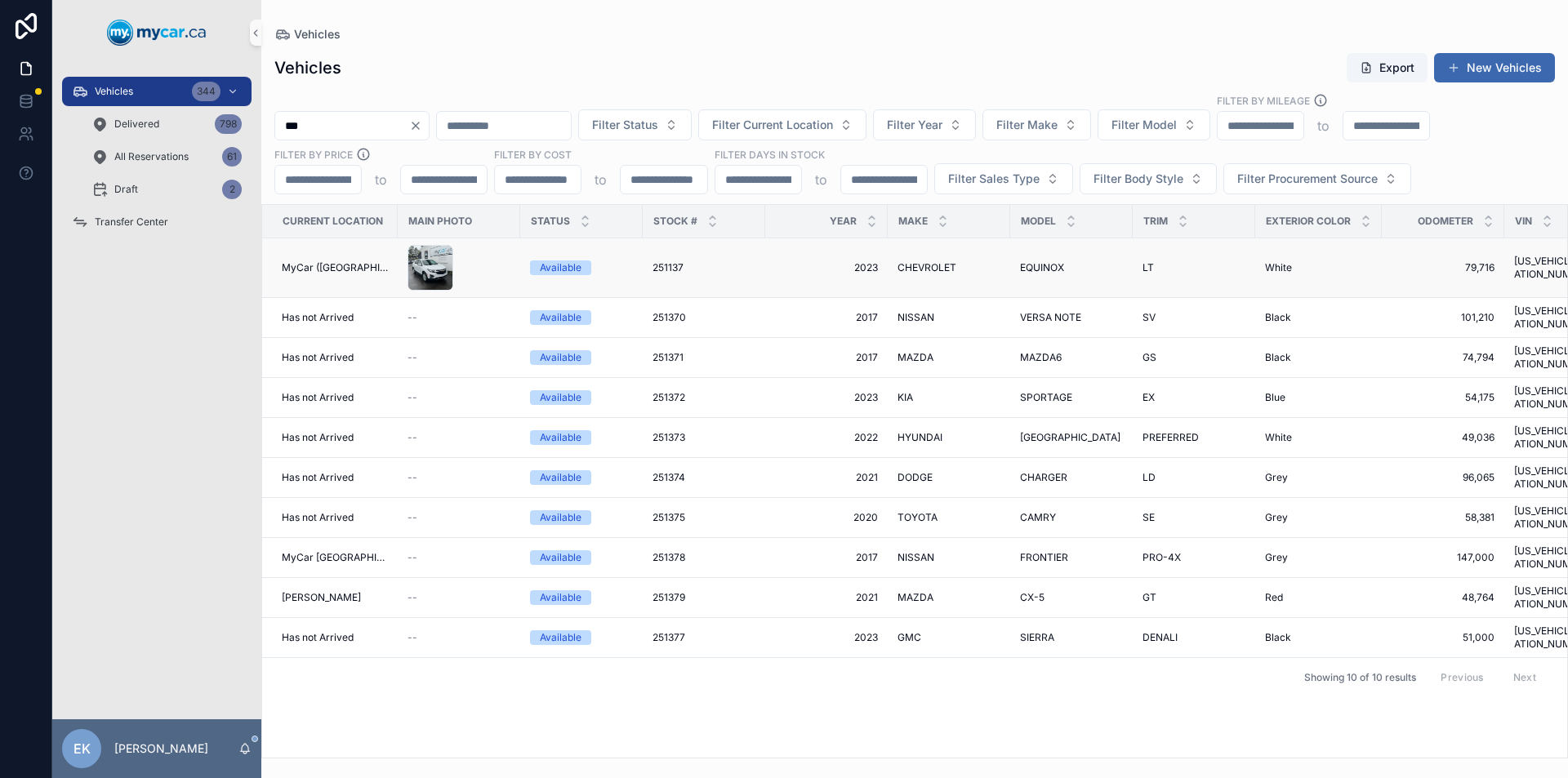
type input "***"
click at [666, 267] on span "251137" at bounding box center [668, 267] width 31 height 13
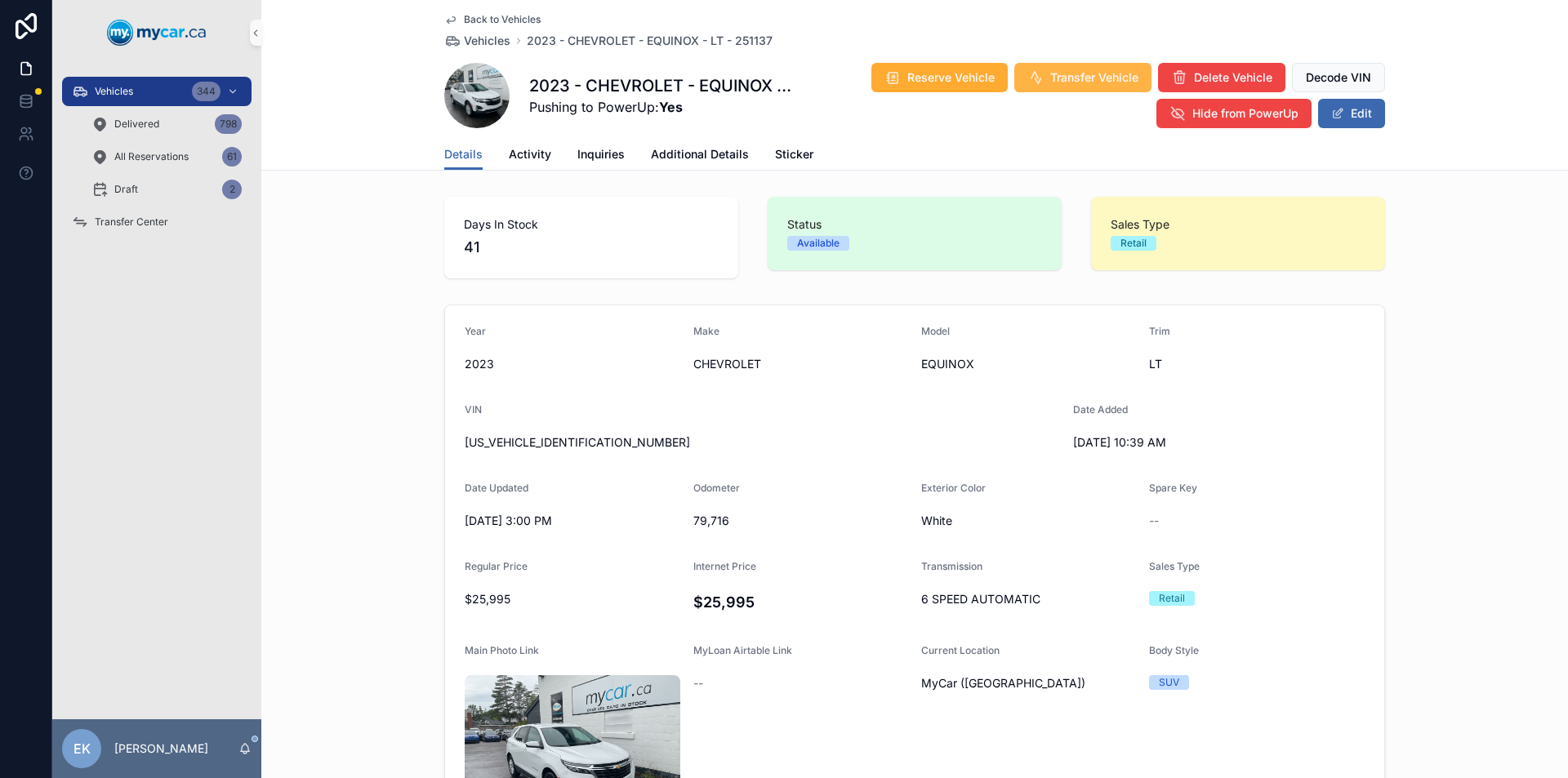
click at [1065, 86] on button "Transfer Vehicle" at bounding box center [1082, 77] width 137 height 29
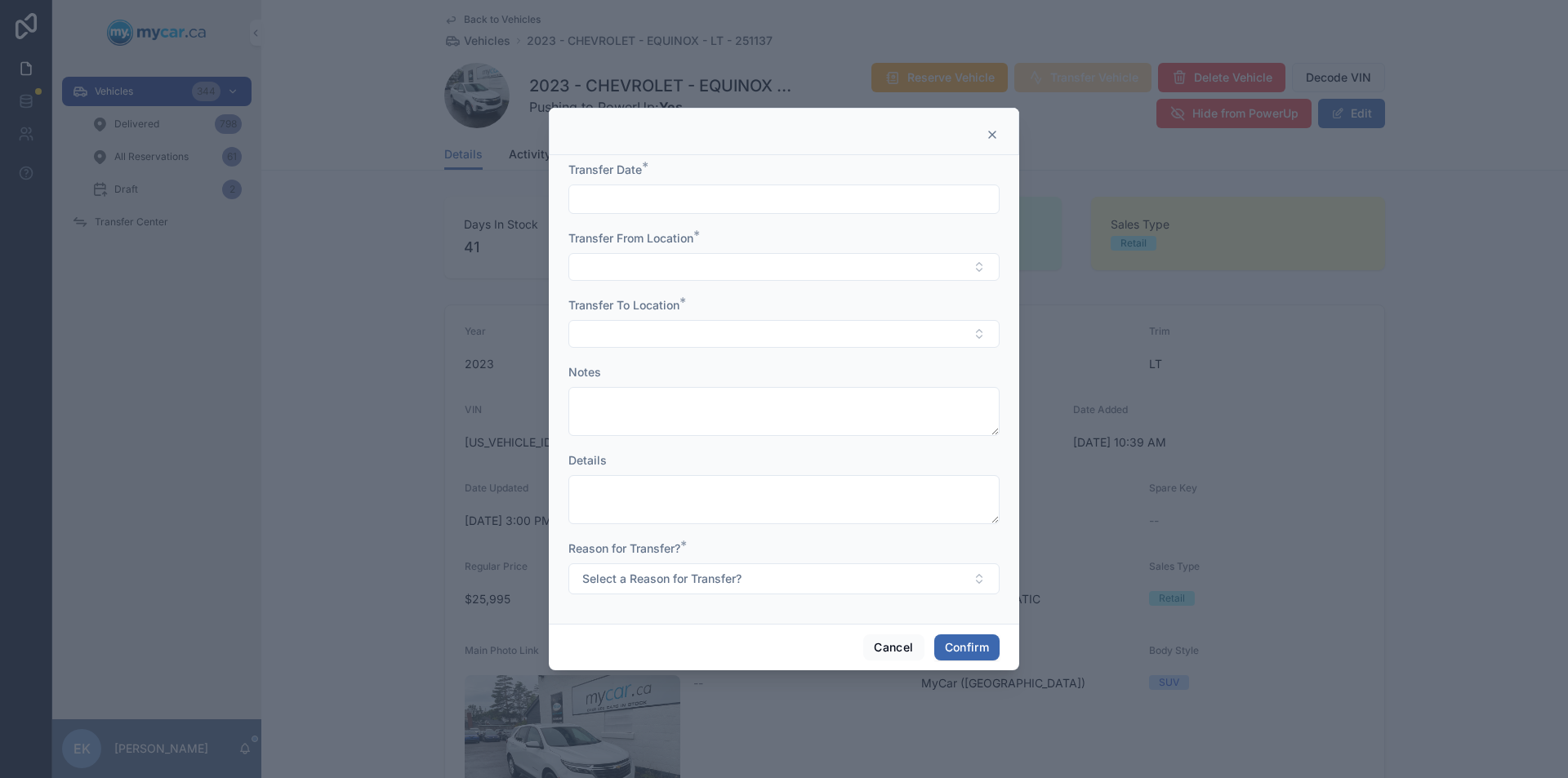
click at [665, 205] on input "text" at bounding box center [784, 199] width 430 height 23
click at [758, 478] on button "30" at bounding box center [754, 478] width 29 height 29
type input "*********"
click at [623, 273] on button "Select Button" at bounding box center [784, 267] width 431 height 27
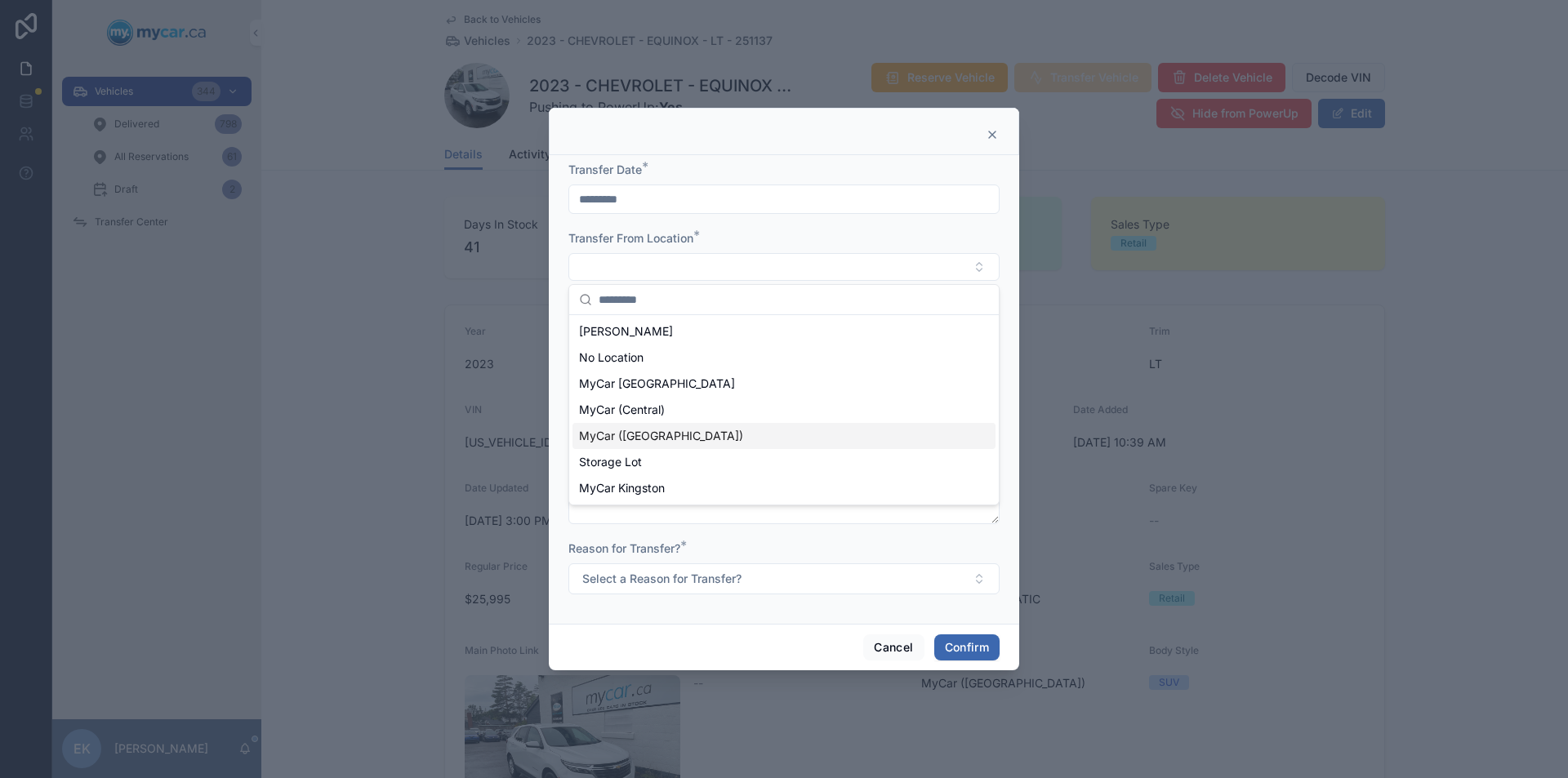
click at [649, 436] on span "MyCar ([GEOGRAPHIC_DATA])" at bounding box center [661, 436] width 164 height 16
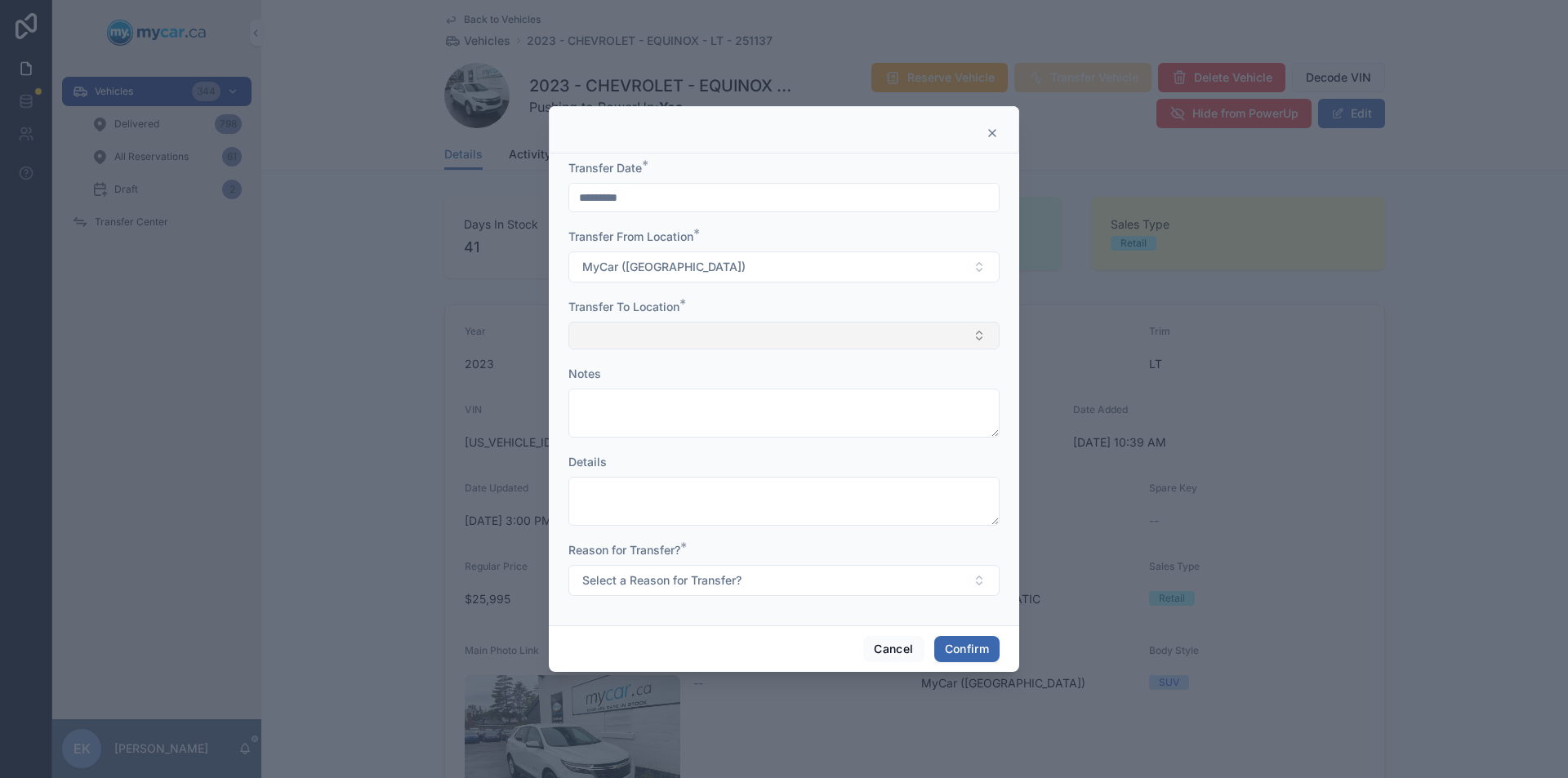
click at [631, 339] on button "Select Button" at bounding box center [784, 336] width 431 height 27
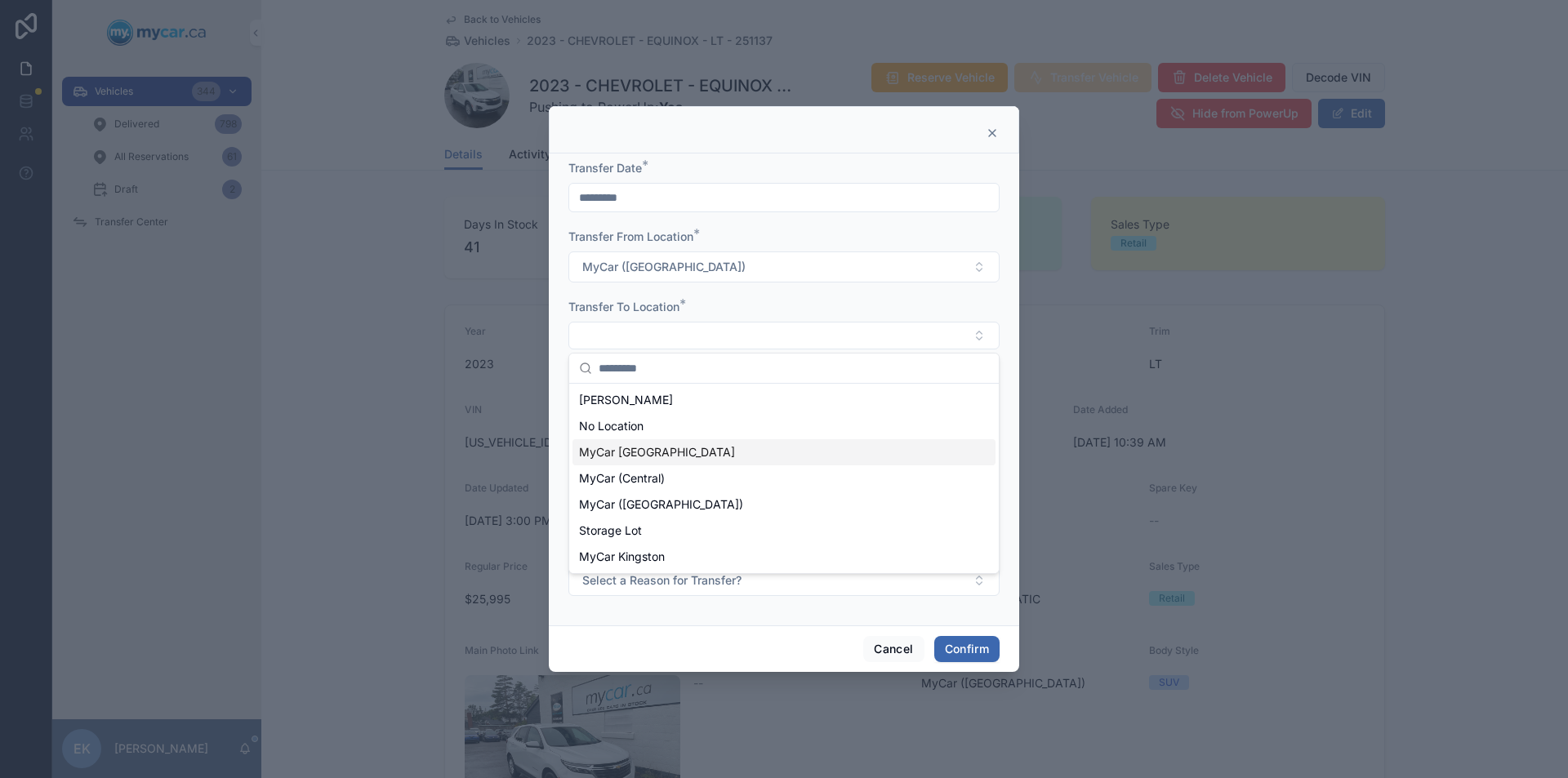
click at [616, 453] on span "MyCar [GEOGRAPHIC_DATA]" at bounding box center [657, 452] width 156 height 16
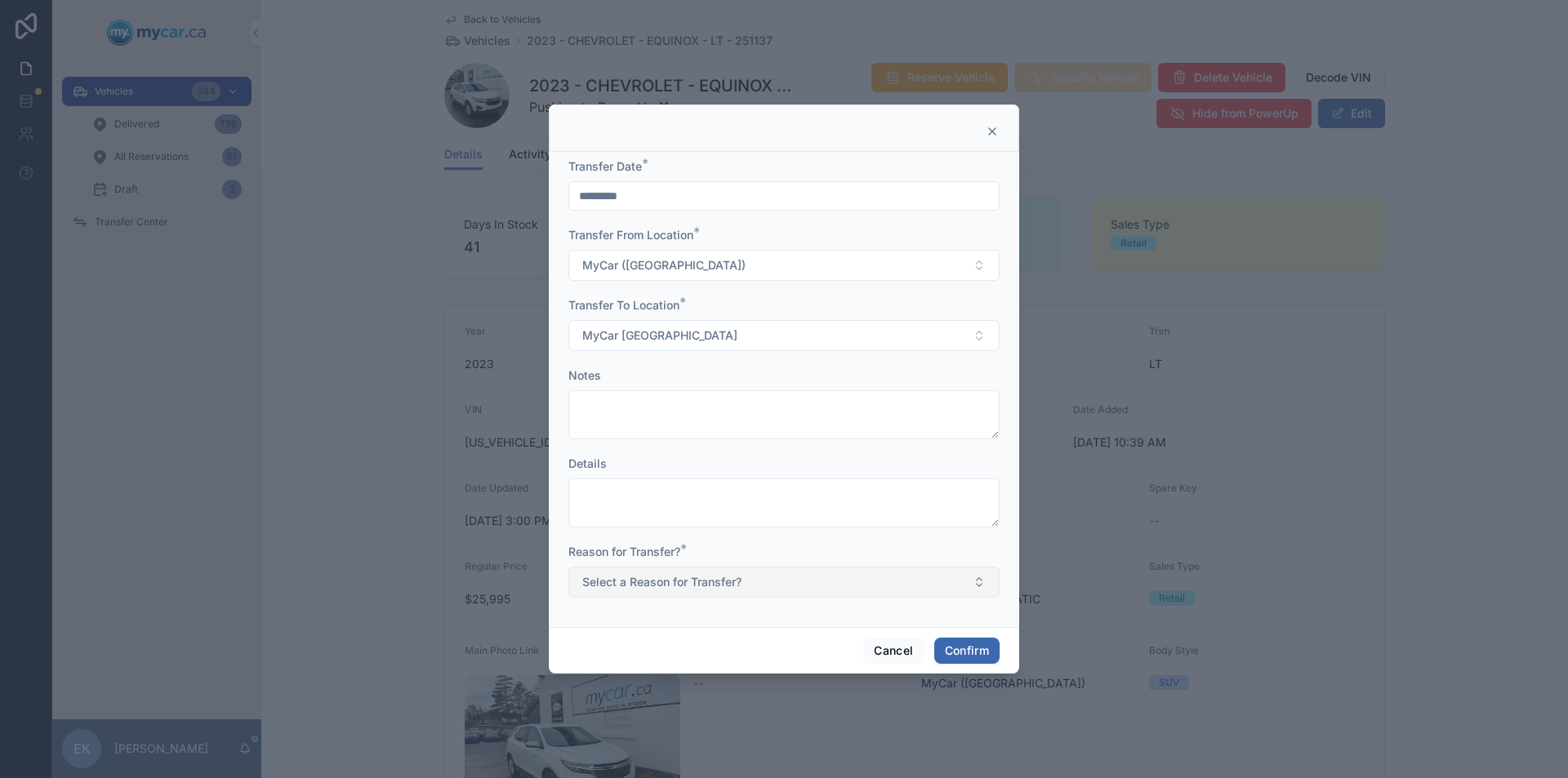
click at [977, 582] on button "Select a Reason for Transfer?" at bounding box center [784, 582] width 431 height 31
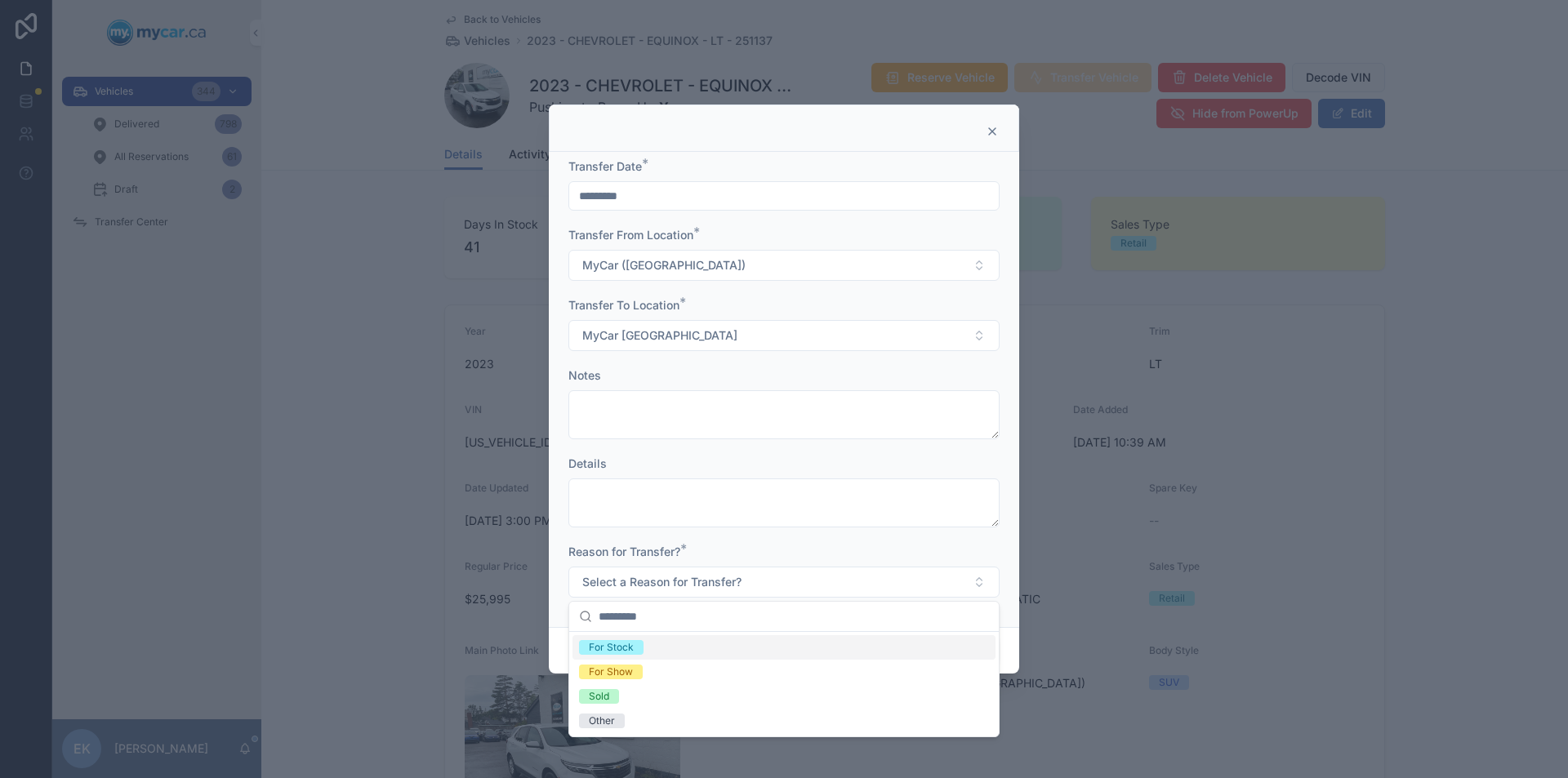
click at [621, 650] on div "For Stock" at bounding box center [611, 646] width 45 height 15
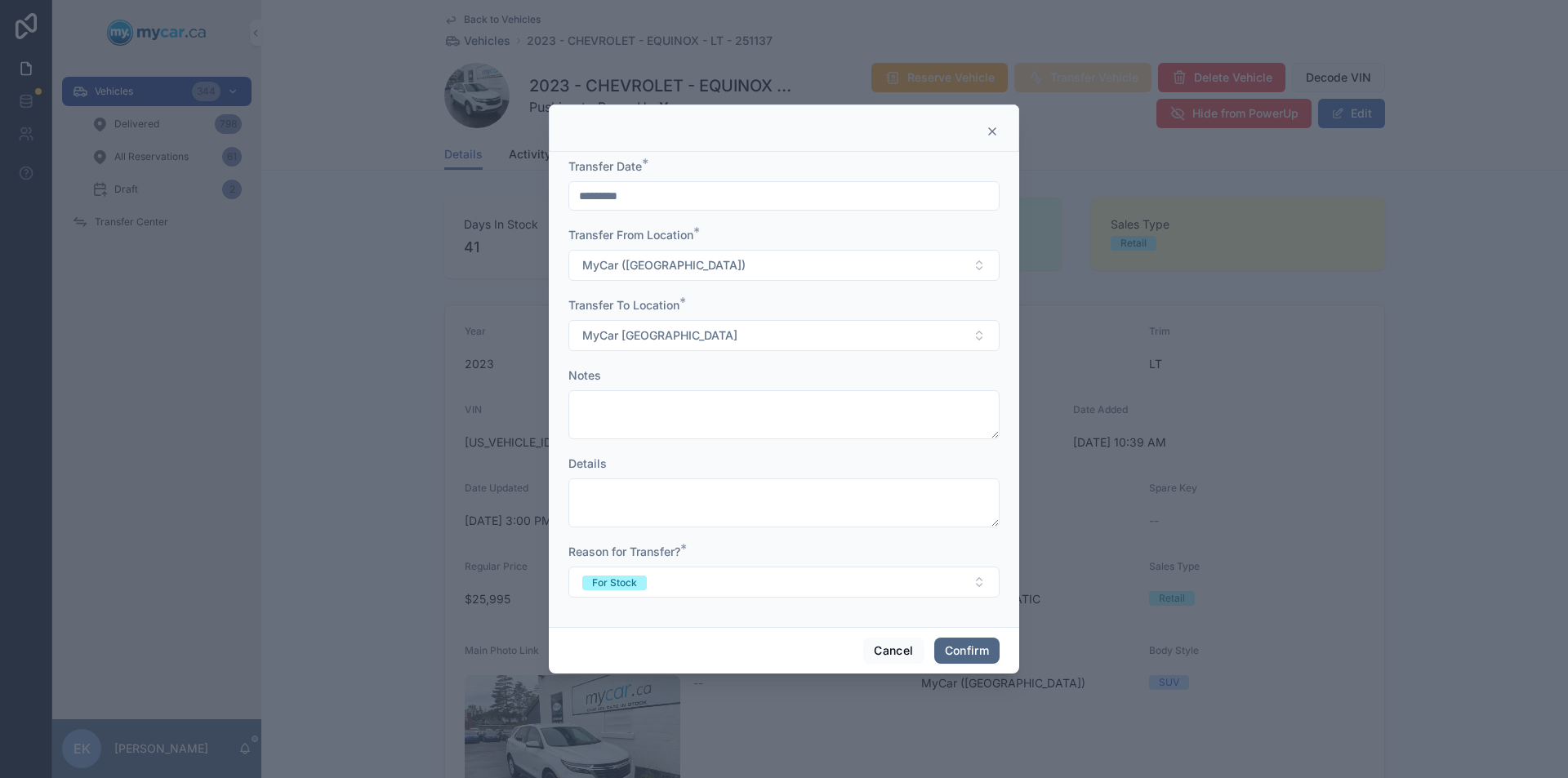
click at [948, 644] on button "Confirm" at bounding box center [967, 650] width 65 height 27
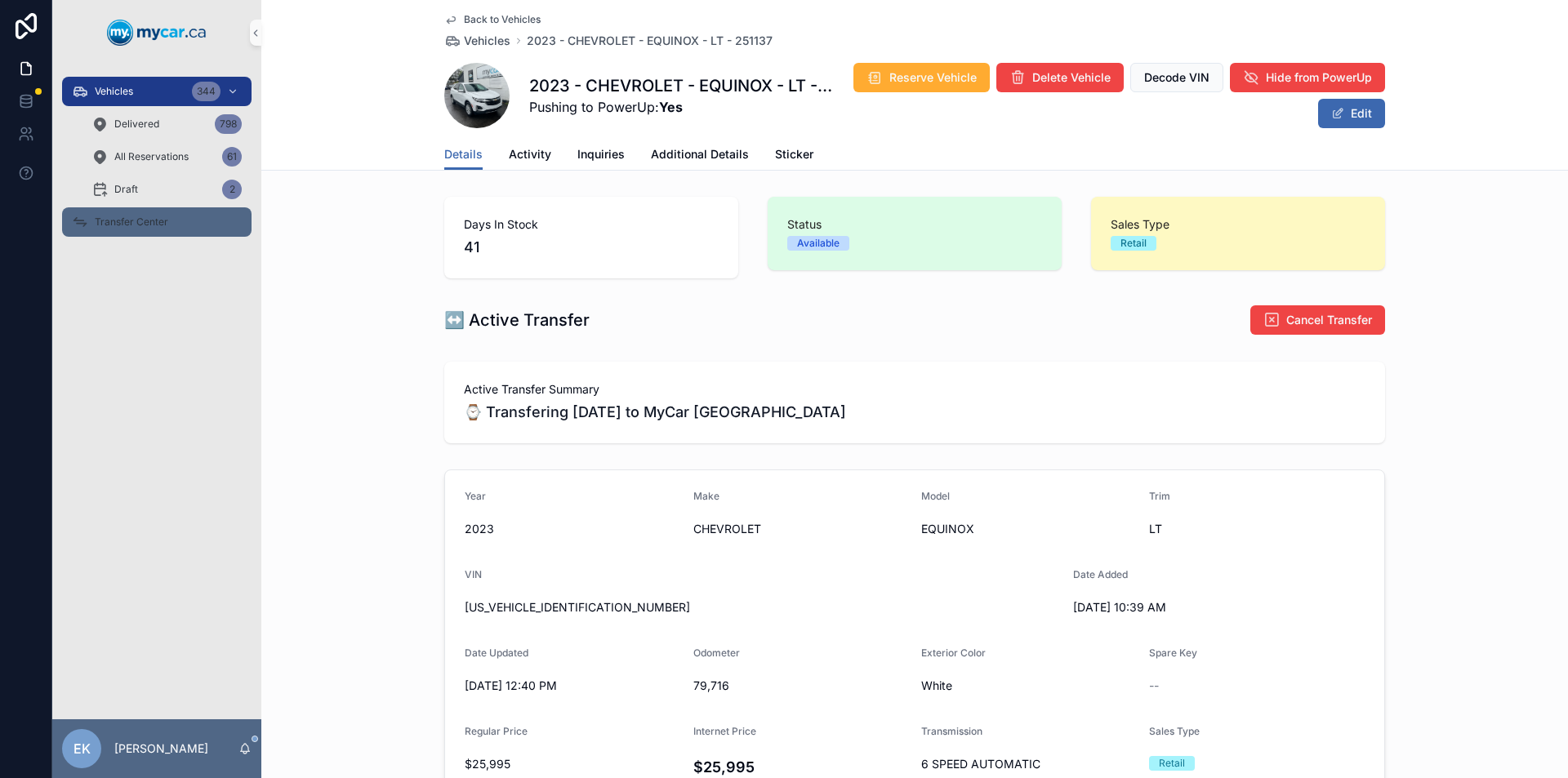
click at [105, 226] on span "Transfer Center" at bounding box center [132, 222] width 74 height 13
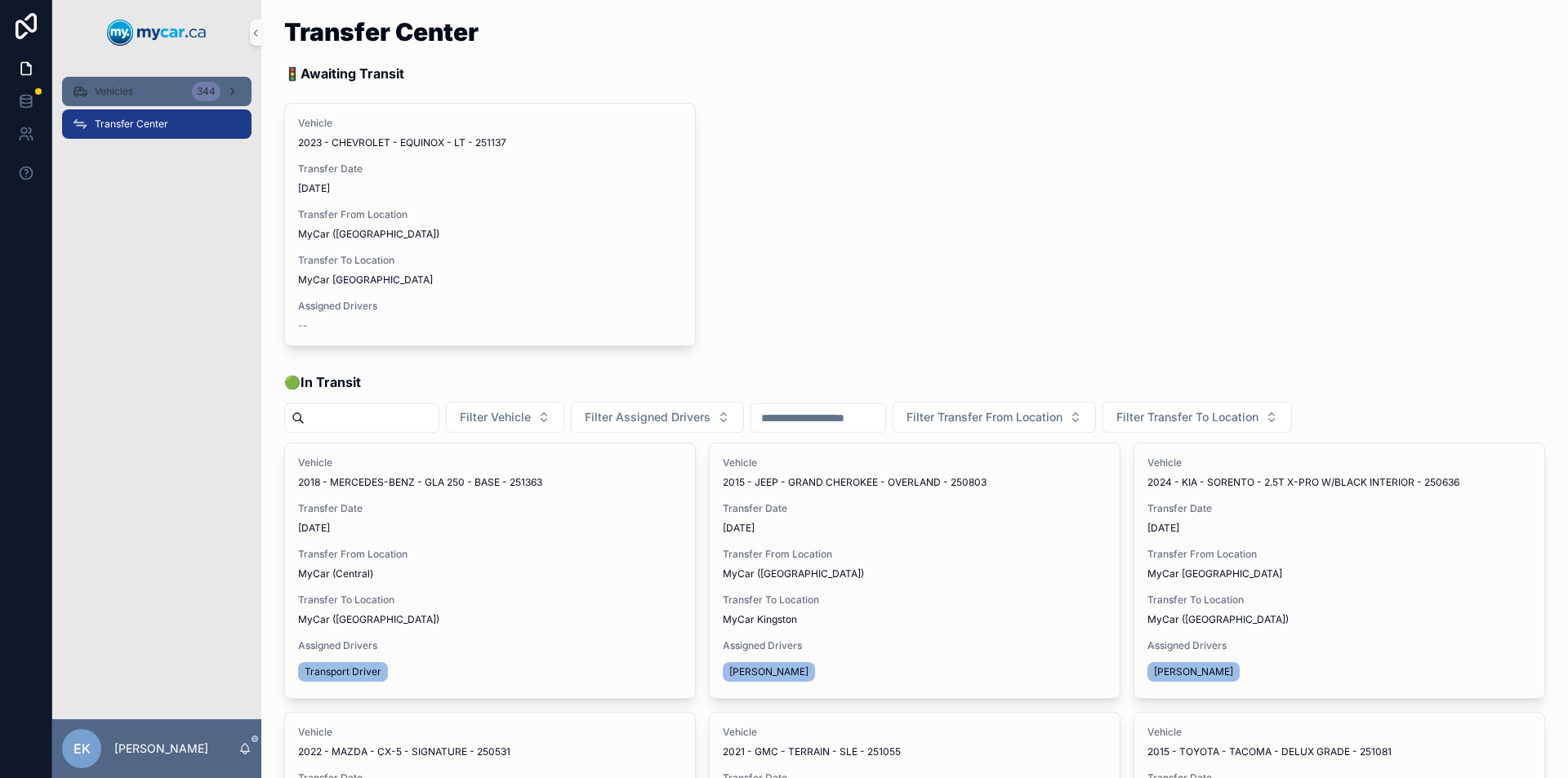
click at [132, 92] on span "Vehicles" at bounding box center [114, 91] width 39 height 13
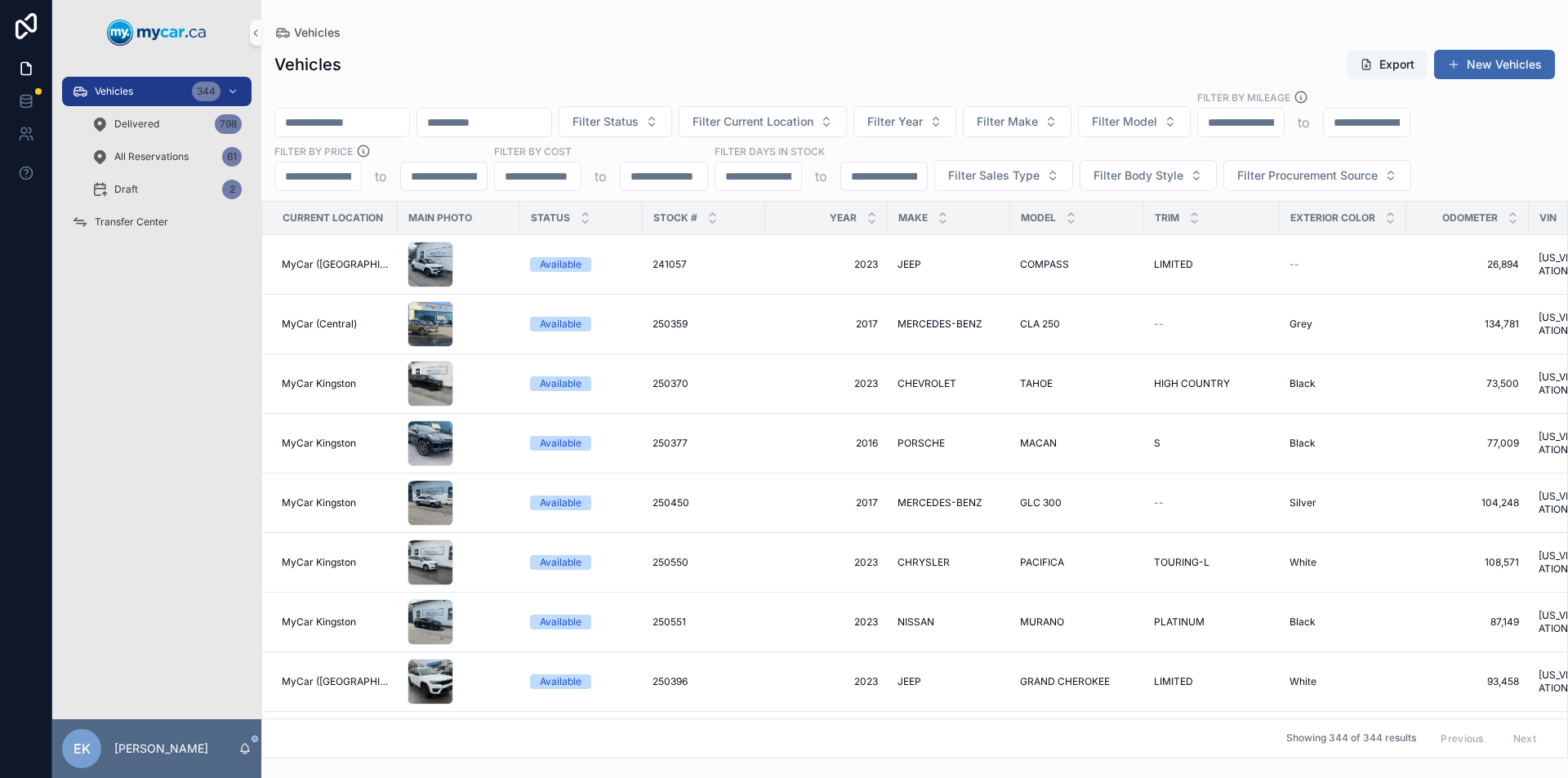
click at [313, 120] on input "scrollable content" at bounding box center [342, 122] width 134 height 23
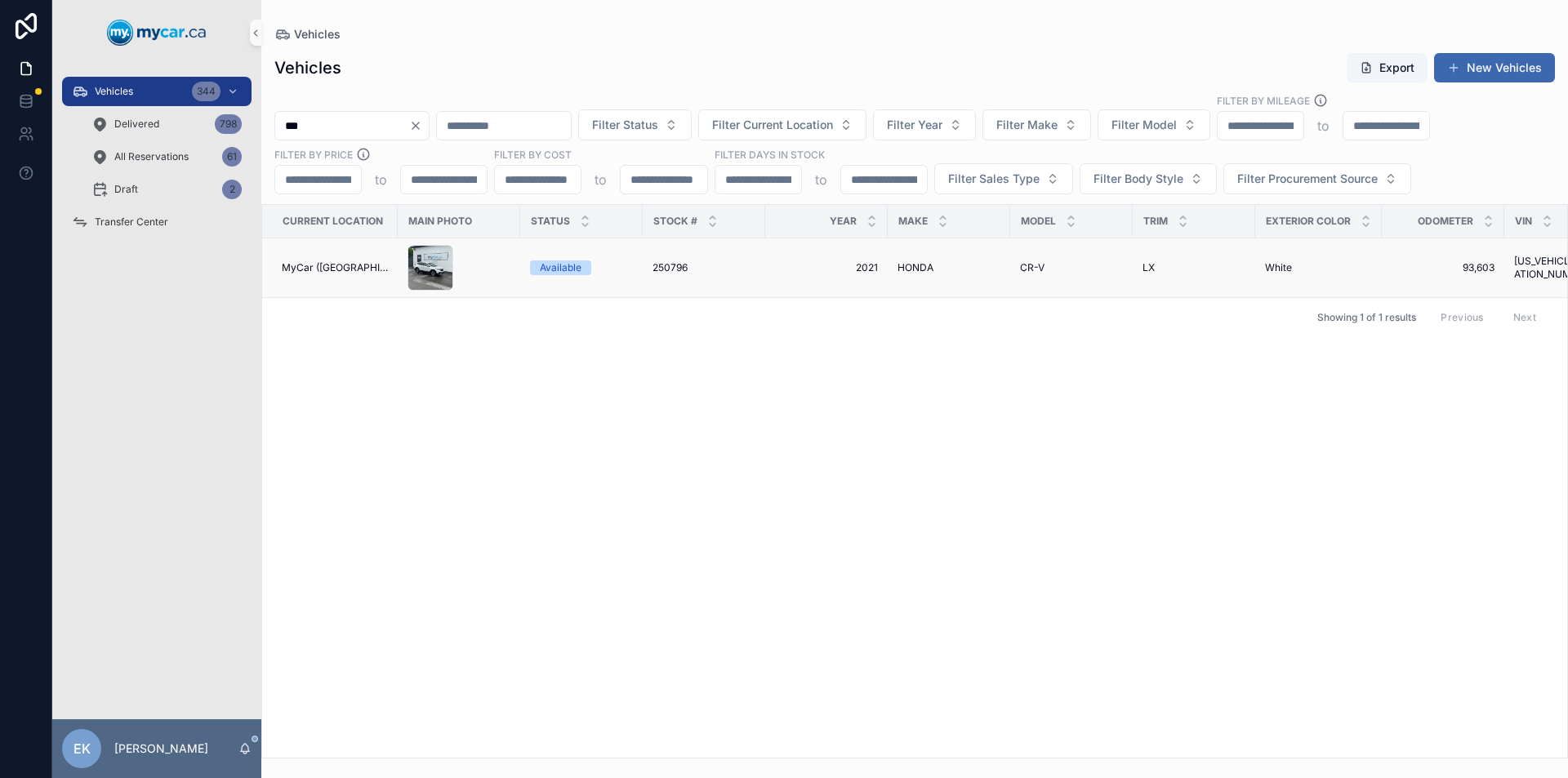
type input "***"
click at [661, 269] on span "250796" at bounding box center [670, 267] width 35 height 13
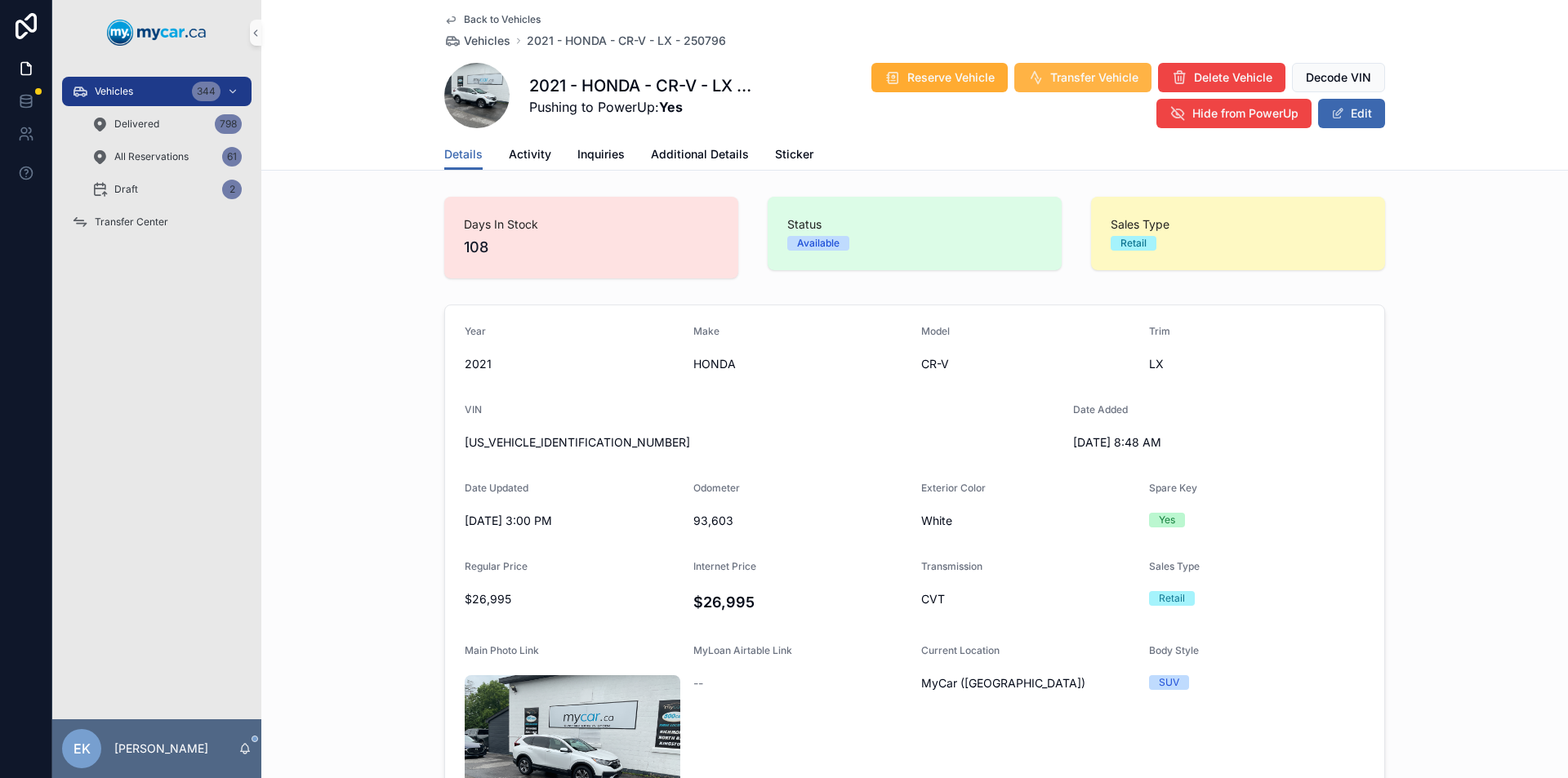
click at [1054, 82] on span "Transfer Vehicle" at bounding box center [1094, 77] width 88 height 16
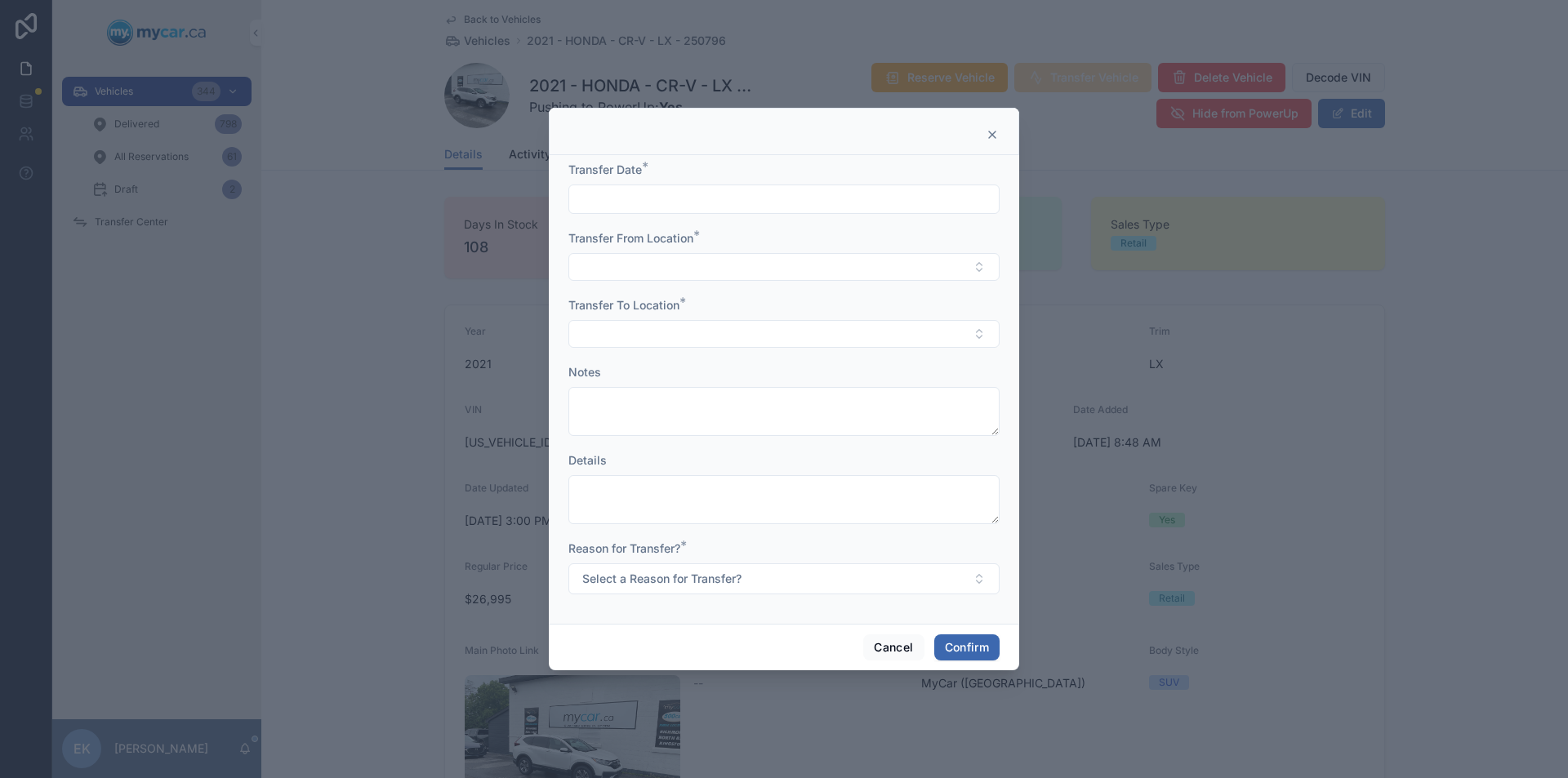
click at [638, 199] on input "text" at bounding box center [784, 199] width 430 height 23
click at [754, 477] on button "30" at bounding box center [754, 478] width 29 height 29
type input "*********"
click at [621, 268] on button "Select Button" at bounding box center [784, 267] width 431 height 27
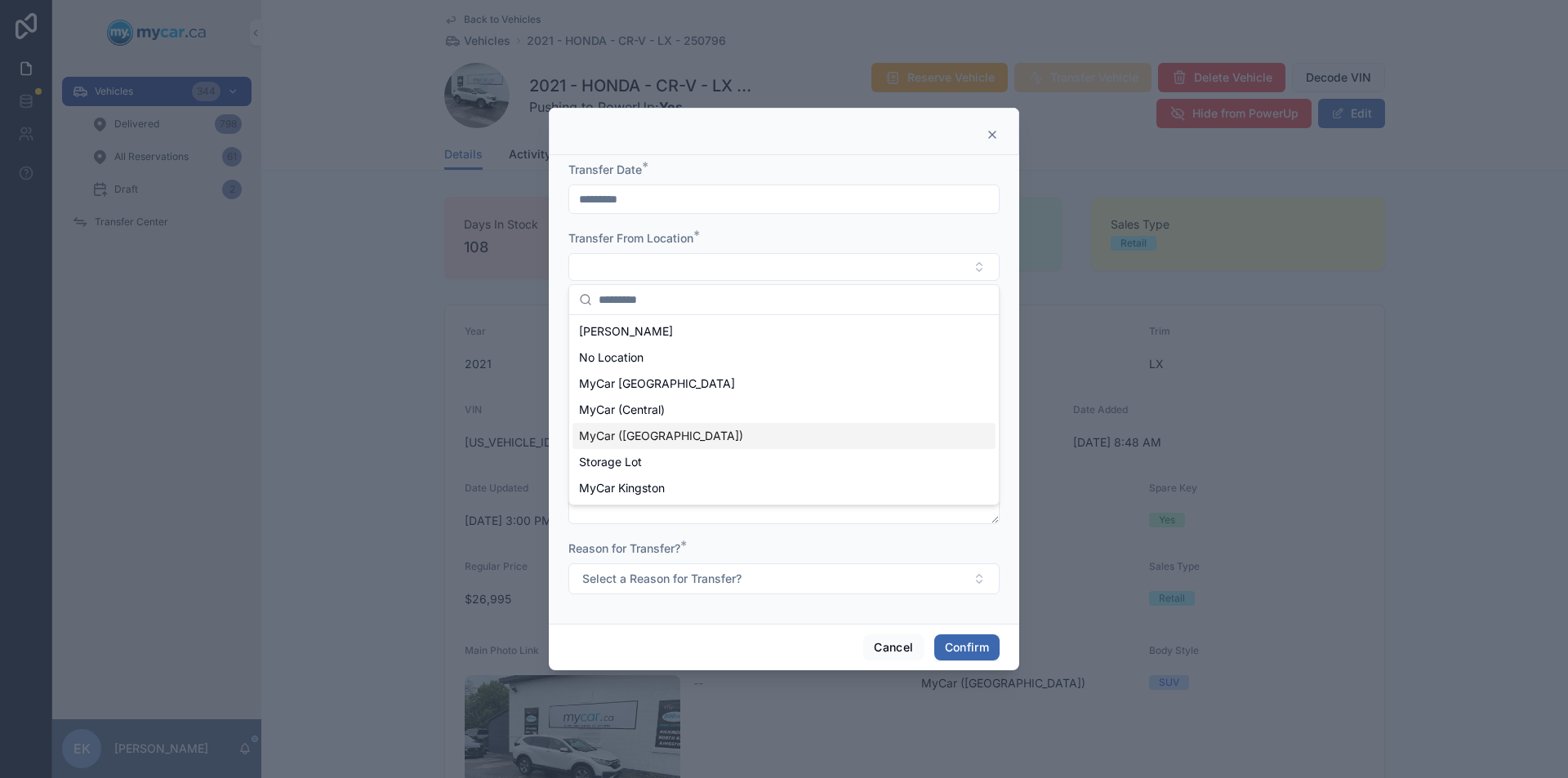
click at [620, 434] on span "MyCar ([GEOGRAPHIC_DATA])" at bounding box center [661, 436] width 164 height 16
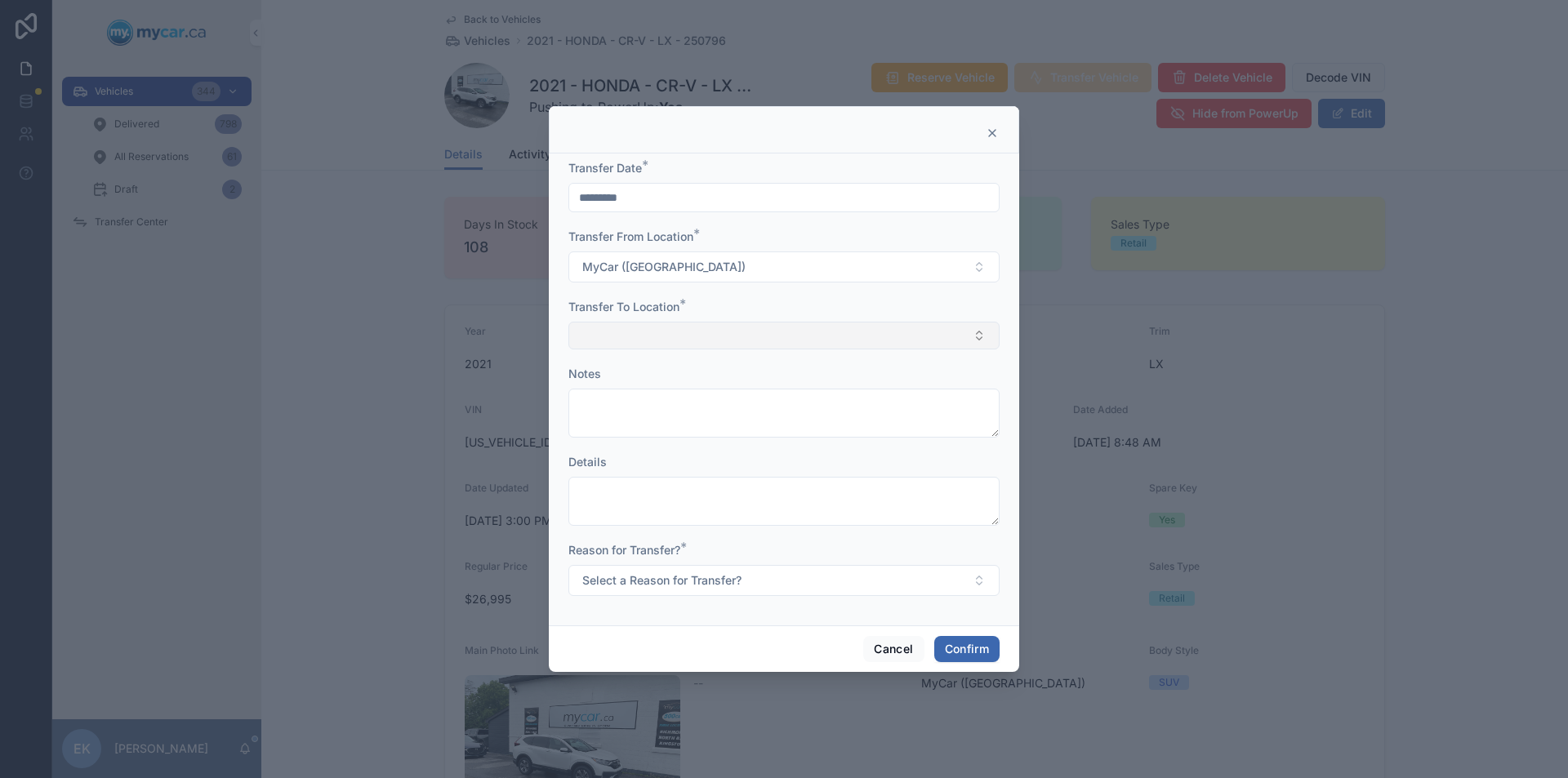
click at [611, 334] on button "Select Button" at bounding box center [784, 336] width 431 height 27
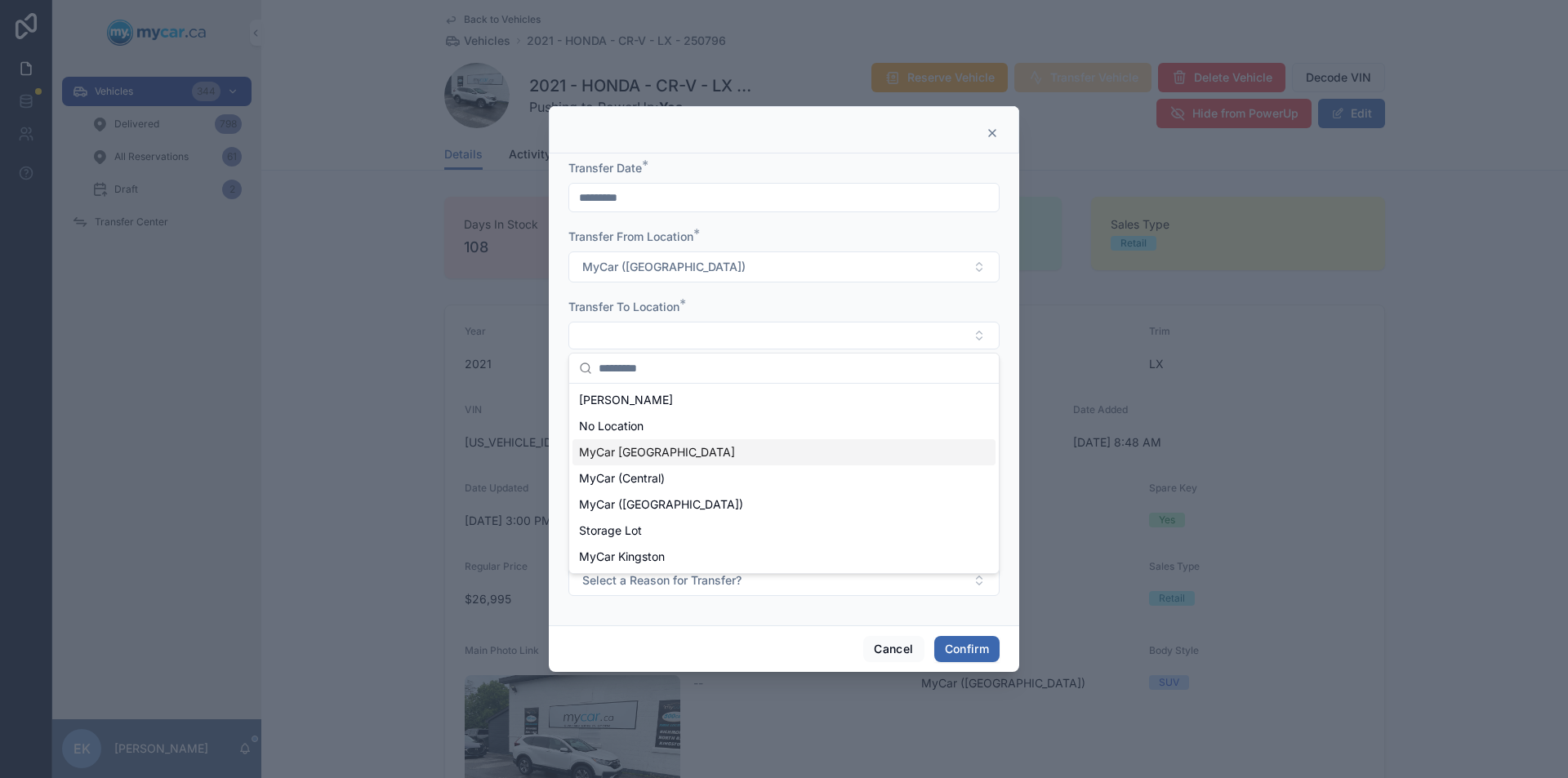
click at [611, 450] on span "MyCar [GEOGRAPHIC_DATA]" at bounding box center [657, 452] width 156 height 16
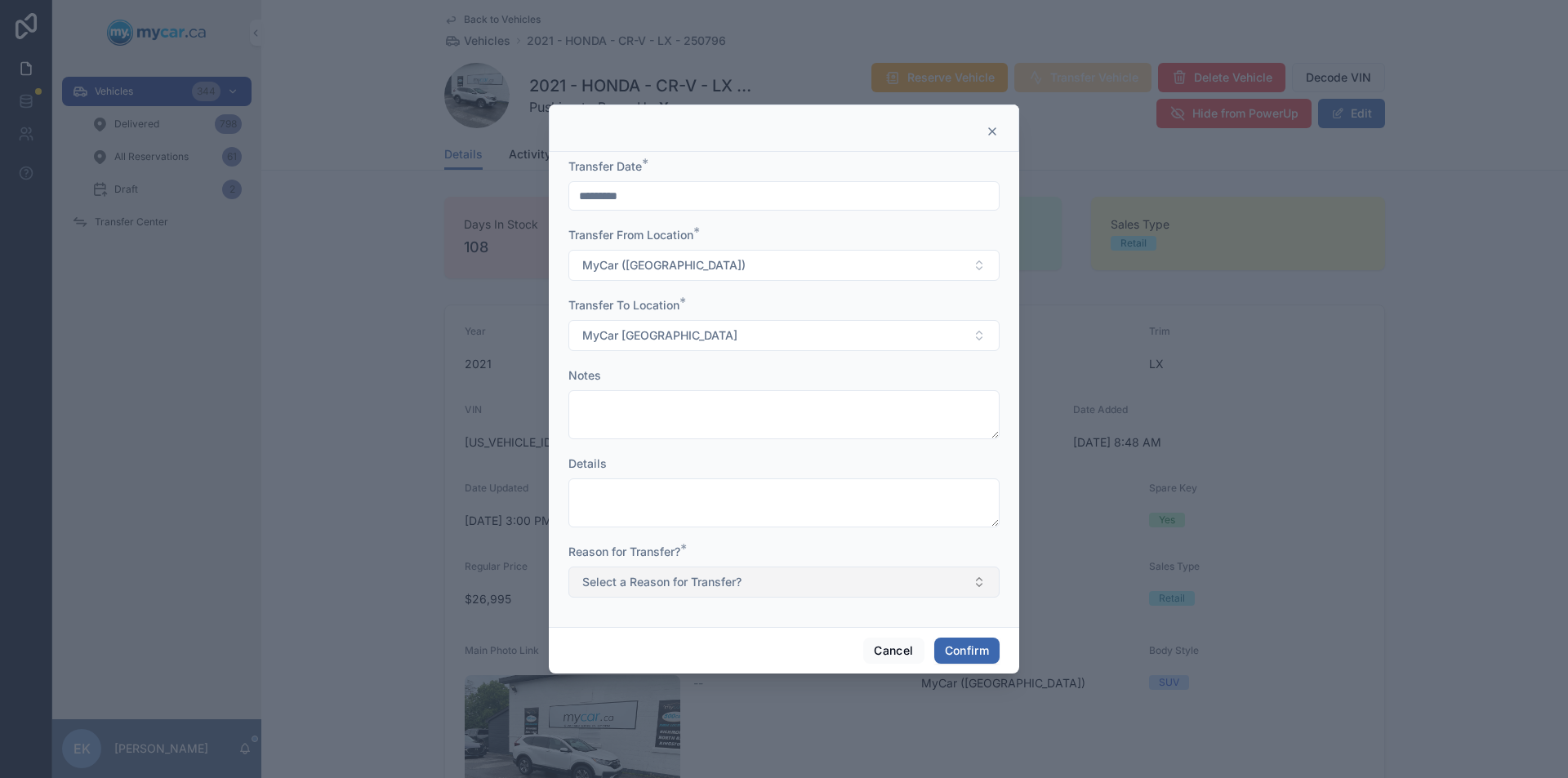
click at [979, 582] on button "Select a Reason for Transfer?" at bounding box center [784, 582] width 431 height 31
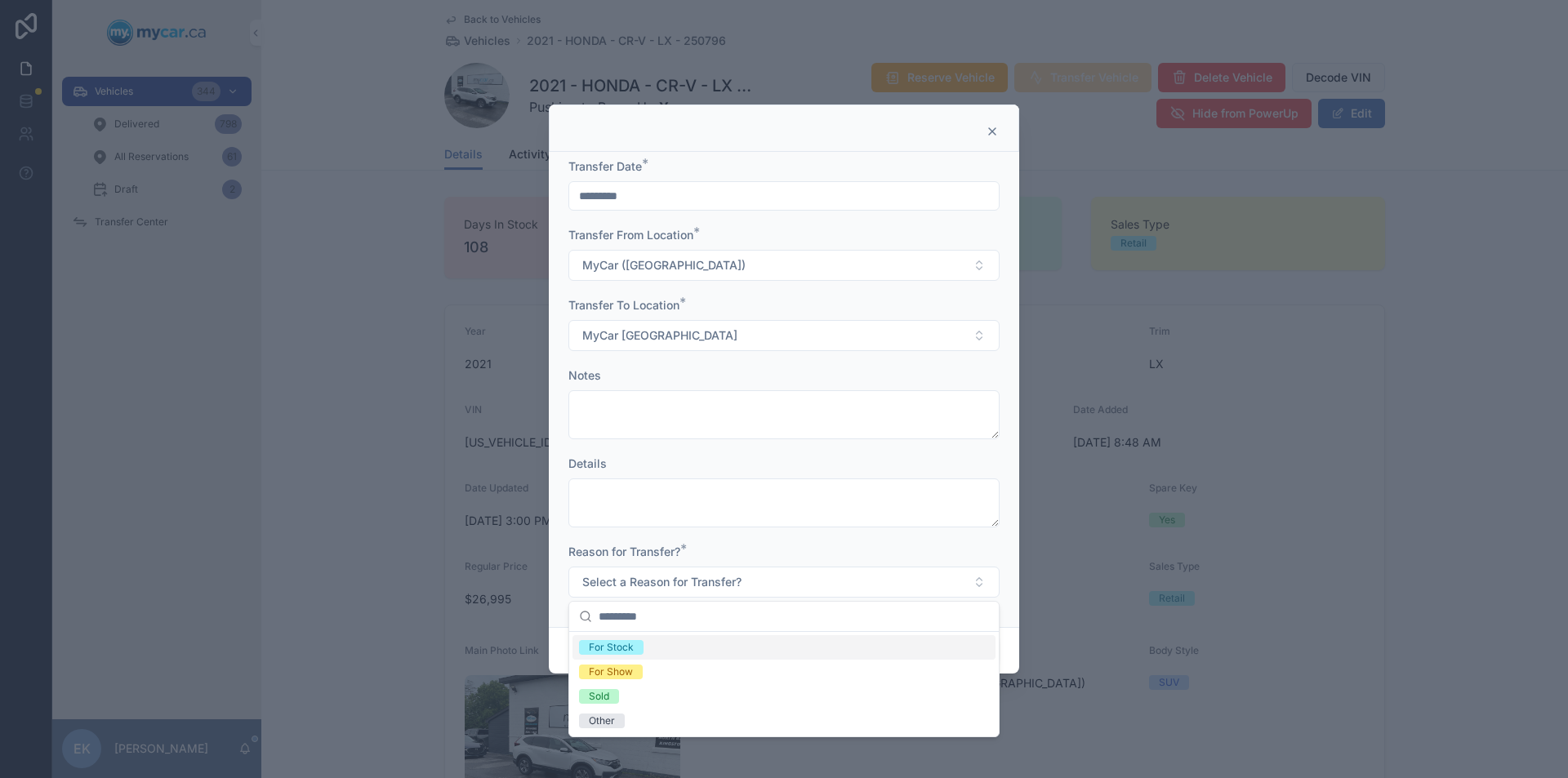
click at [617, 649] on div "For Stock" at bounding box center [611, 646] width 45 height 15
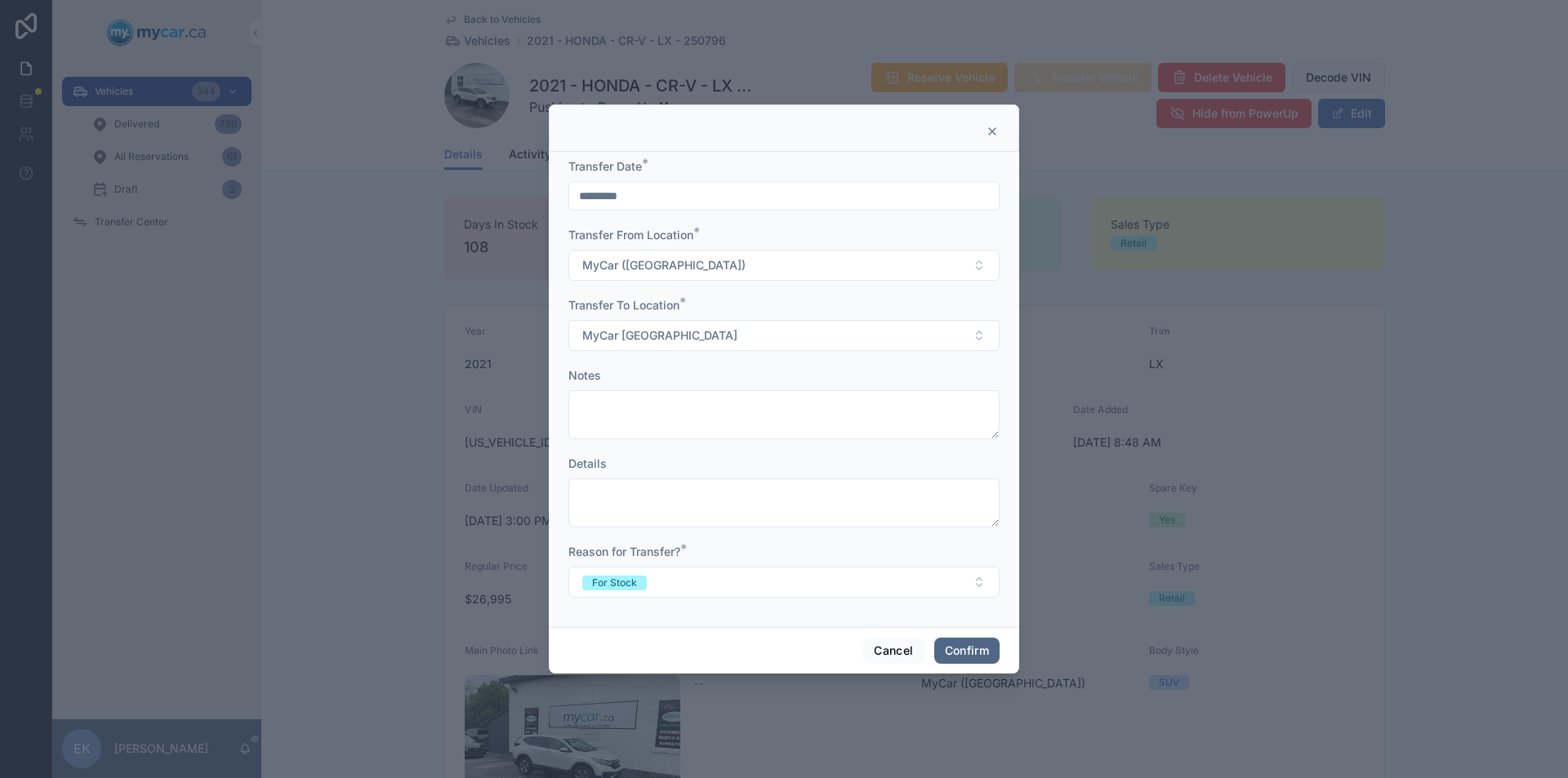
click at [976, 651] on button "Confirm" at bounding box center [967, 650] width 65 height 27
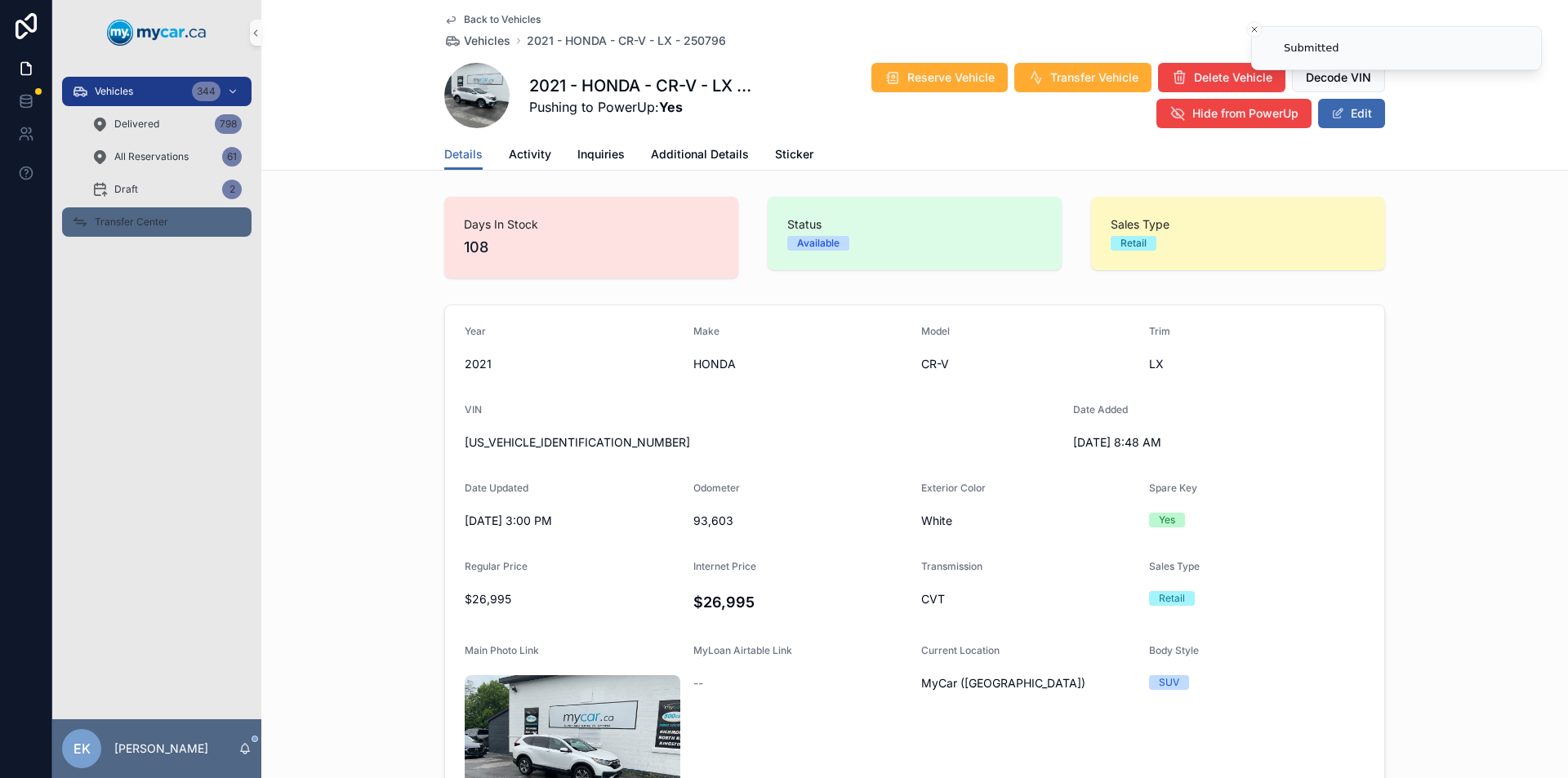
click at [141, 232] on div "Transfer Center" at bounding box center [157, 222] width 170 height 27
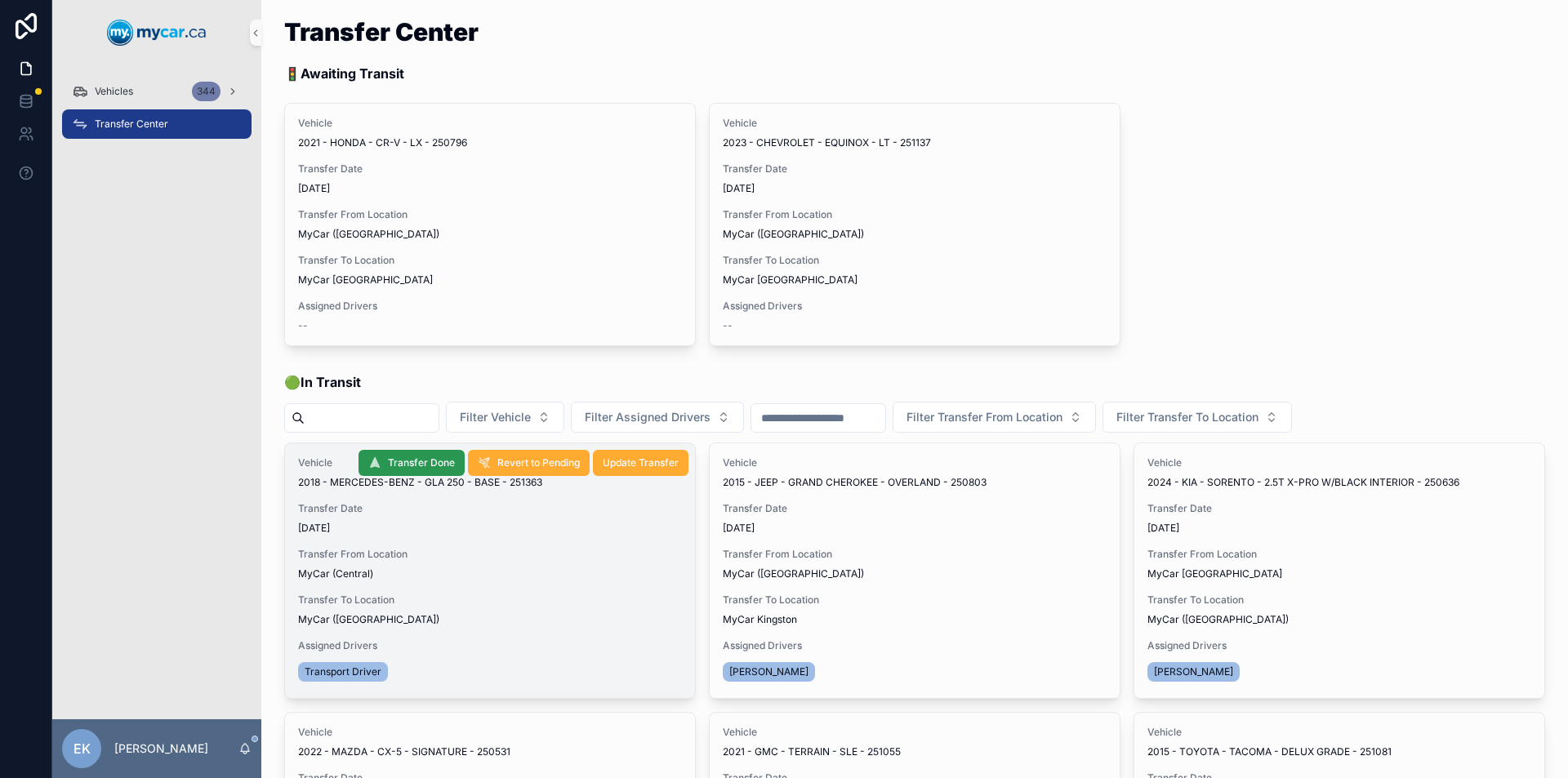
click at [431, 466] on span "Transfer Done" at bounding box center [421, 462] width 67 height 13
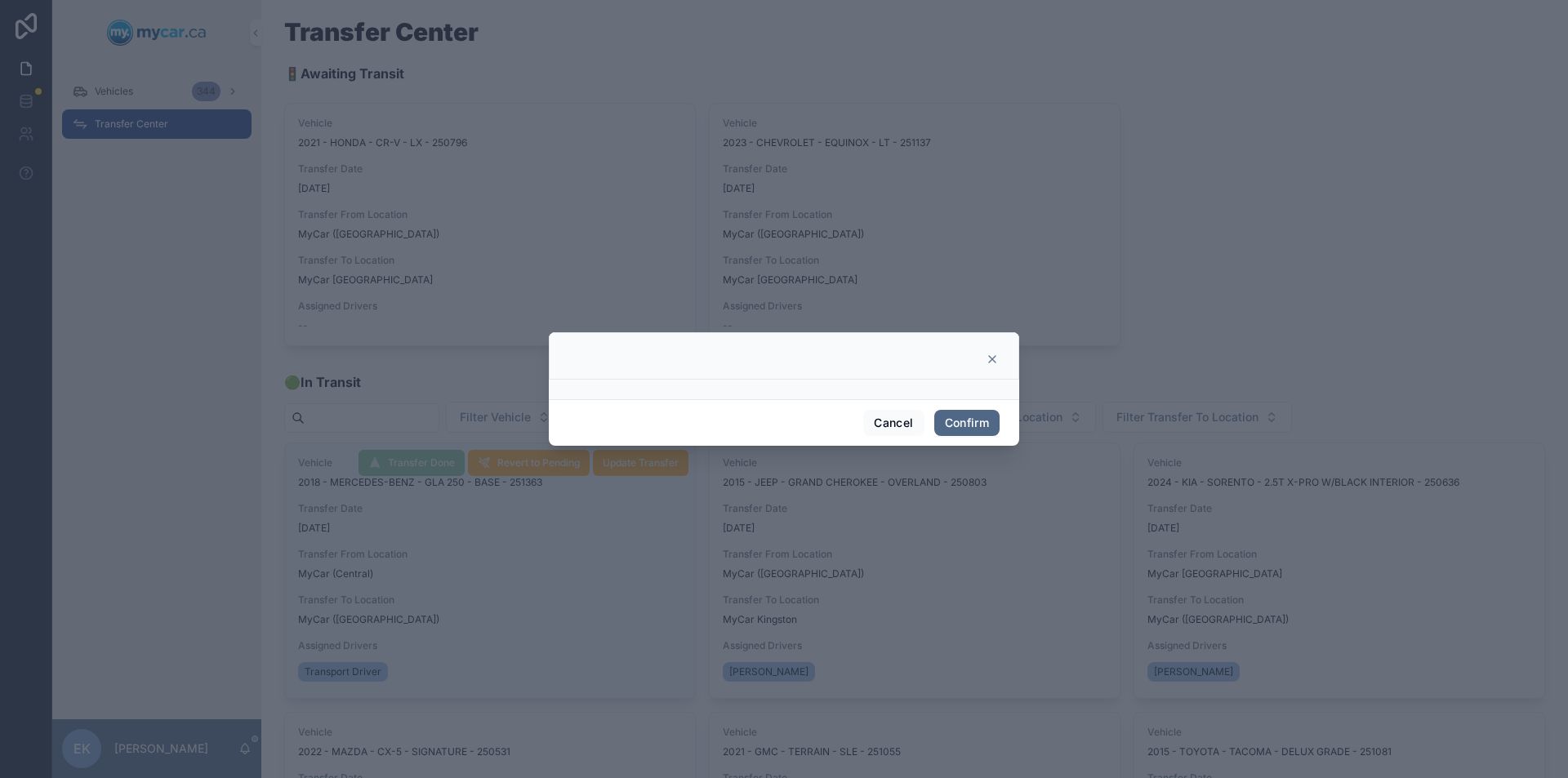
click at [973, 427] on button "Confirm" at bounding box center [967, 423] width 65 height 27
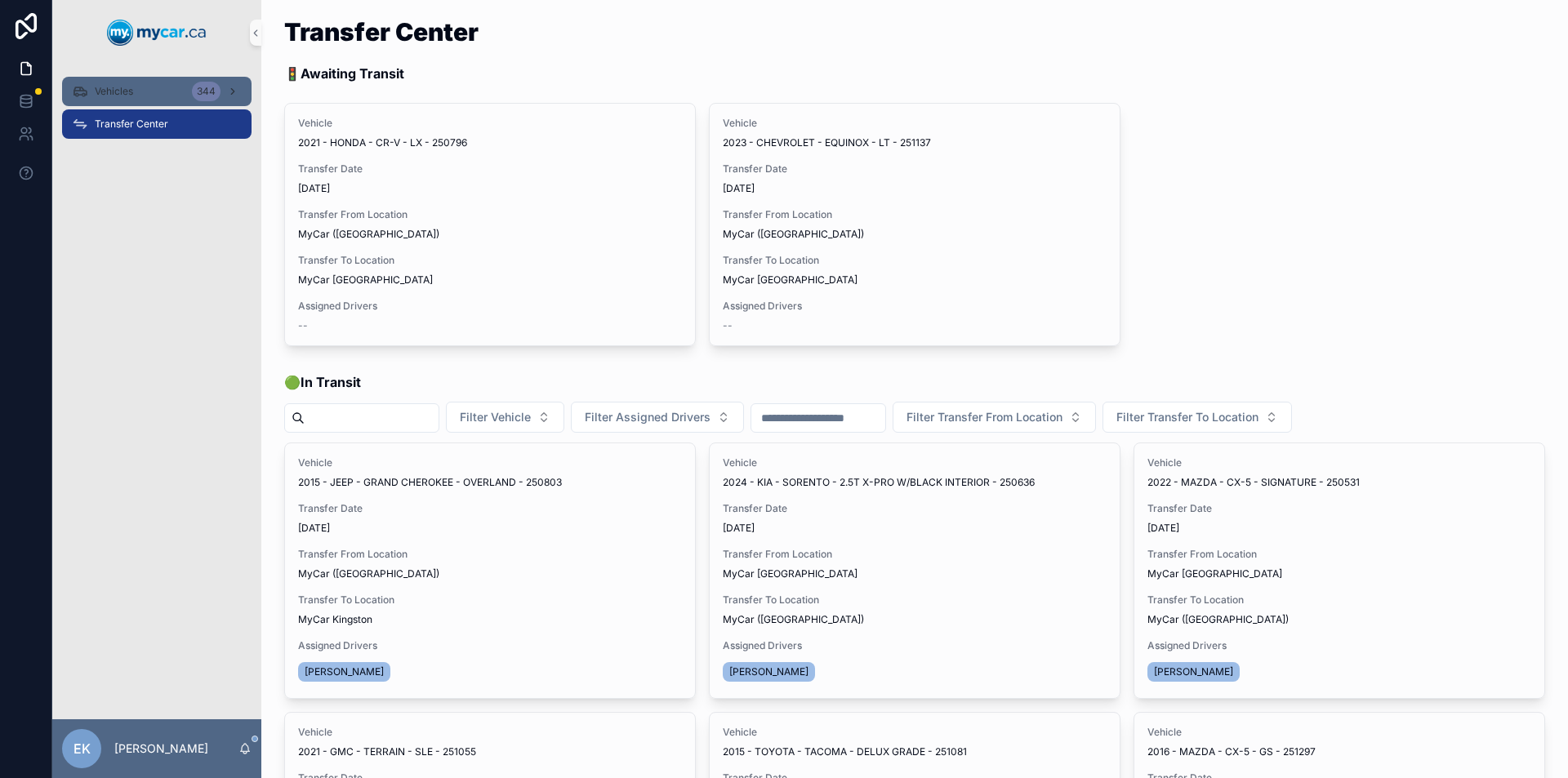
click at [182, 92] on div "Vehicles 344" at bounding box center [157, 92] width 170 height 27
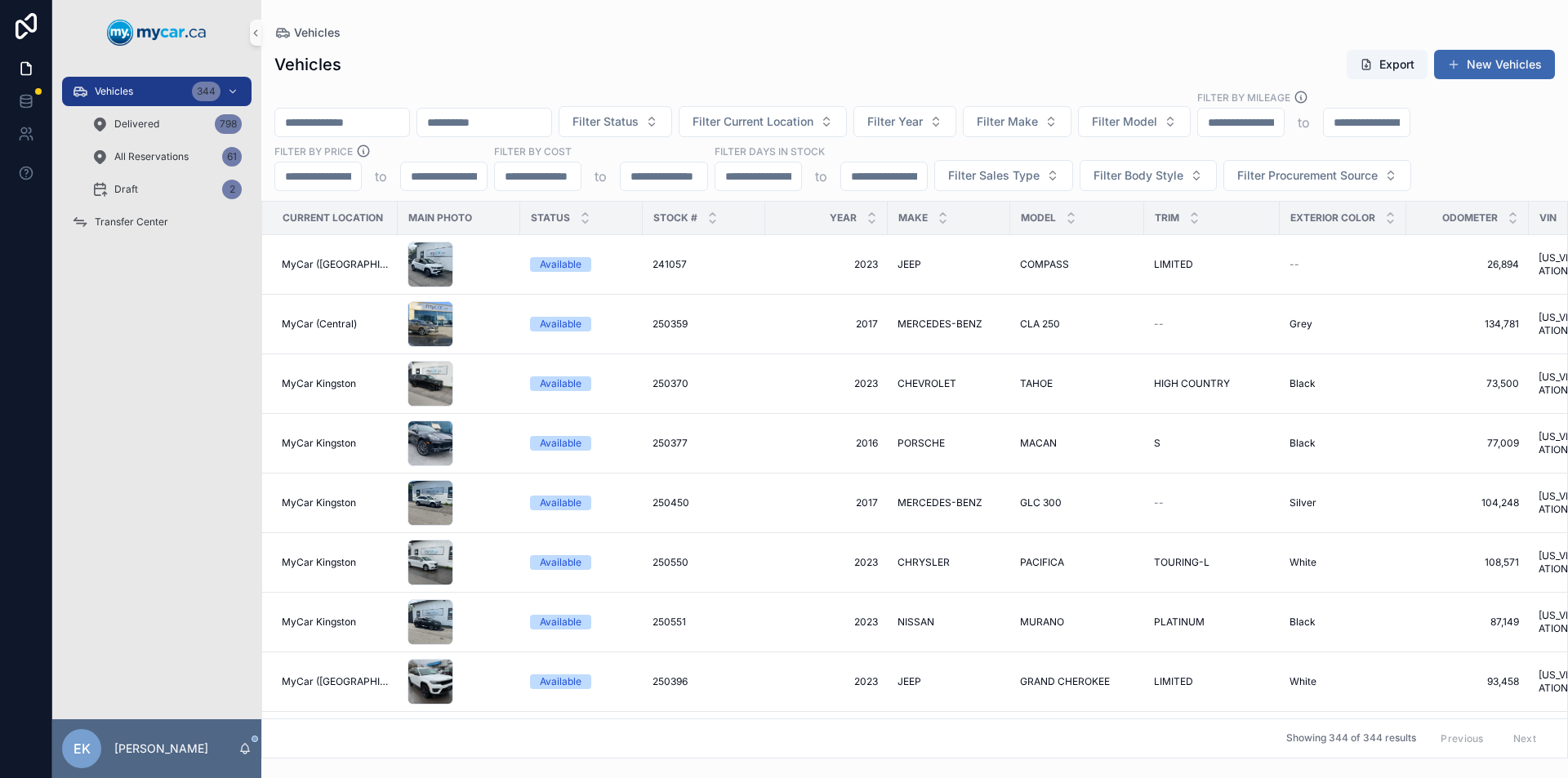
click at [356, 119] on input "scrollable content" at bounding box center [342, 122] width 134 height 23
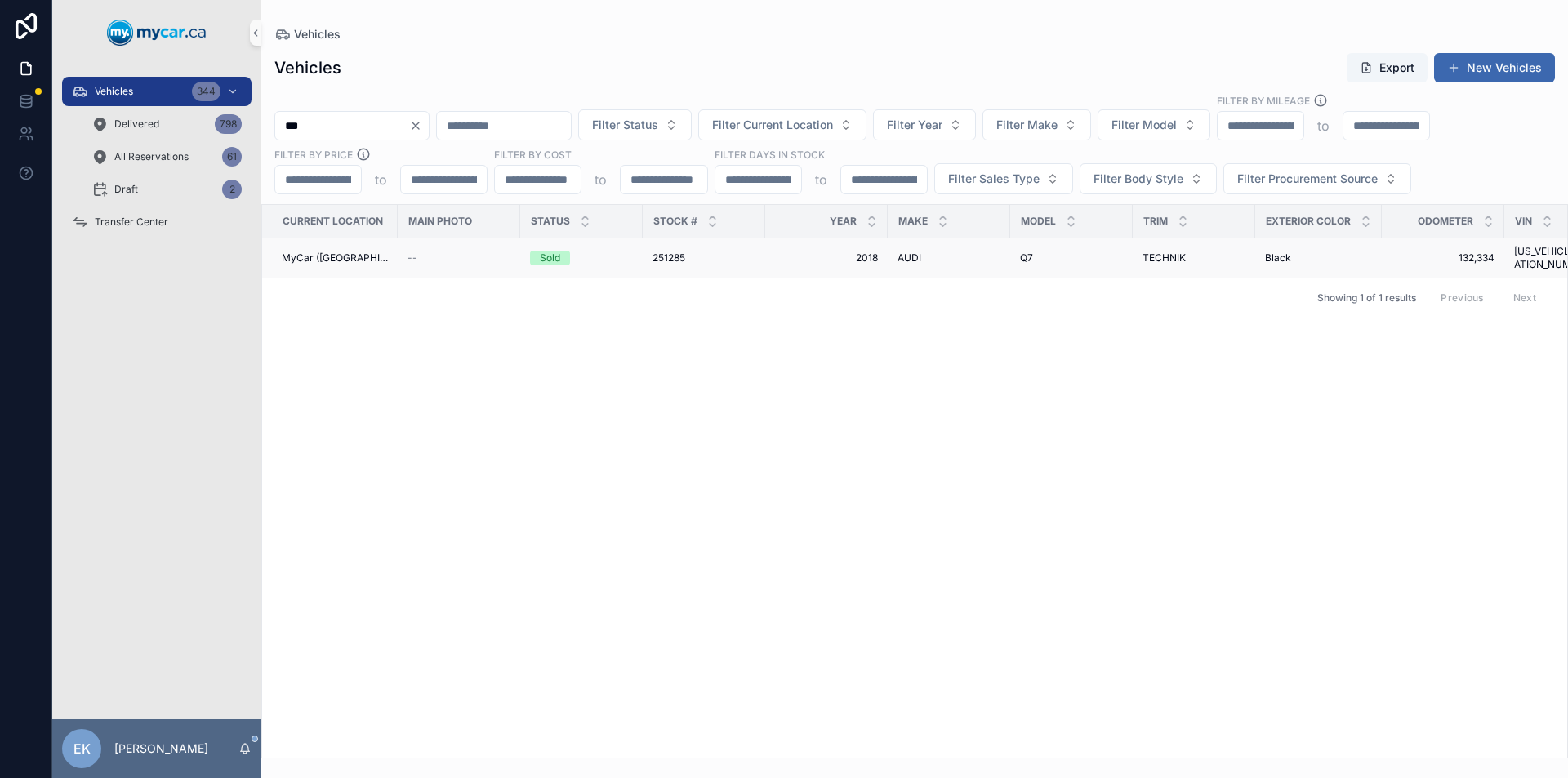
type input "***"
click at [674, 252] on span "251285" at bounding box center [669, 258] width 33 height 13
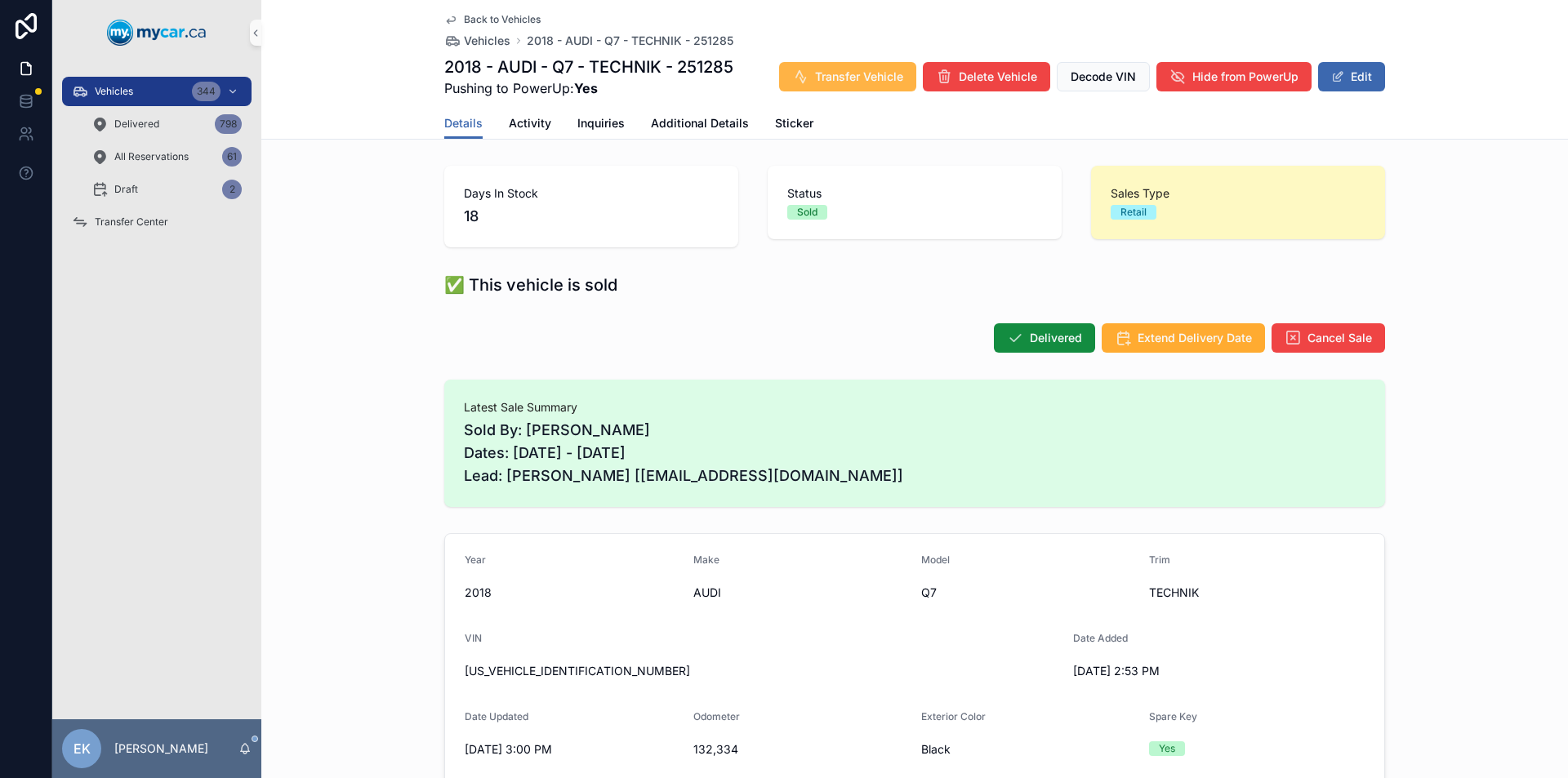
click at [831, 79] on span "Transfer Vehicle" at bounding box center [859, 76] width 88 height 16
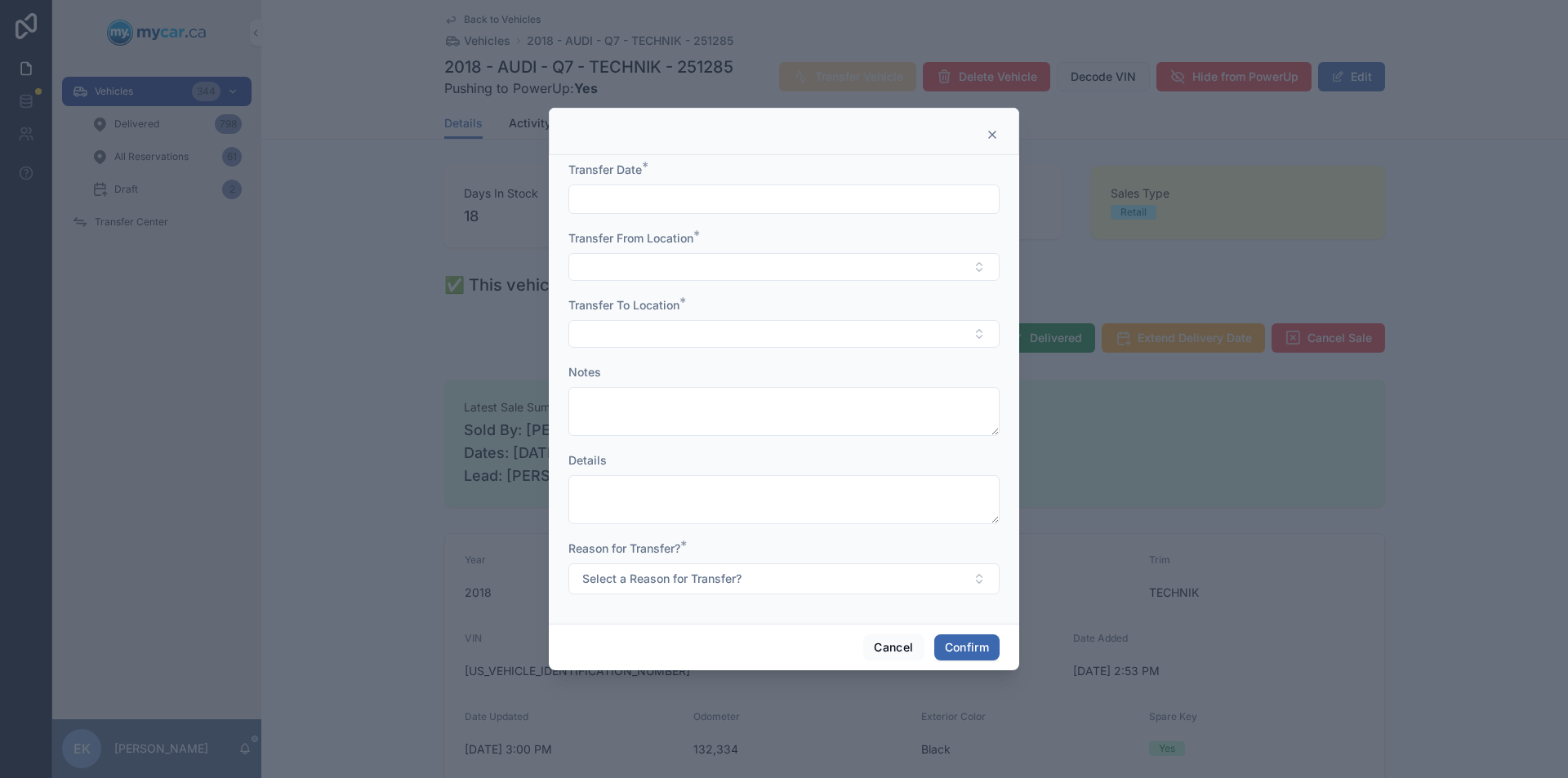
click at [680, 196] on input "text" at bounding box center [784, 199] width 430 height 23
click at [758, 478] on button "30" at bounding box center [754, 478] width 29 height 29
type input "*********"
click at [608, 265] on button "Select Button" at bounding box center [784, 267] width 431 height 27
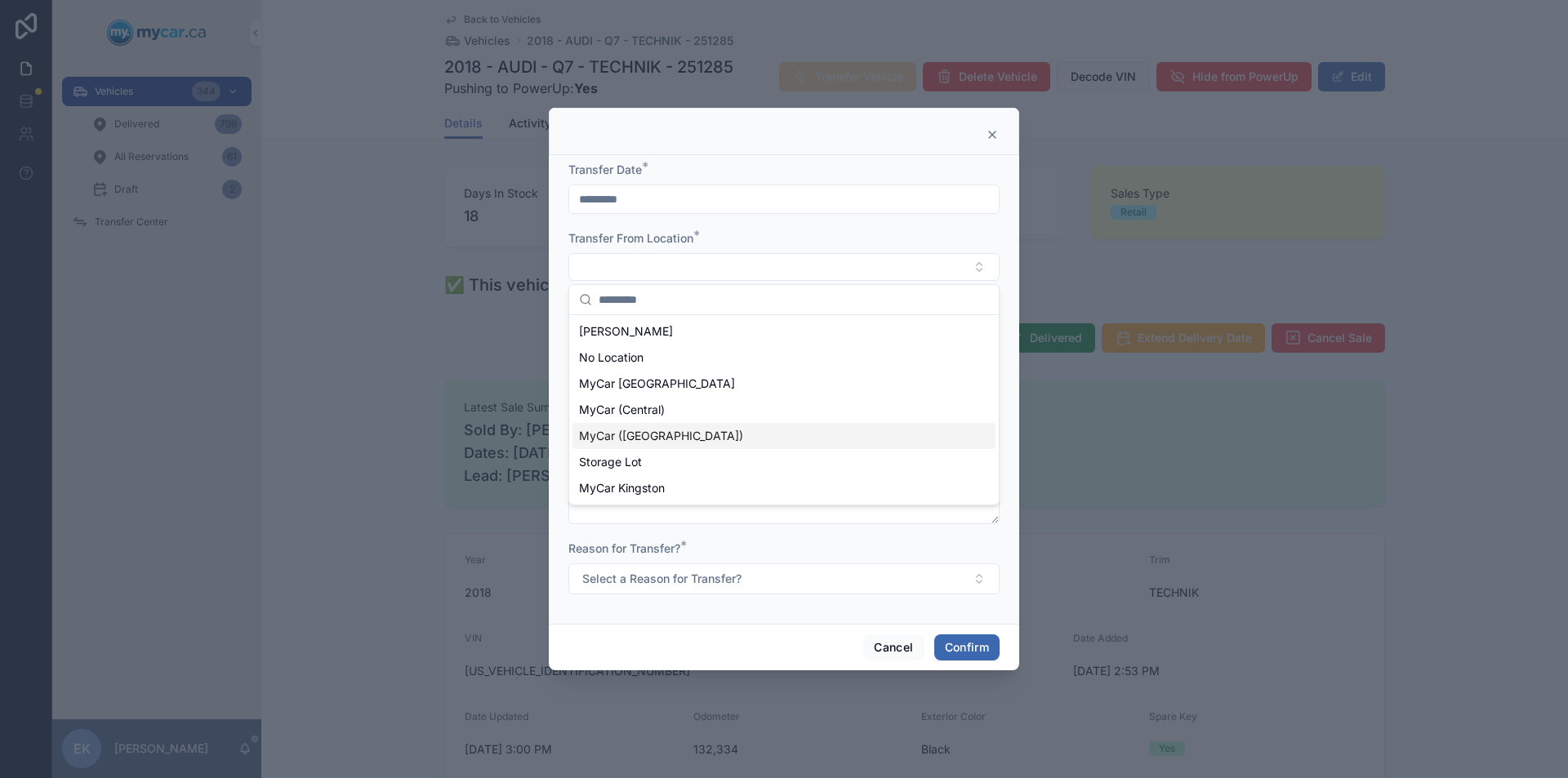
click at [659, 431] on span "MyCar ([GEOGRAPHIC_DATA])" at bounding box center [661, 436] width 164 height 16
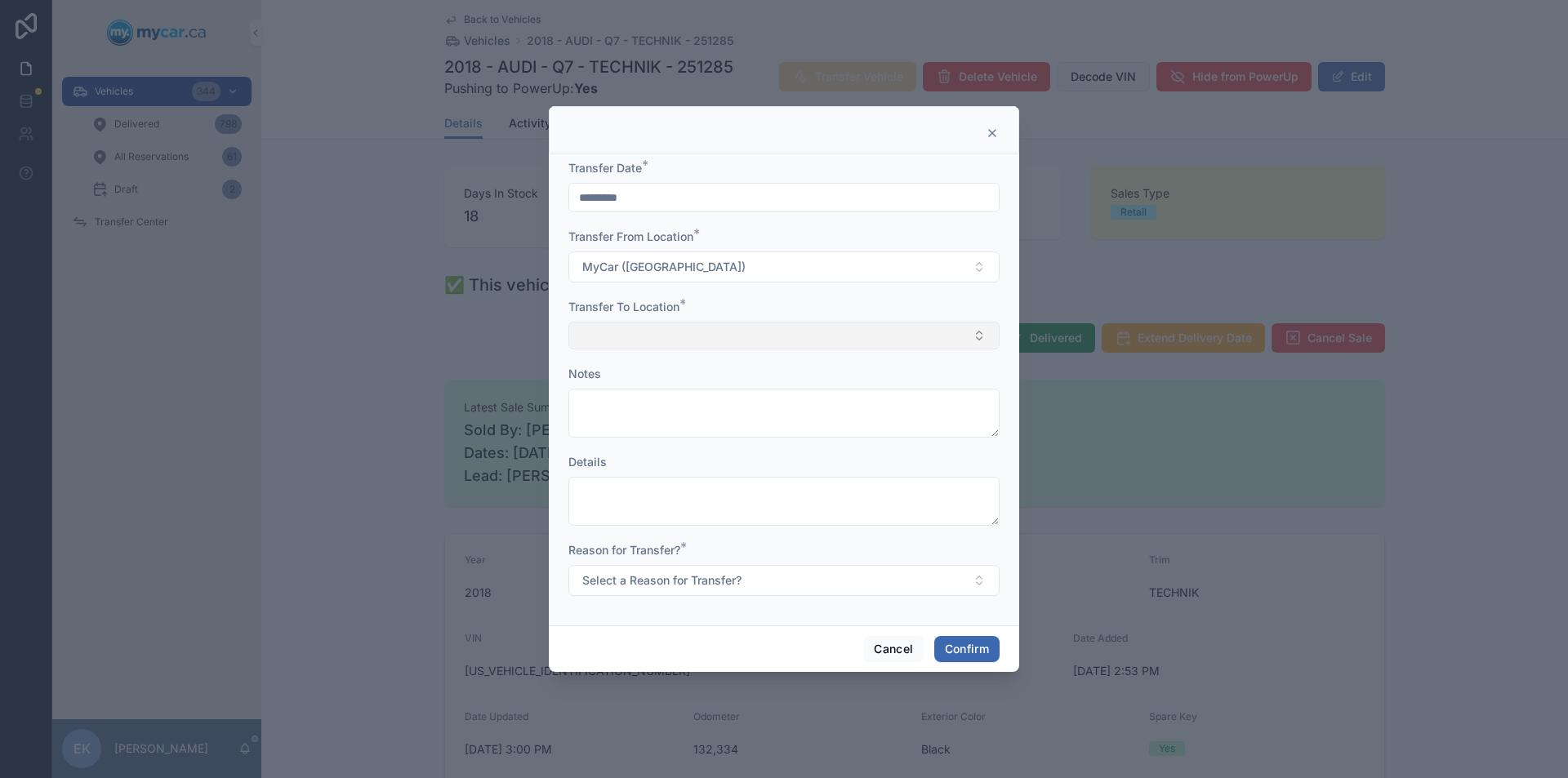
click at [628, 338] on button "Select Button" at bounding box center [784, 336] width 431 height 27
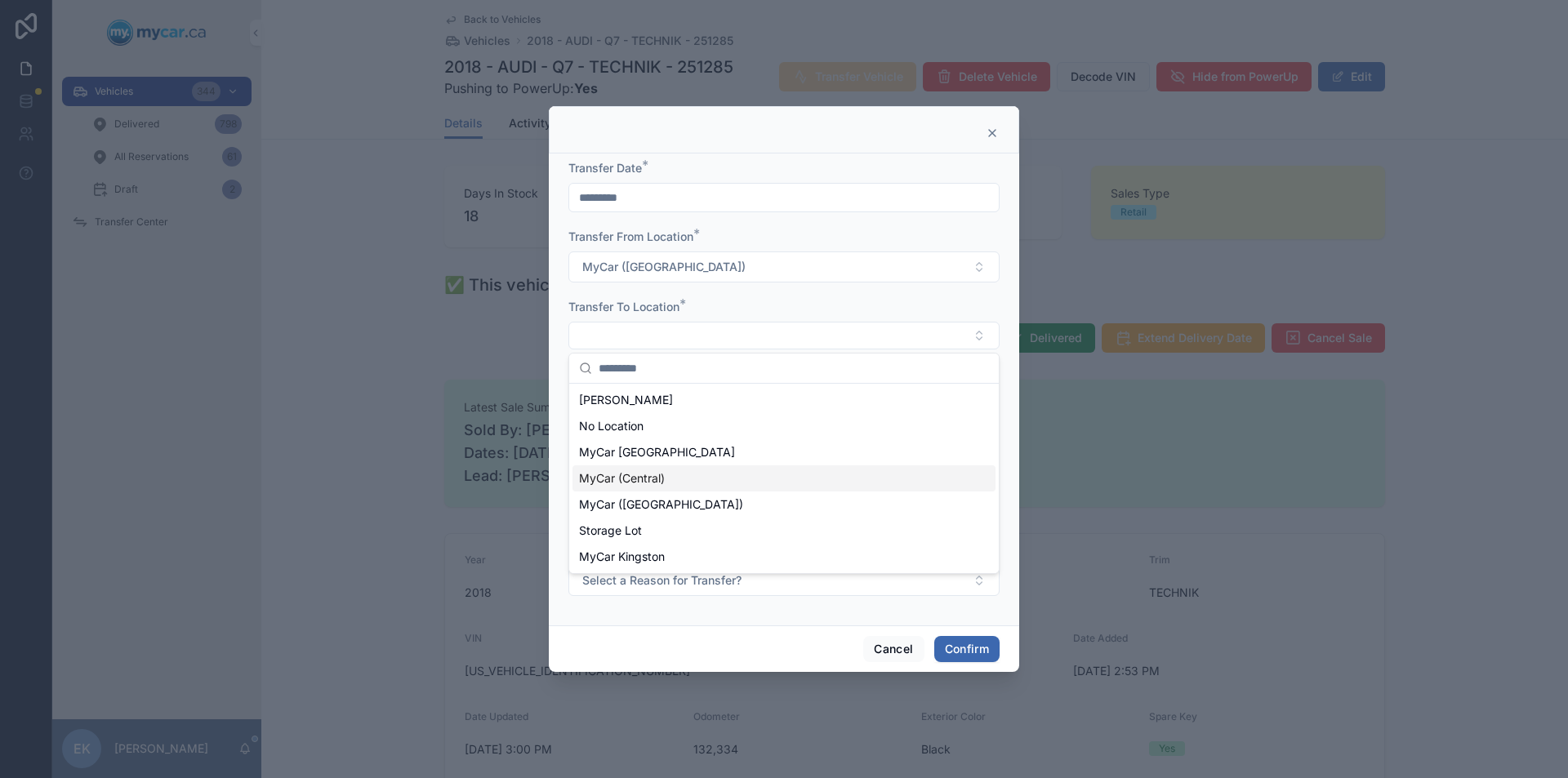
click at [649, 480] on span "MyCar (Central)" at bounding box center [622, 478] width 86 height 16
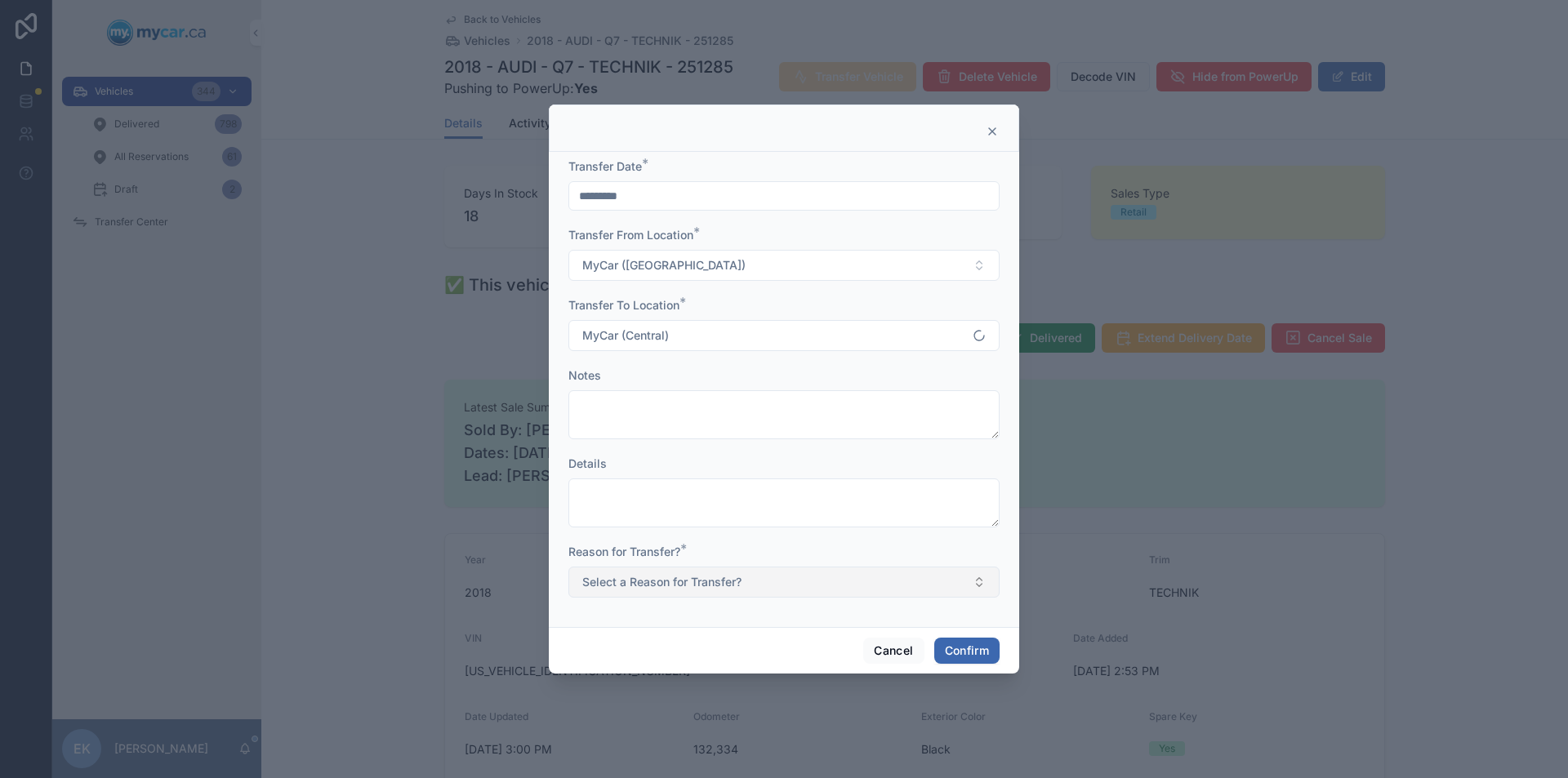
click at [717, 567] on button "Select a Reason for Transfer?" at bounding box center [784, 582] width 431 height 31
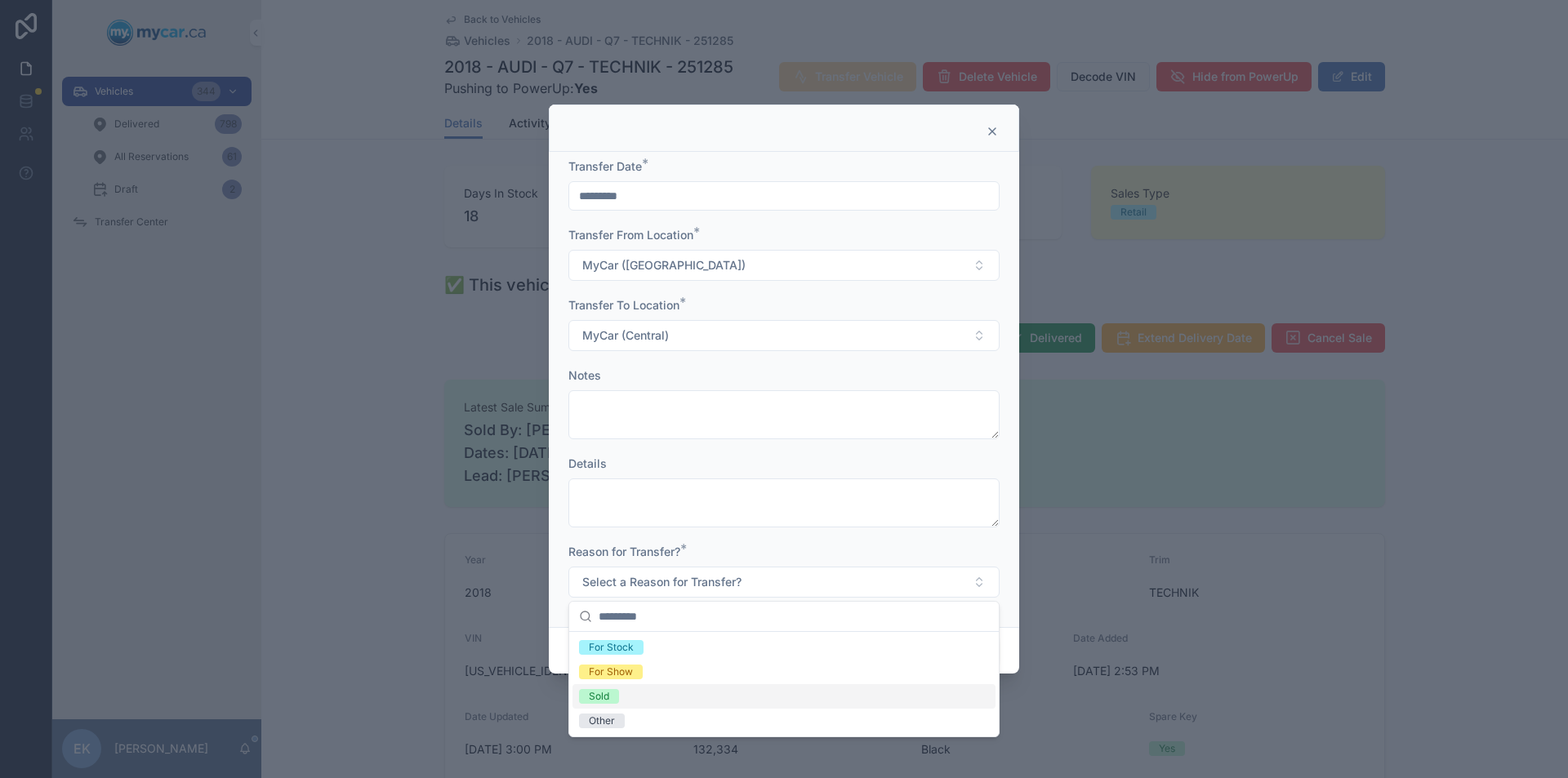
click at [603, 695] on div "Sold" at bounding box center [599, 696] width 21 height 15
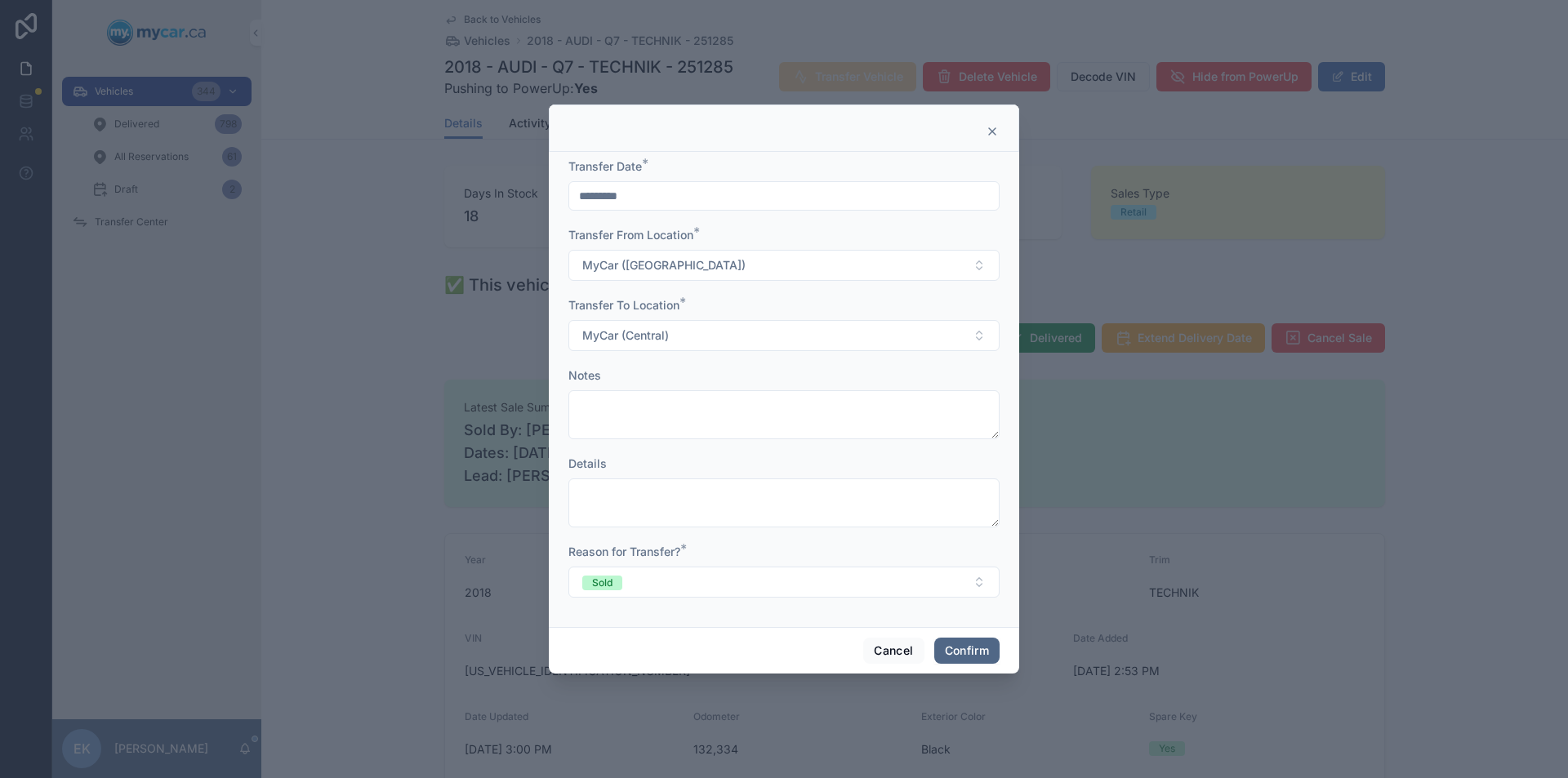
click at [940, 651] on button "Confirm" at bounding box center [967, 650] width 65 height 27
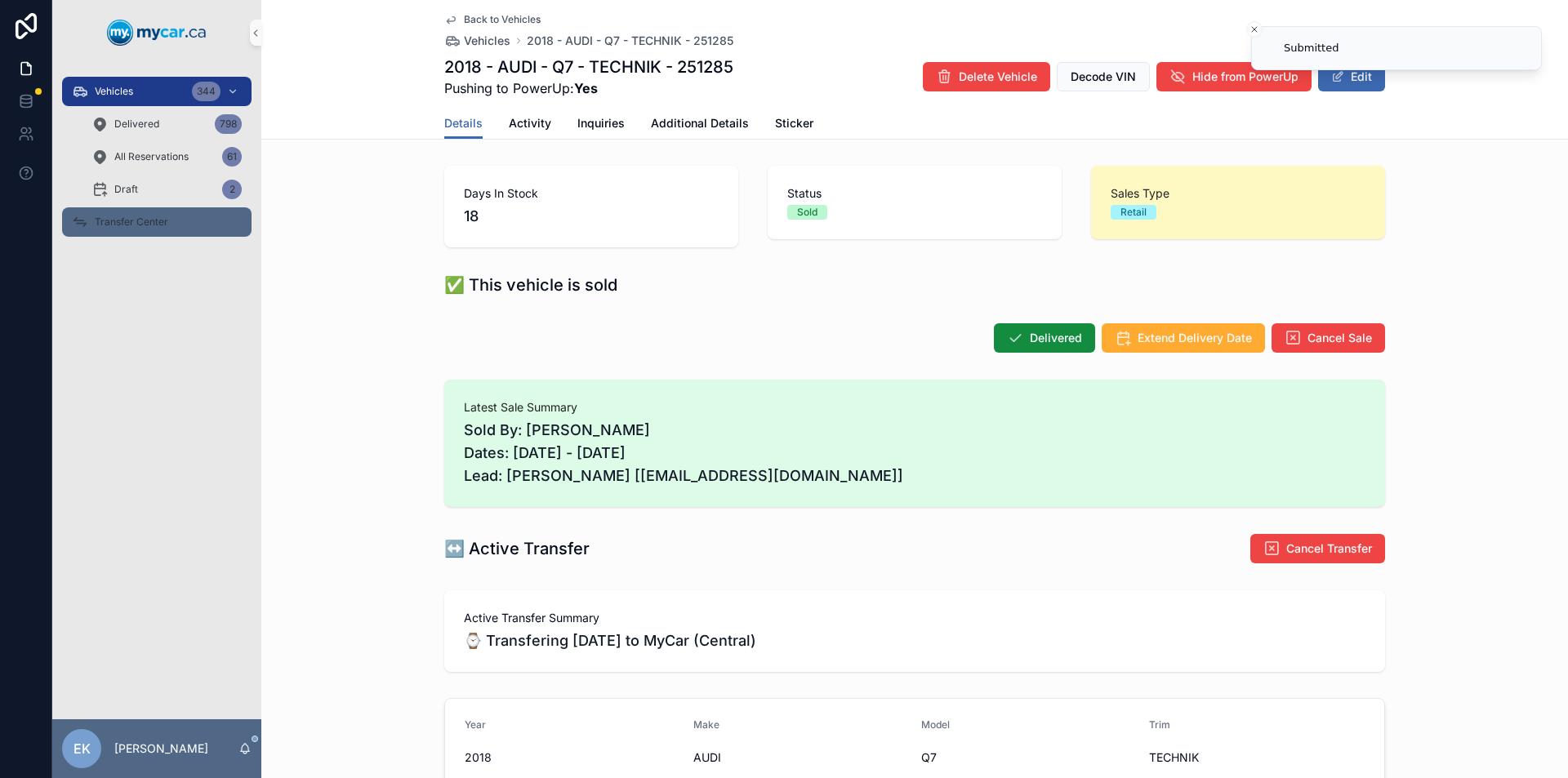
click at [114, 221] on span "Transfer Center" at bounding box center [132, 222] width 74 height 13
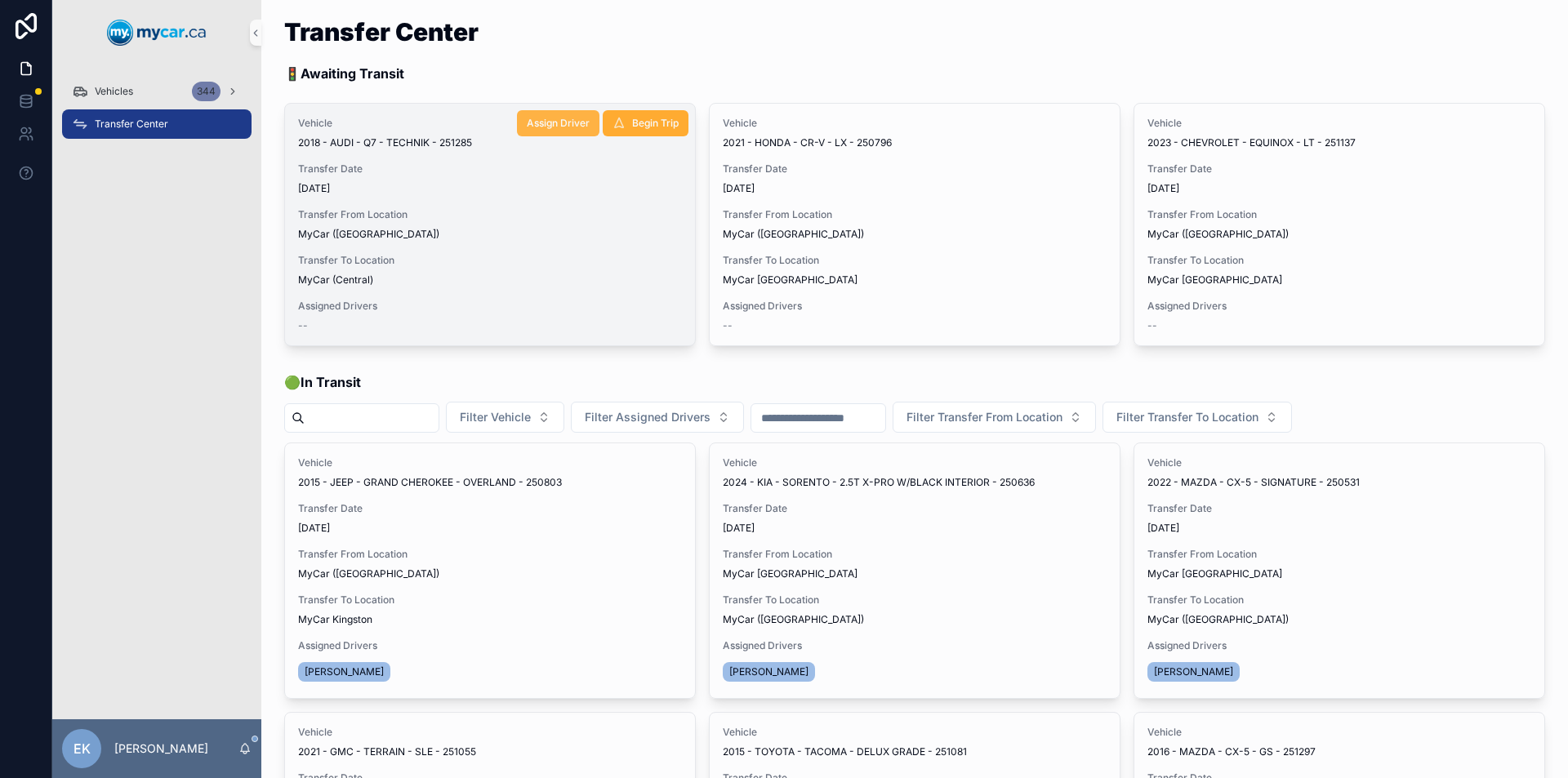
click at [567, 122] on span "Assign Driver" at bounding box center [557, 122] width 63 height 13
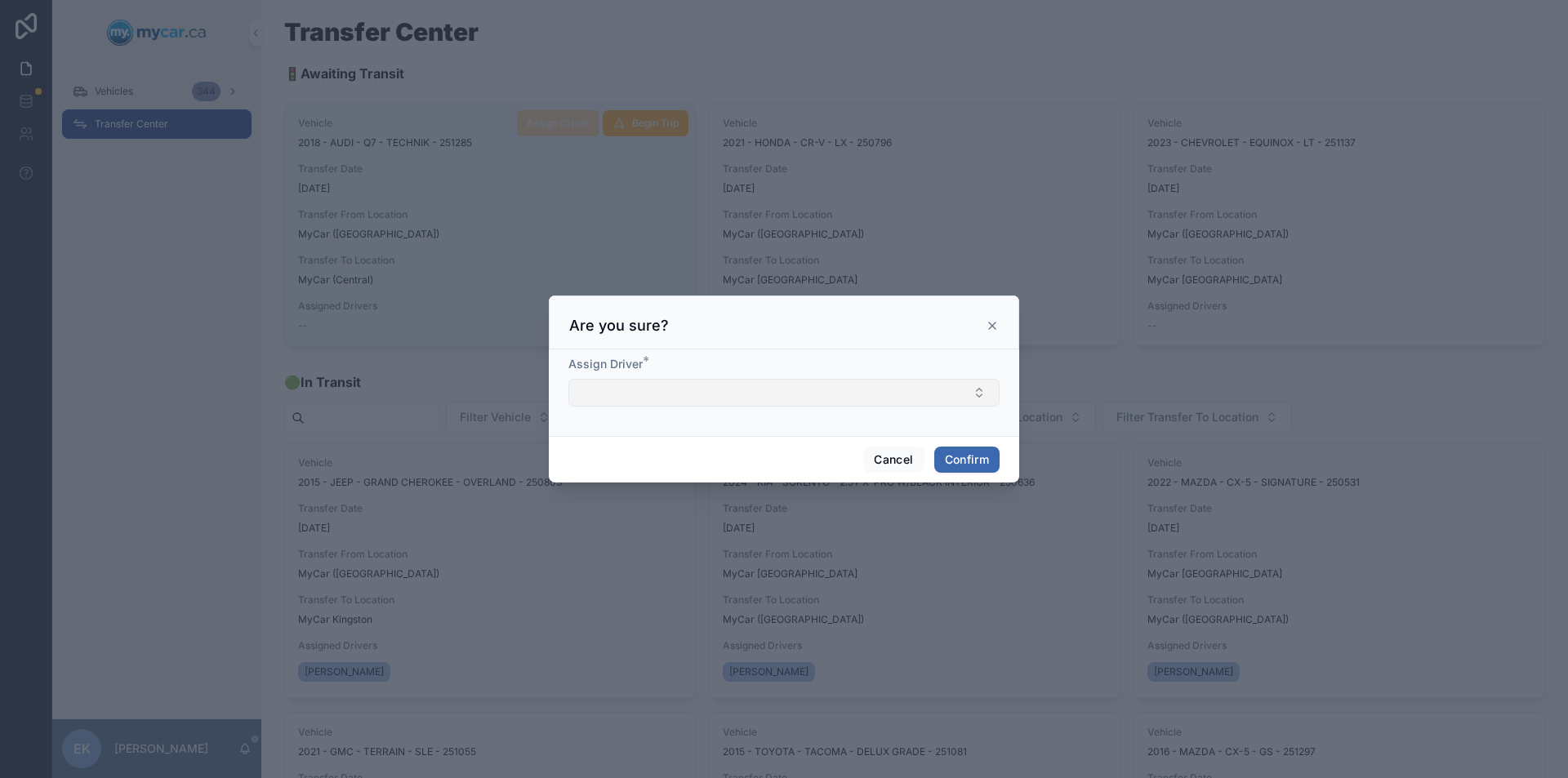
click at [710, 395] on button "Select Button" at bounding box center [784, 392] width 431 height 27
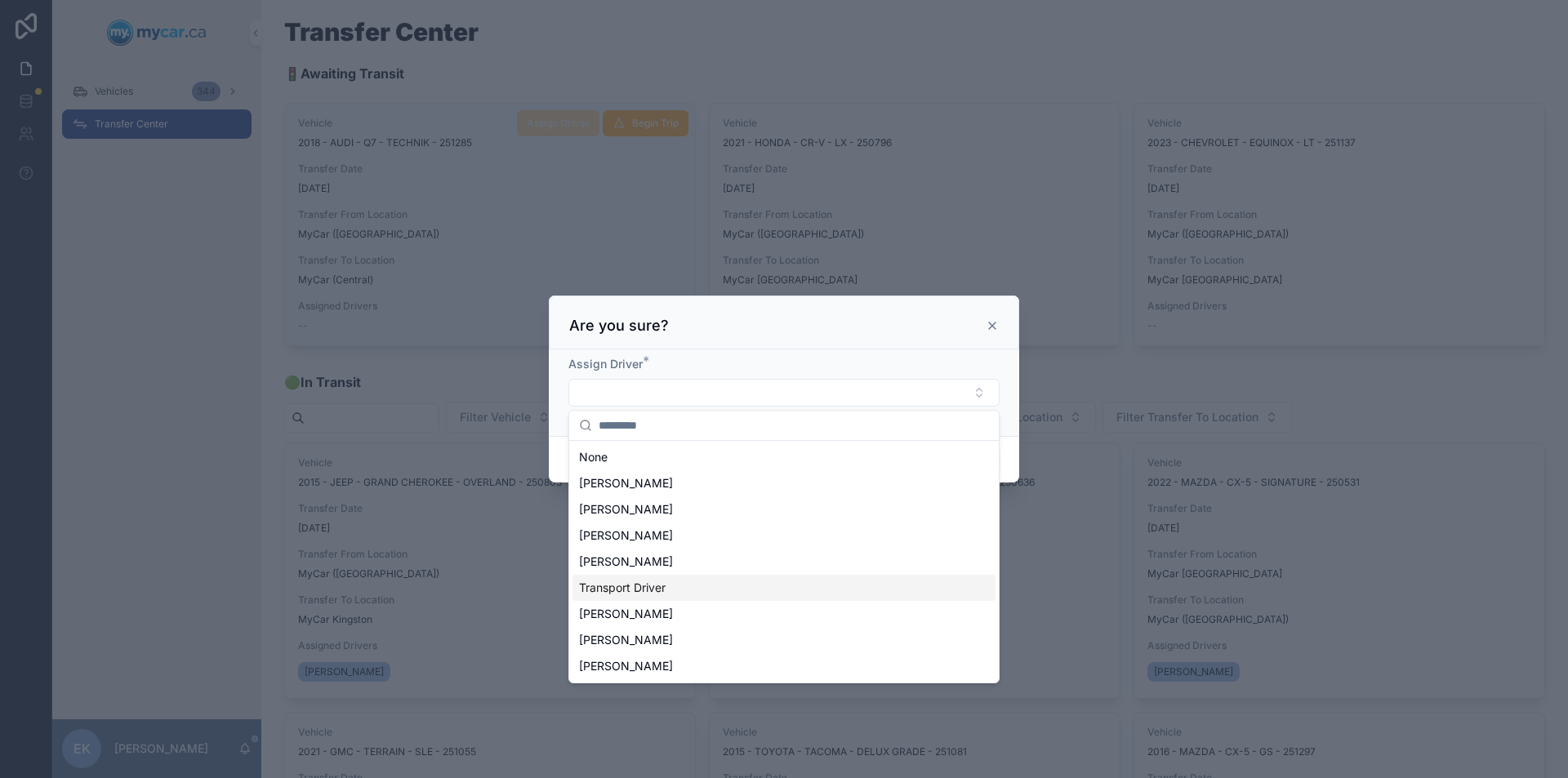
click at [662, 591] on span "Transport Driver" at bounding box center [622, 587] width 86 height 16
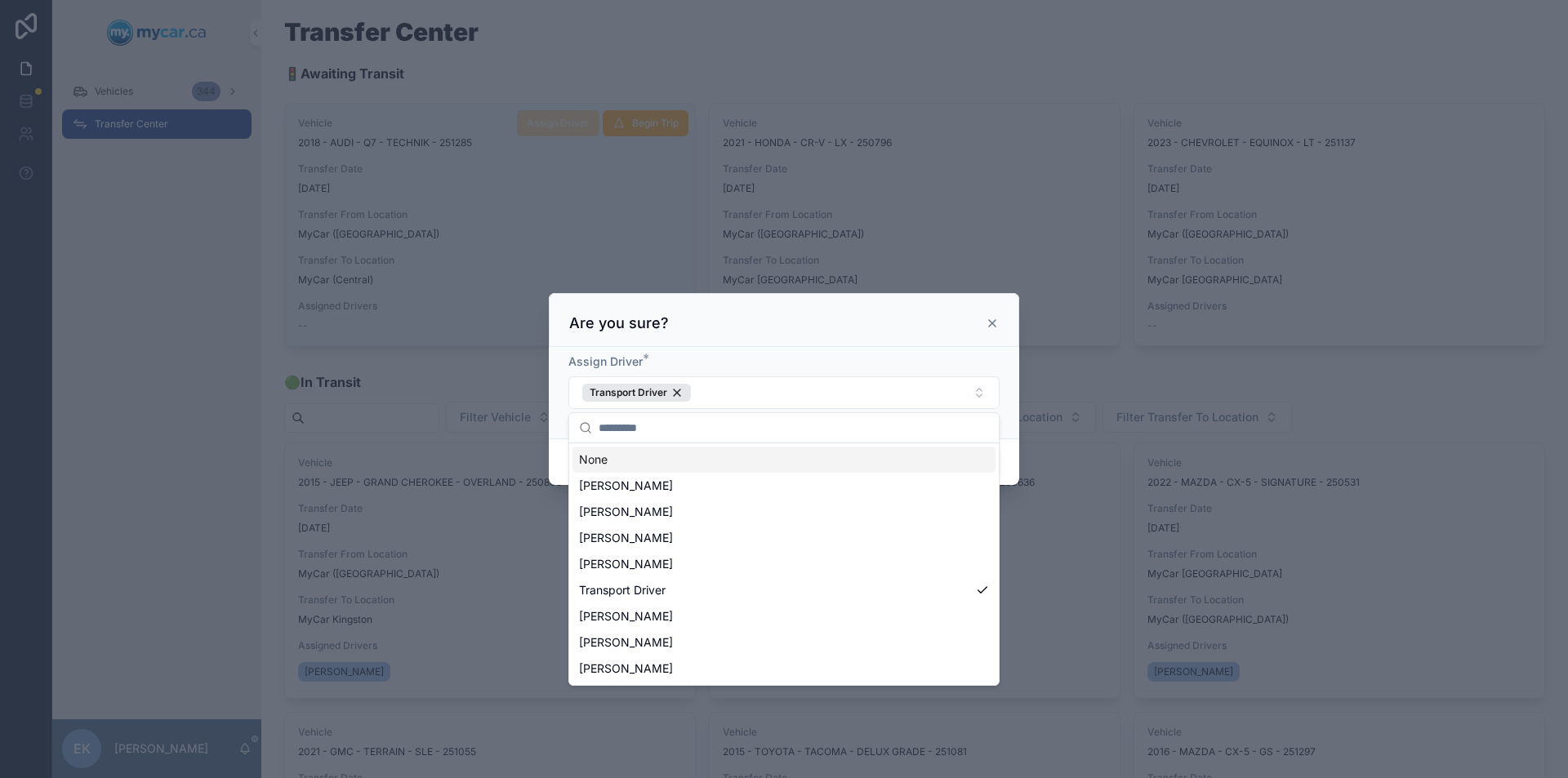
click at [1016, 425] on div "Assign Driver * Transport Driver" at bounding box center [784, 392] width 470 height 92
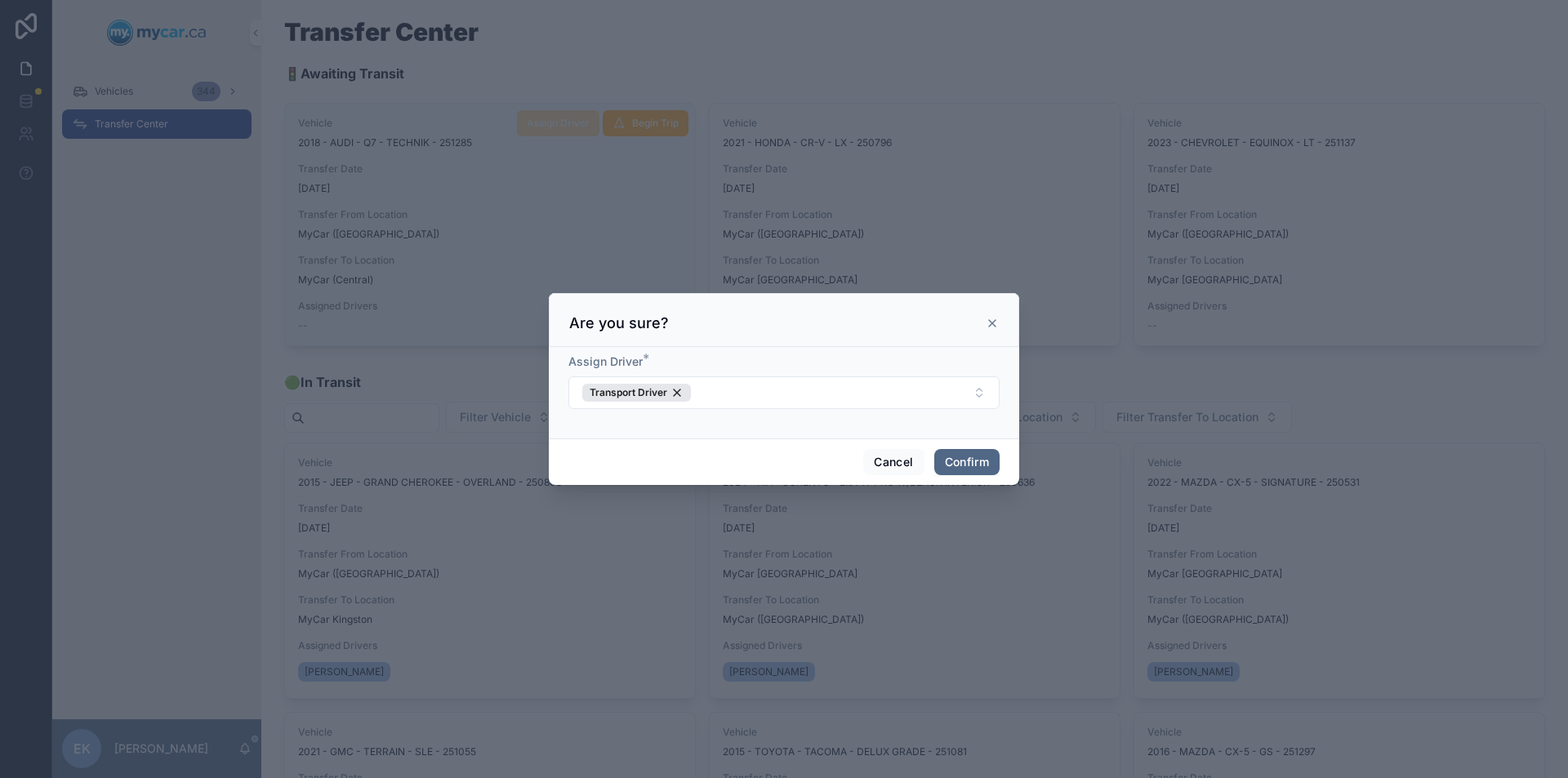
click at [983, 463] on button "Confirm" at bounding box center [967, 461] width 65 height 27
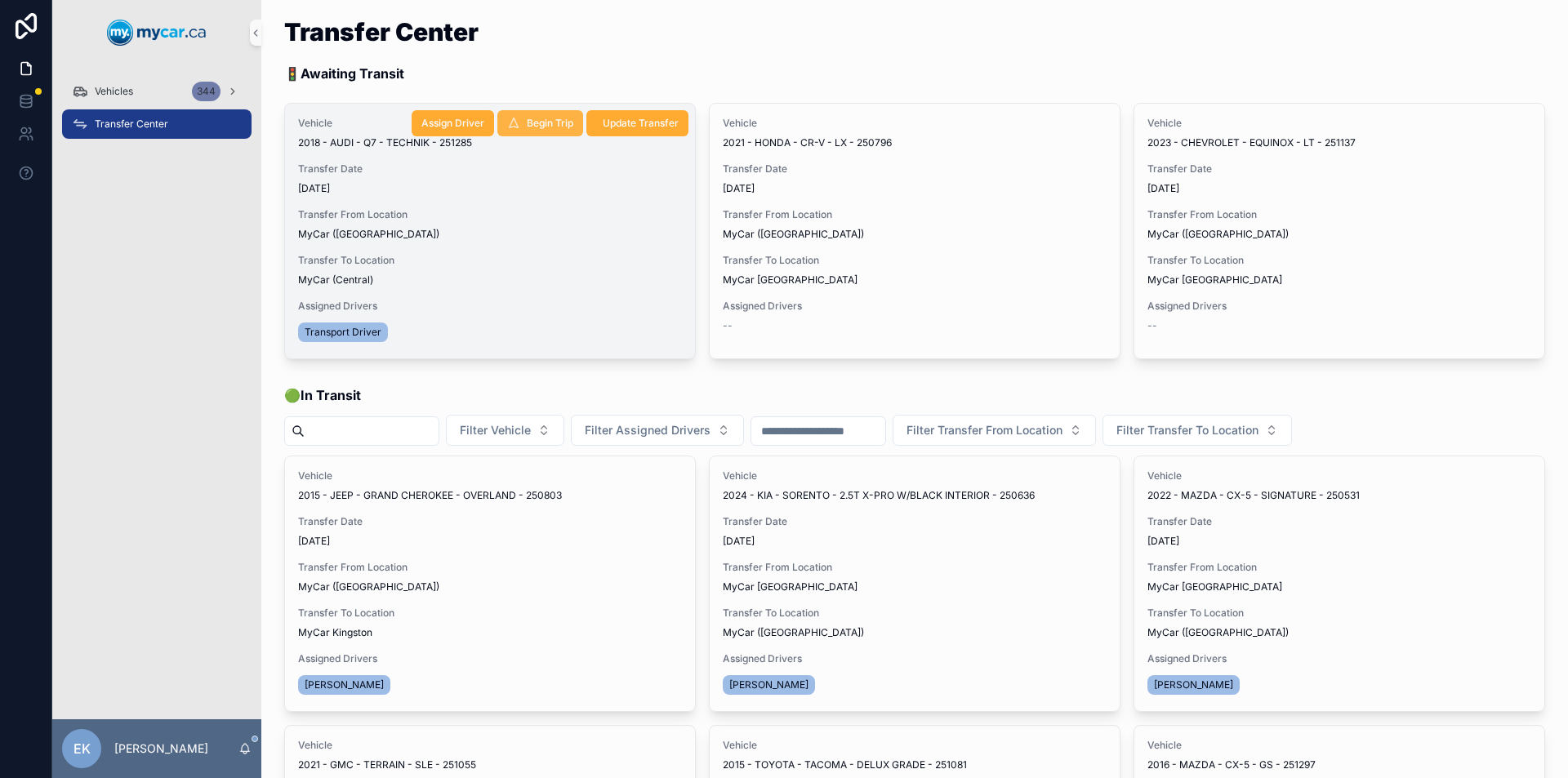
click at [528, 125] on span "Begin Trip" at bounding box center [550, 122] width 46 height 13
